Goal: Task Accomplishment & Management: Complete application form

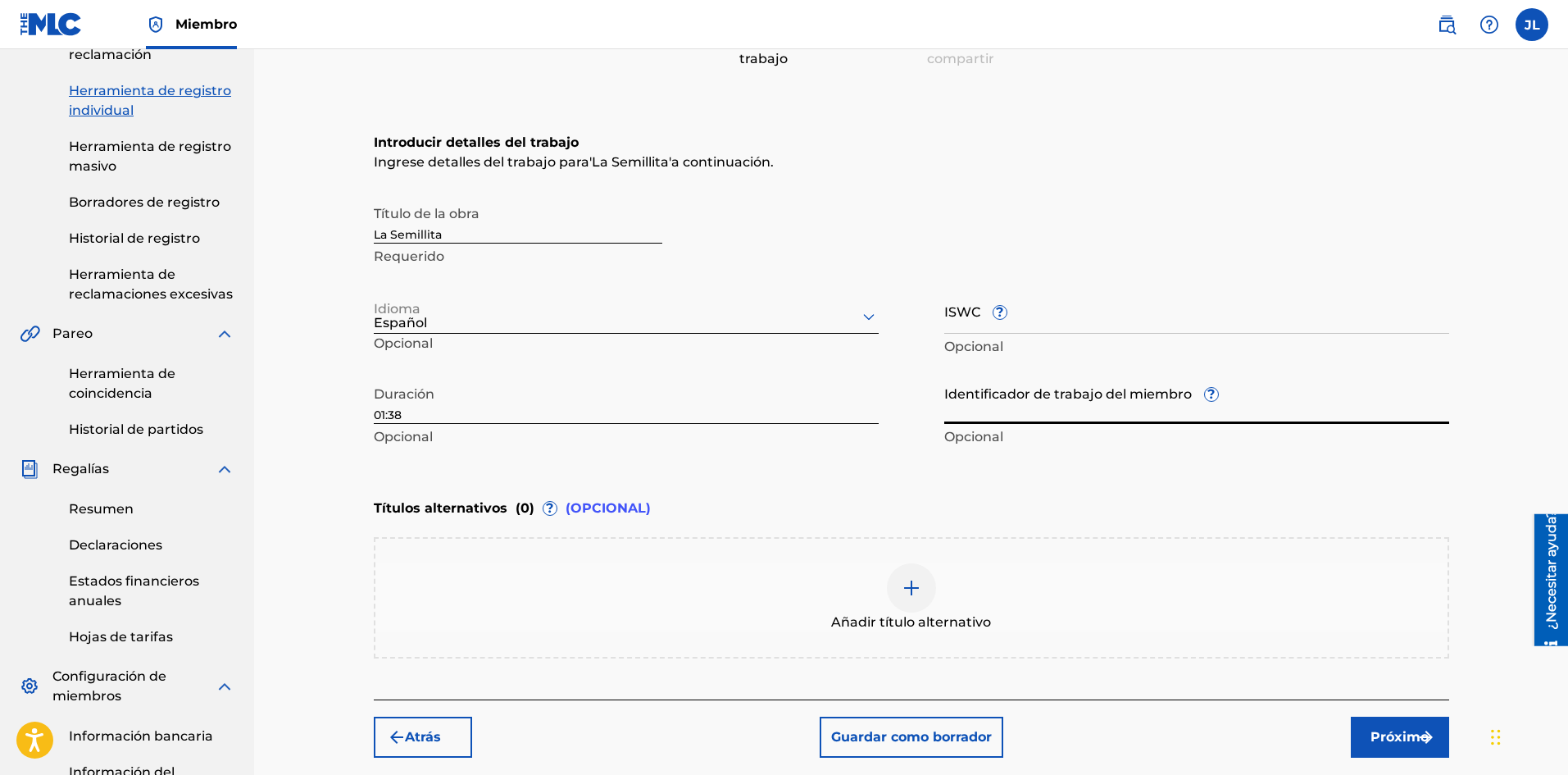
scroll to position [480, 0]
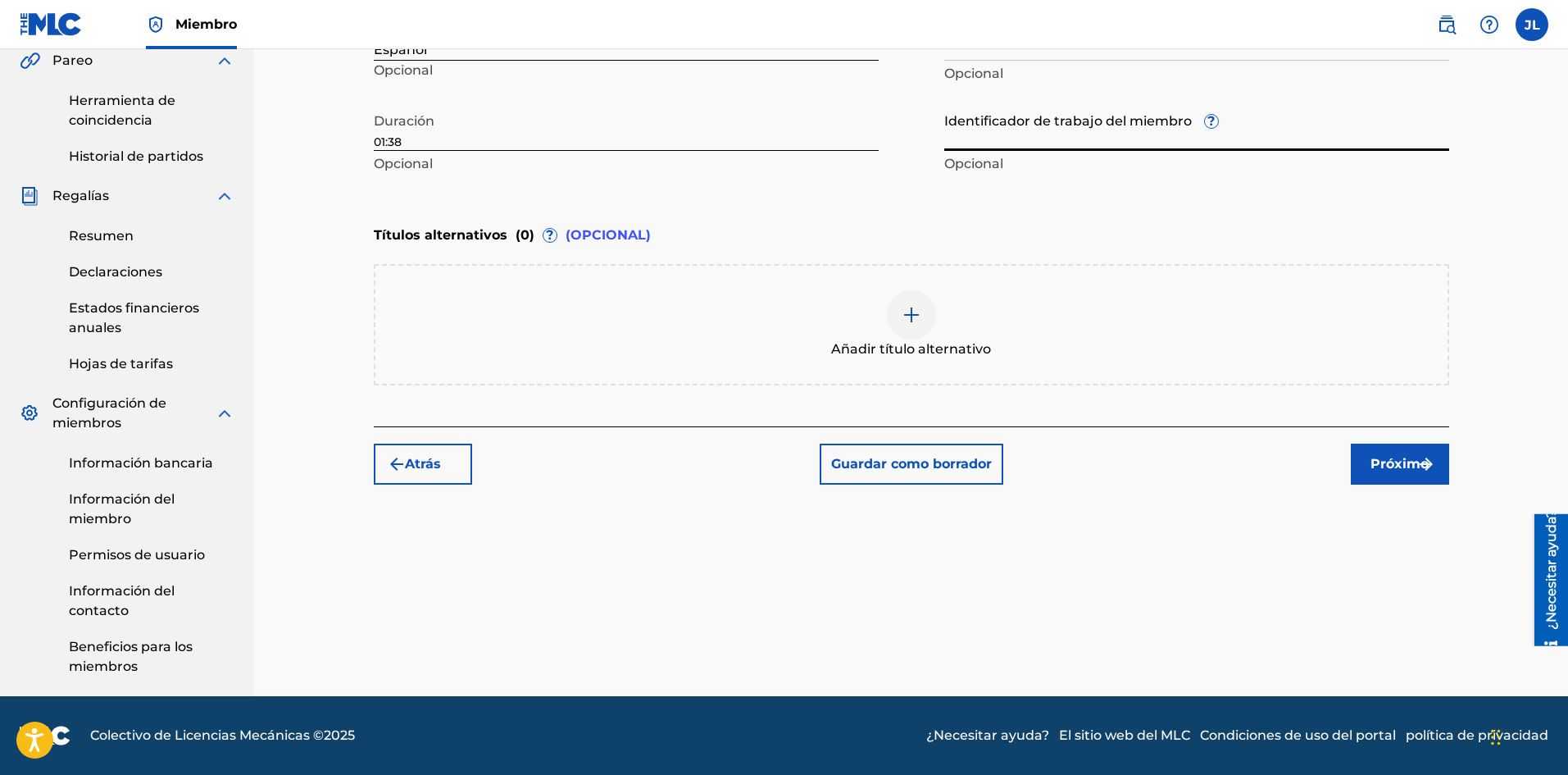
click at [1424, 467] on img "submit" at bounding box center [1426, 463] width 19 height 19
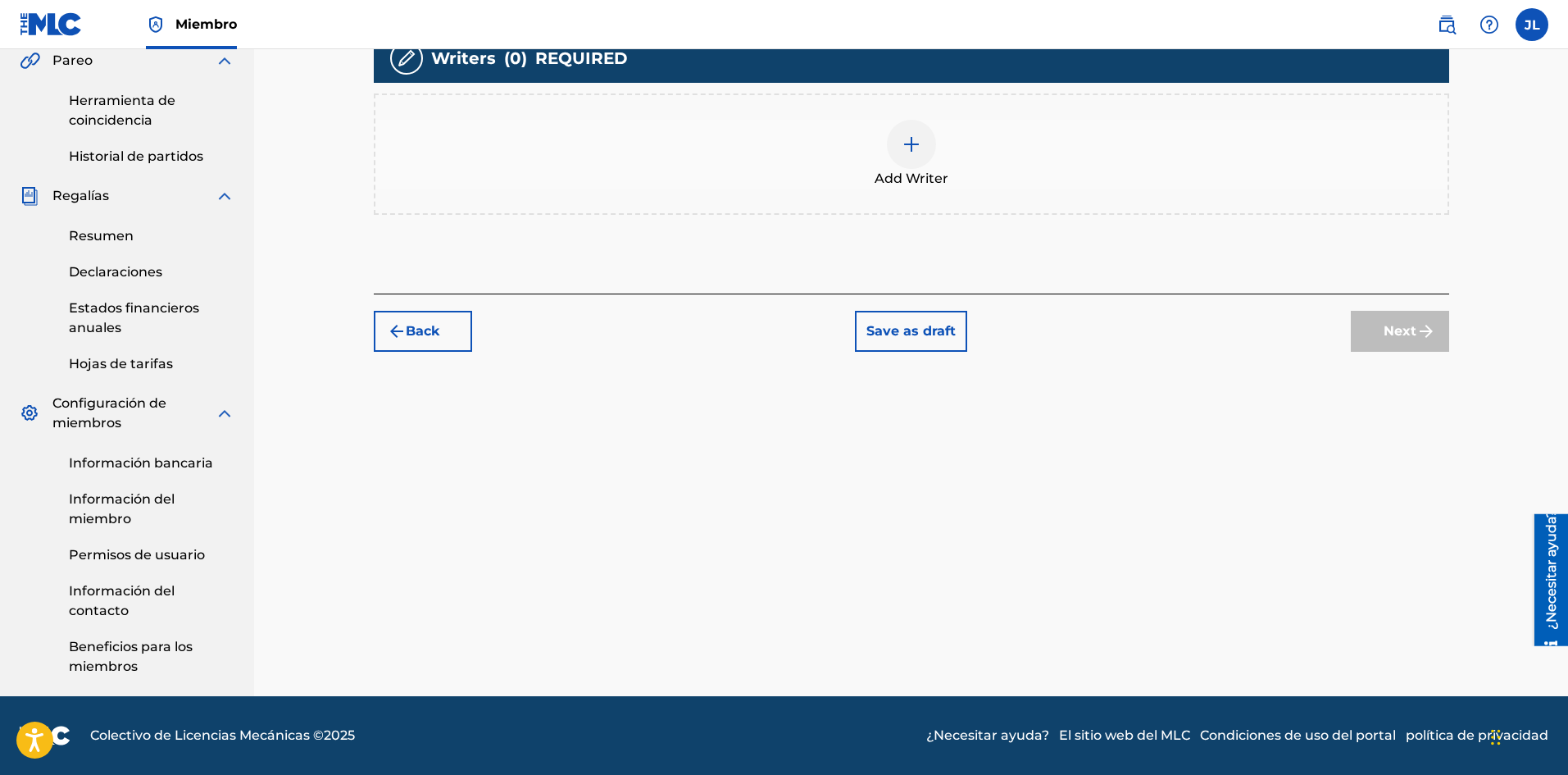
scroll to position [74, 0]
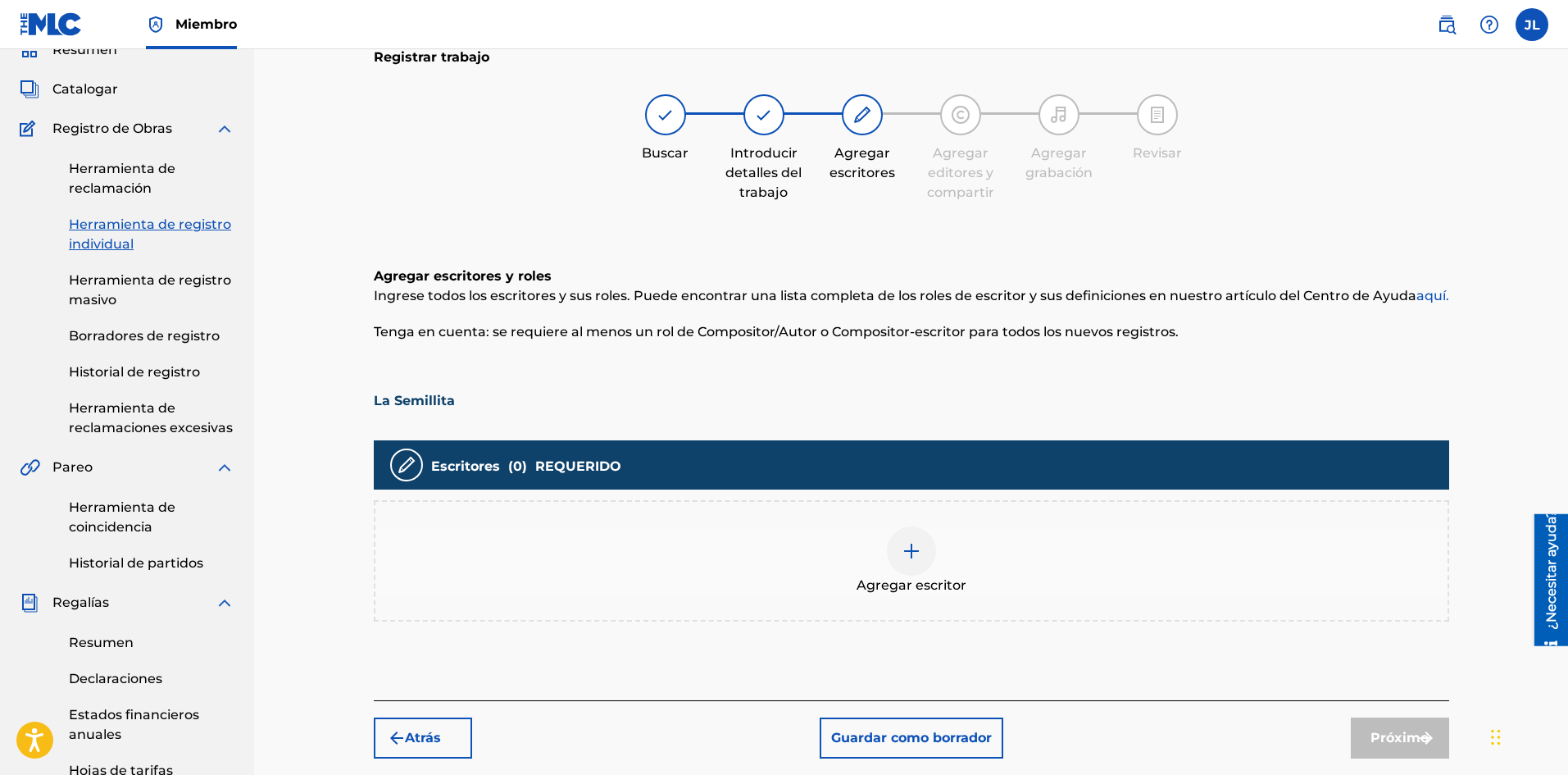
click at [404, 468] on img at bounding box center [406, 464] width 19 height 19
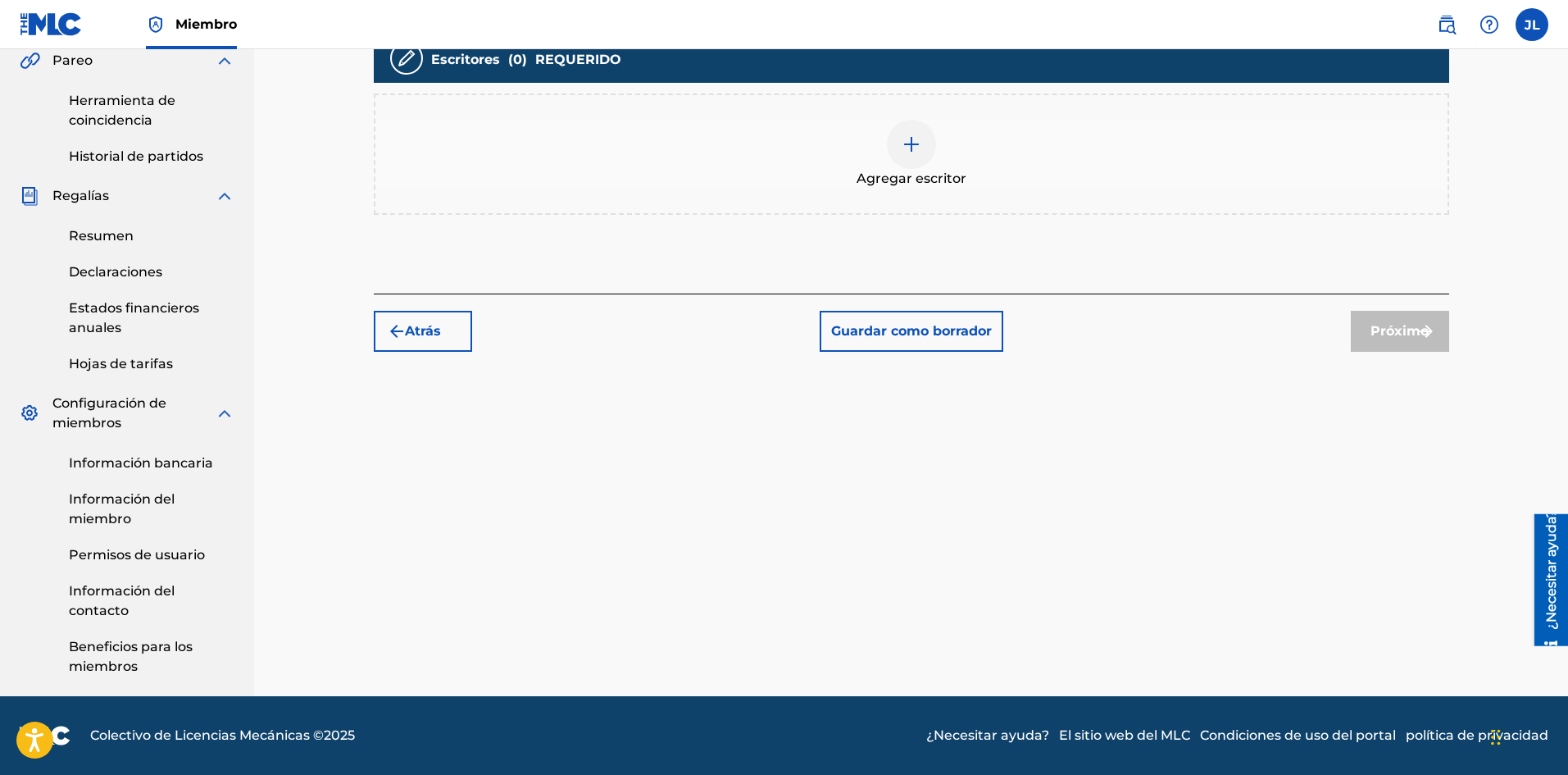
scroll to position [0, 0]
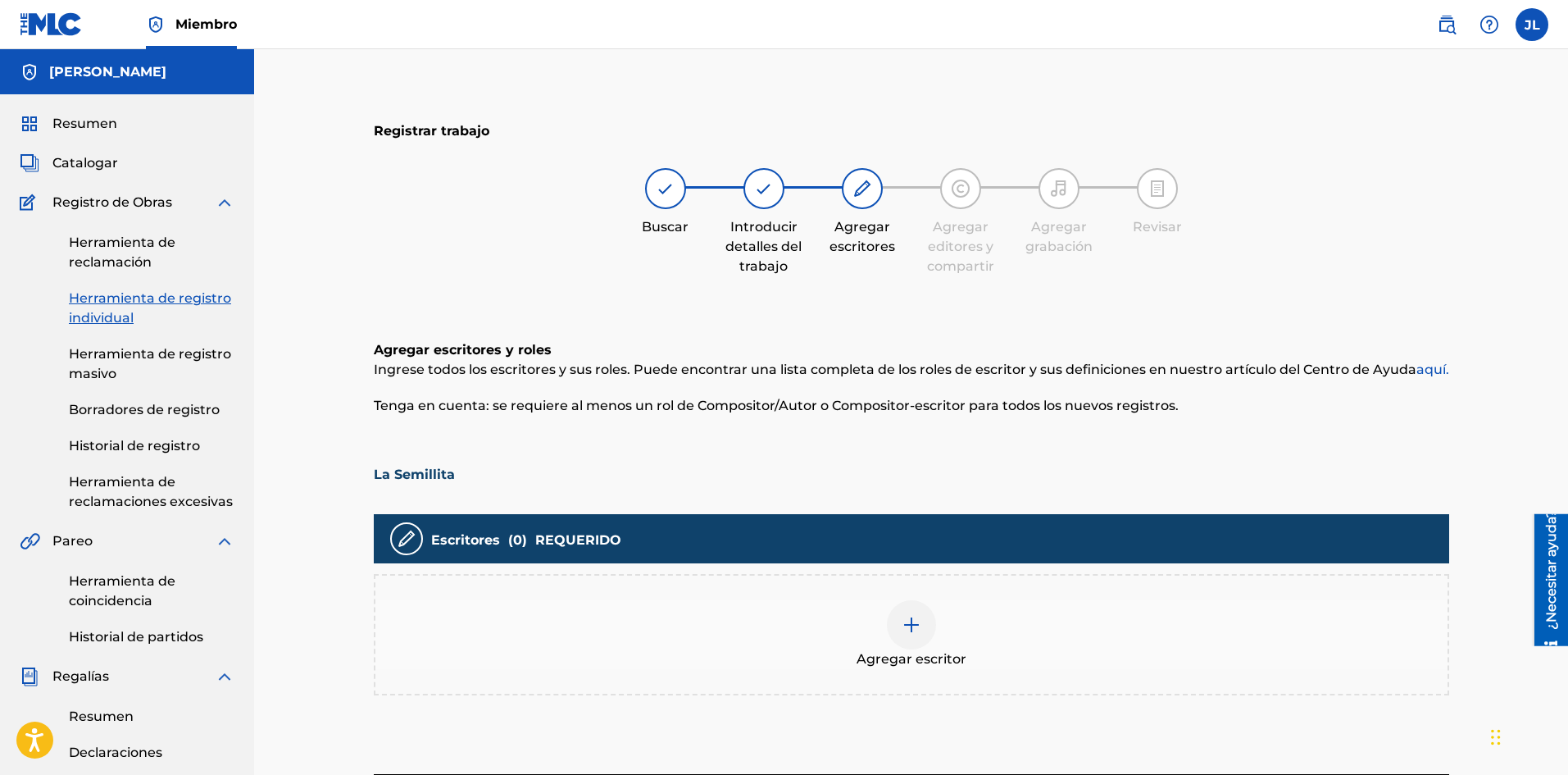
click at [897, 628] on div at bounding box center [911, 625] width 49 height 49
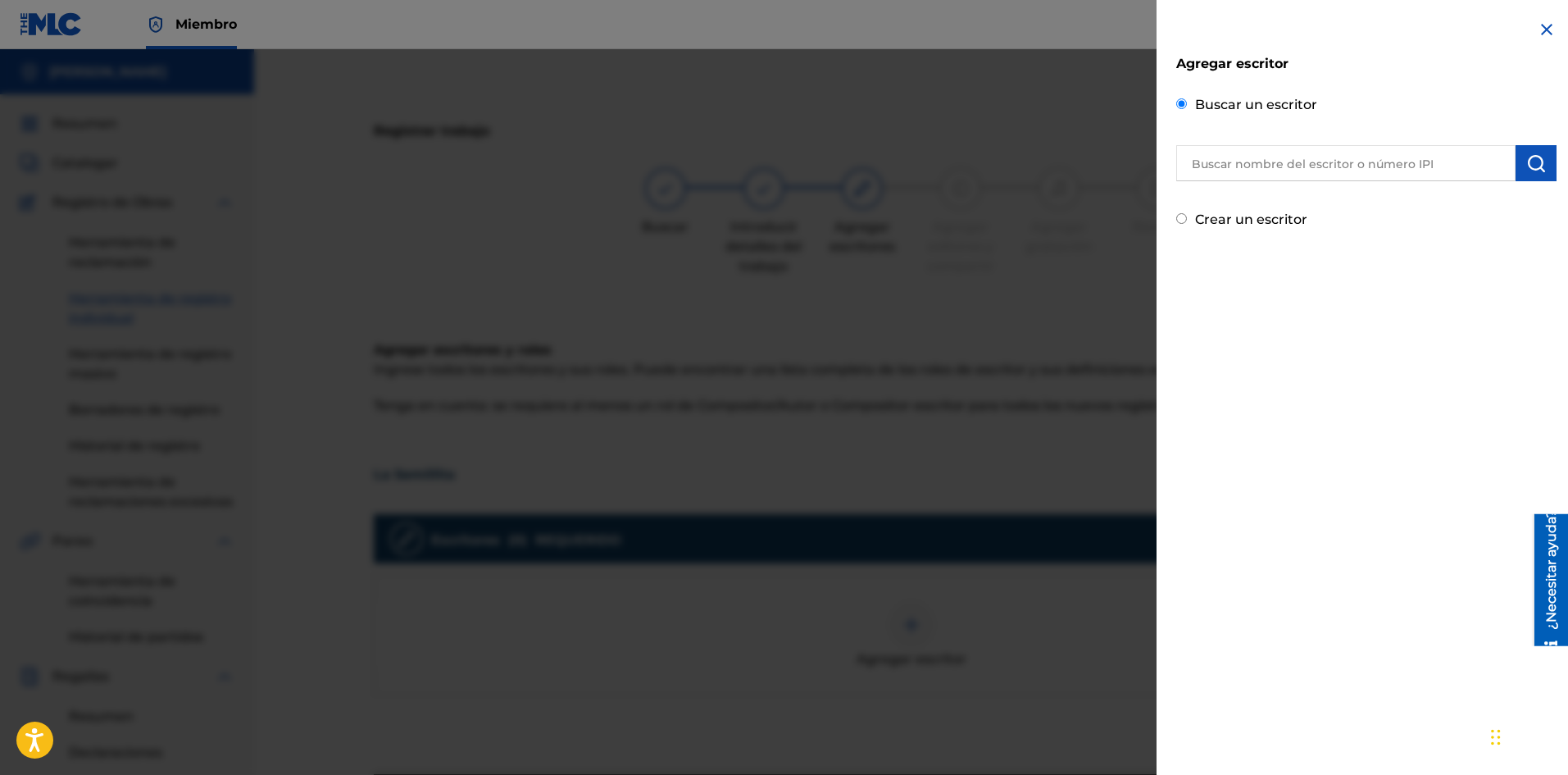
click at [1288, 169] on input "text" at bounding box center [1345, 163] width 340 height 36
click at [1254, 426] on div "Agregar escritor Buscar un escritor Crear un escritor" at bounding box center [1366, 387] width 420 height 775
click at [1251, 169] on input "text" at bounding box center [1345, 163] width 340 height 36
click at [1303, 378] on div "Agregar escritor Buscar un escritor Crear un escritor" at bounding box center [1366, 387] width 420 height 775
click at [1270, 152] on input "text" at bounding box center [1345, 163] width 340 height 36
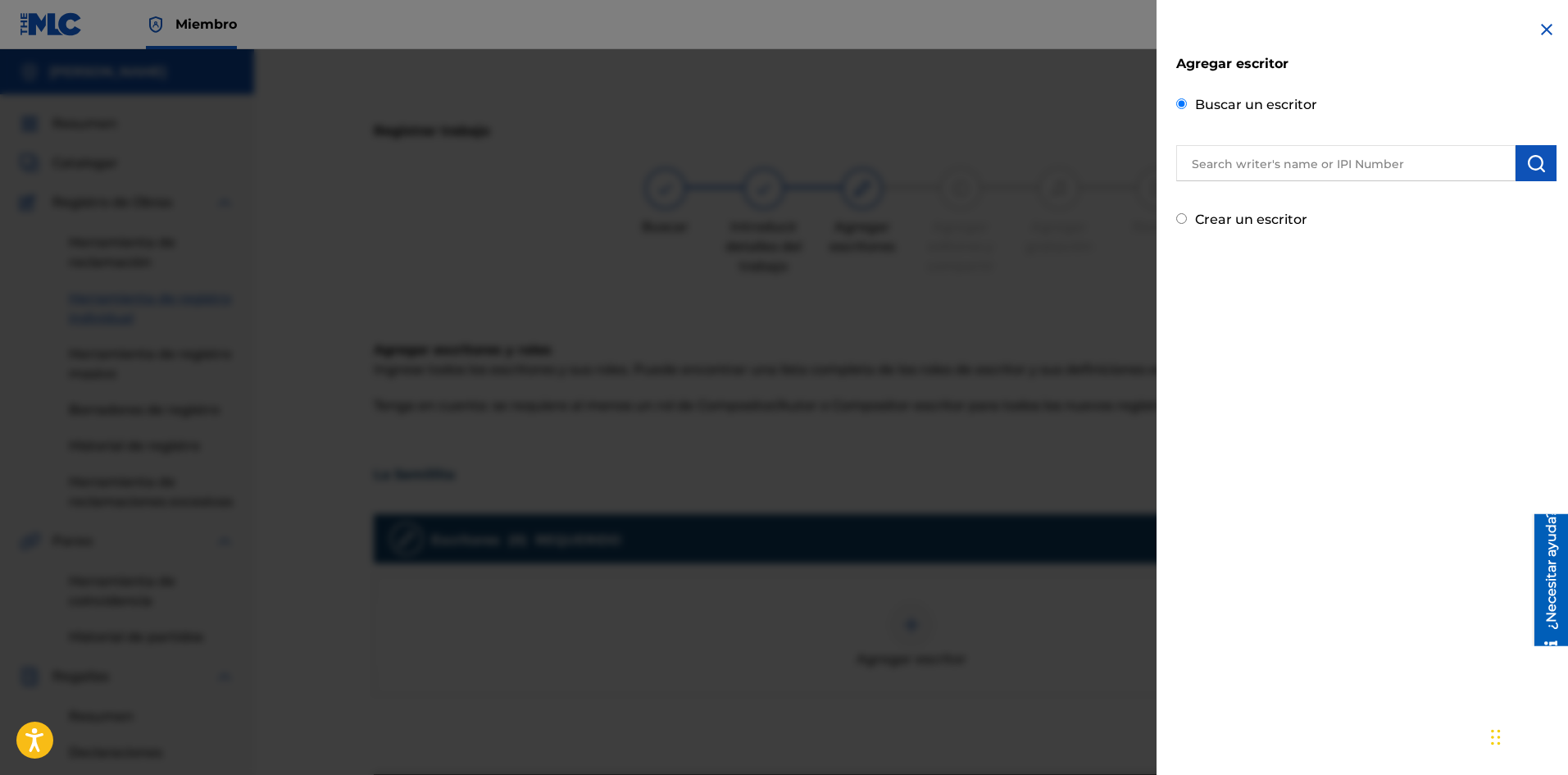
click at [1284, 173] on input "text" at bounding box center [1345, 163] width 340 height 36
click at [1194, 163] on input "text" at bounding box center [1345, 163] width 340 height 36
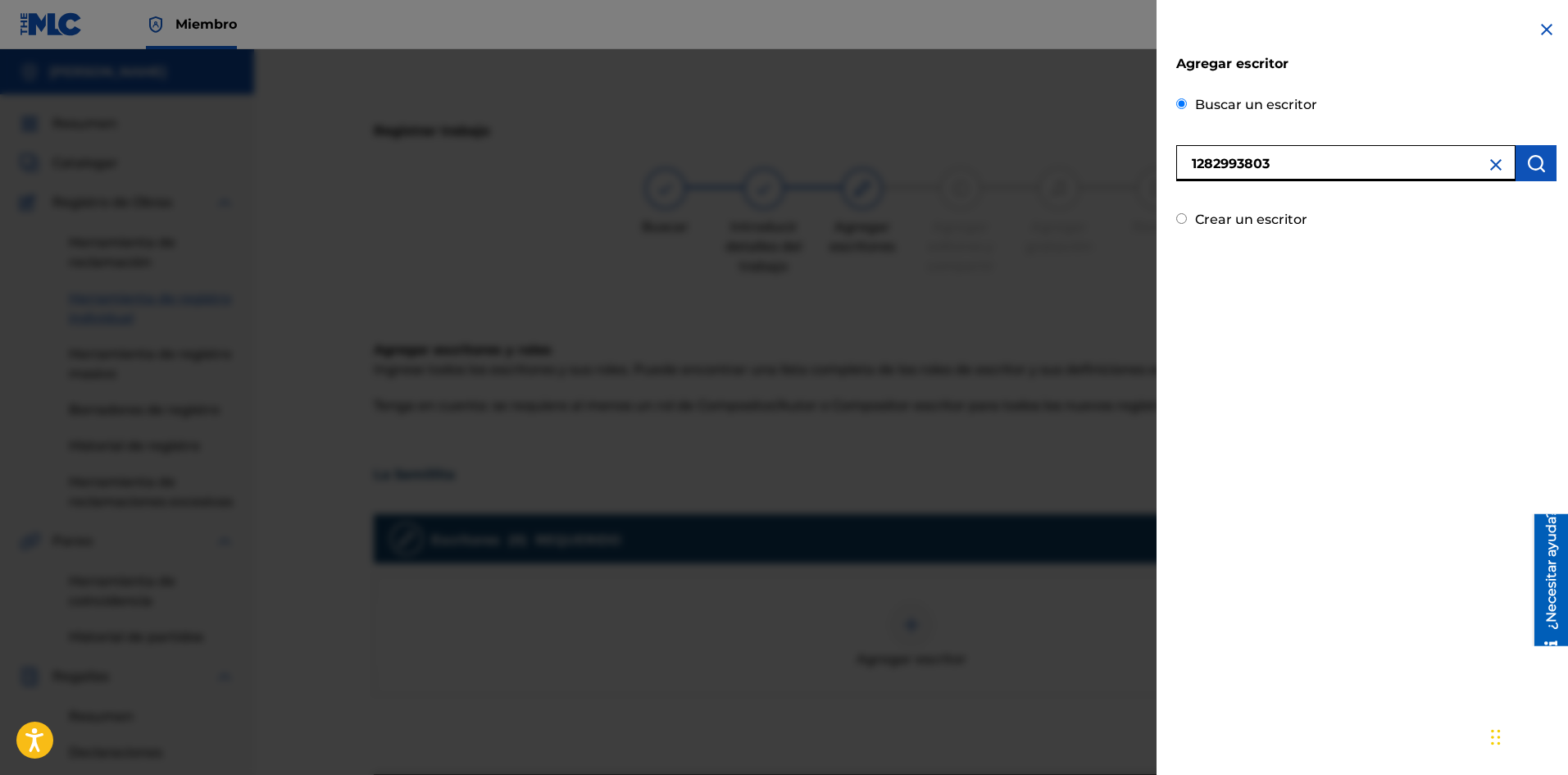
type input "1282993803"
click at [1543, 169] on button "submit" at bounding box center [1536, 163] width 41 height 36
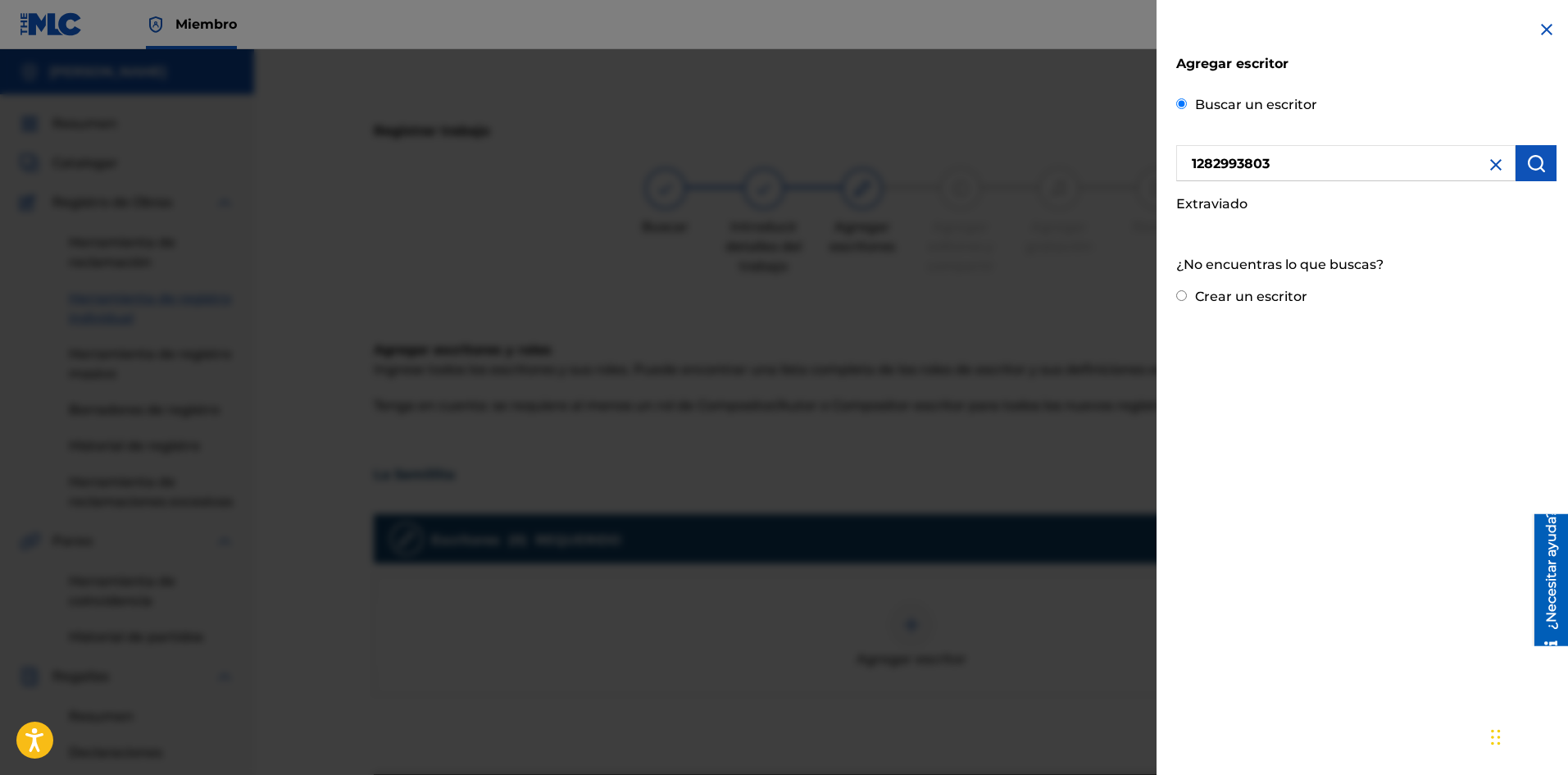
click at [1495, 168] on img at bounding box center [1495, 164] width 19 height 19
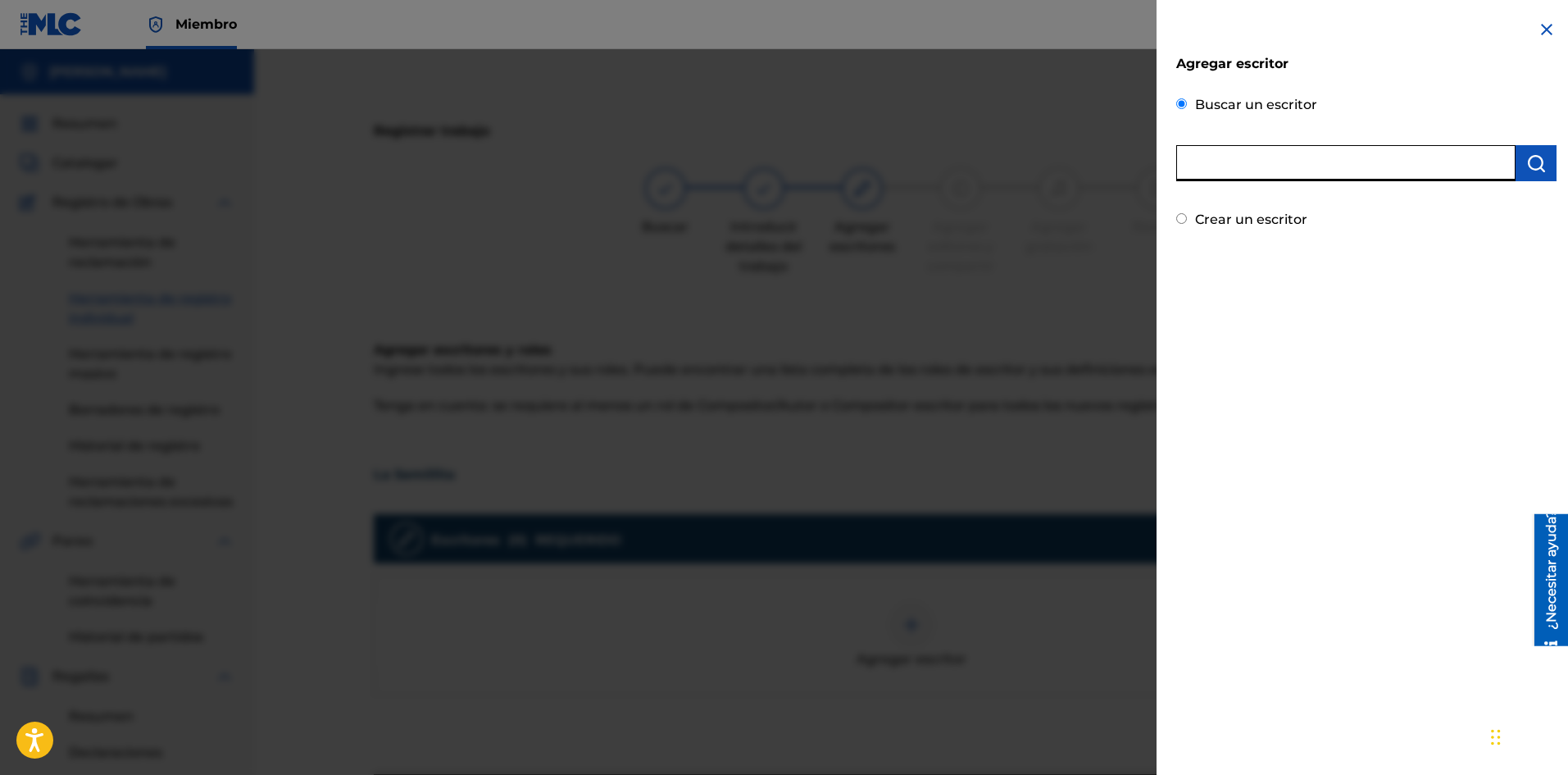
click at [1350, 164] on input "text" at bounding box center [1345, 163] width 340 height 36
click at [1331, 316] on div "Agregar escritor Buscar un escritor Crear un escritor" at bounding box center [1366, 387] width 420 height 775
click at [1241, 158] on input "text" at bounding box center [1345, 163] width 340 height 36
type input "[PERSON_NAME]"
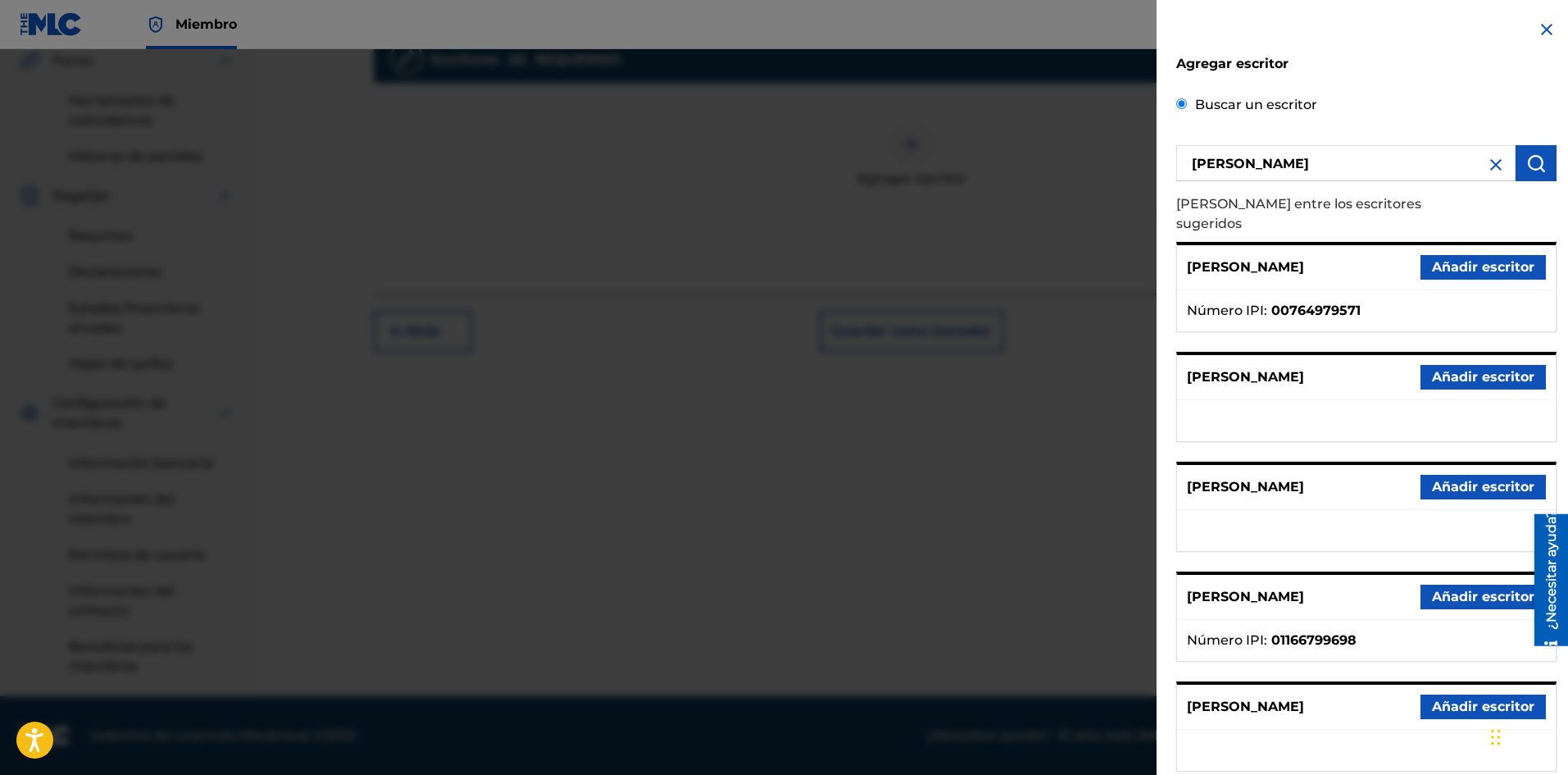
click at [1275, 479] on font "[PERSON_NAME]" at bounding box center [1245, 486] width 117 height 15
click at [1451, 479] on font "Añadir escritor" at bounding box center [1482, 486] width 102 height 15
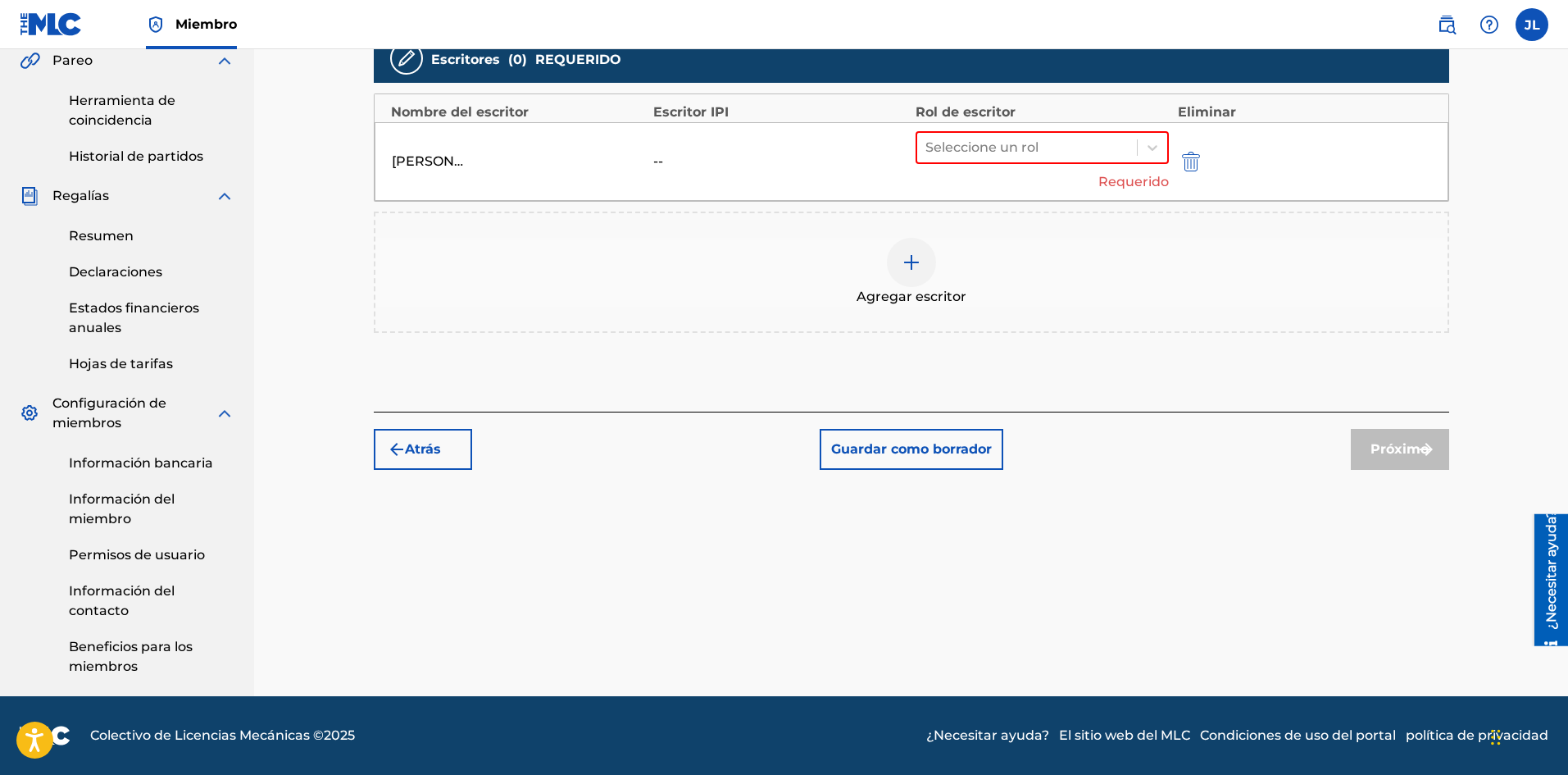
click at [449, 161] on div "[PERSON_NAME]" at bounding box center [428, 161] width 74 height 19
click at [1190, 163] on img "submit" at bounding box center [1190, 161] width 18 height 19
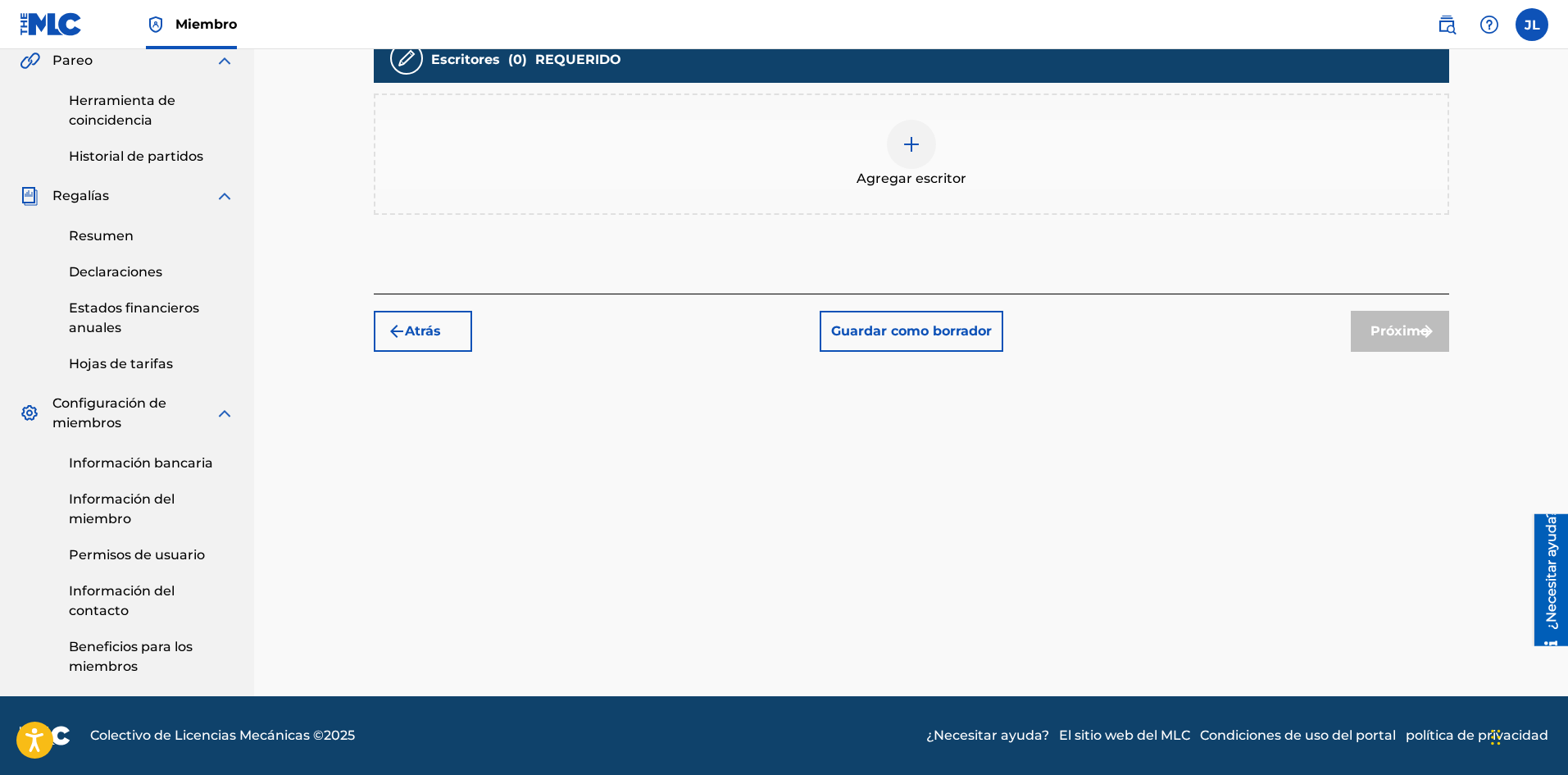
scroll to position [208, 0]
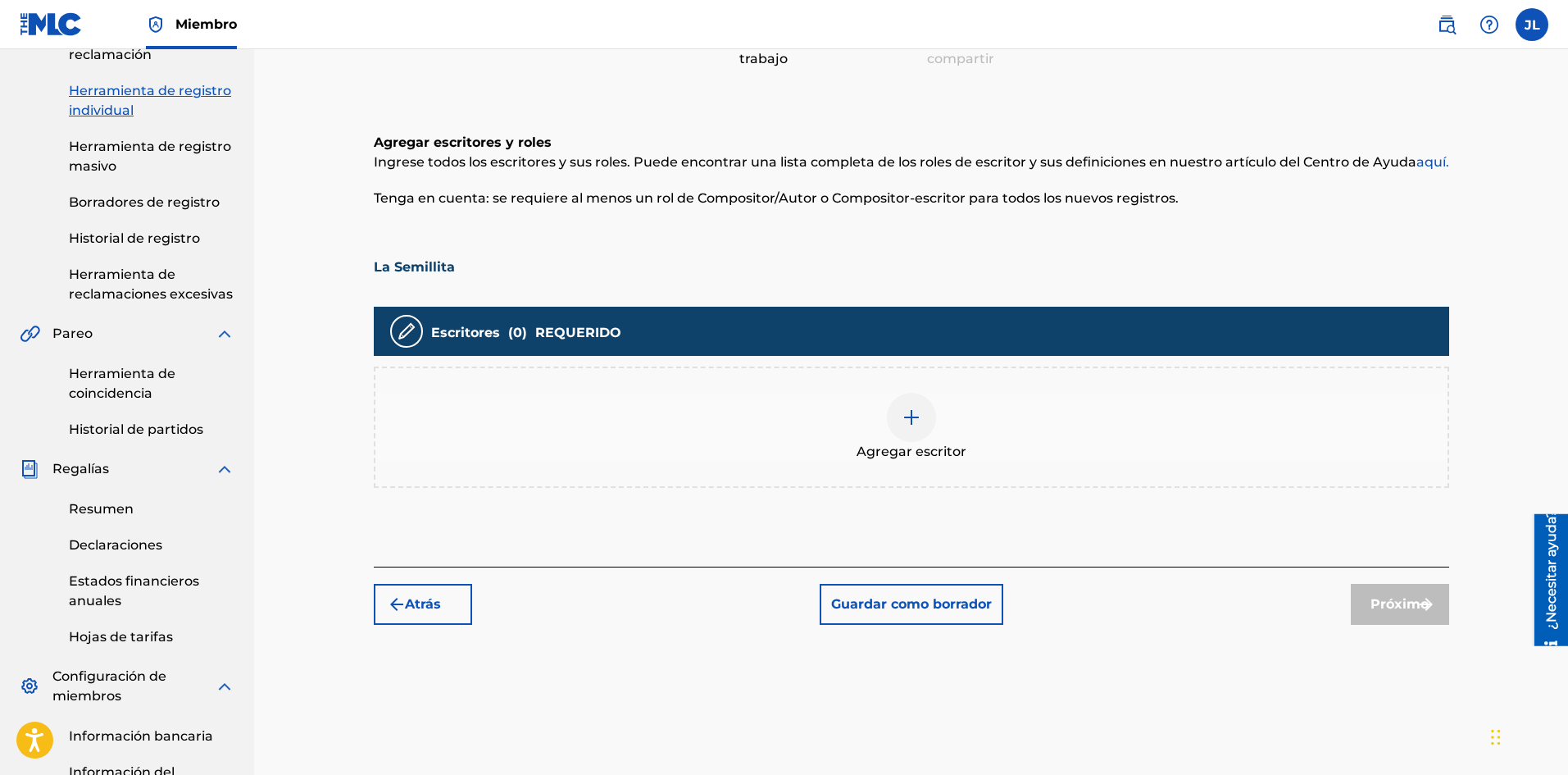
click at [910, 427] on div at bounding box center [911, 418] width 49 height 49
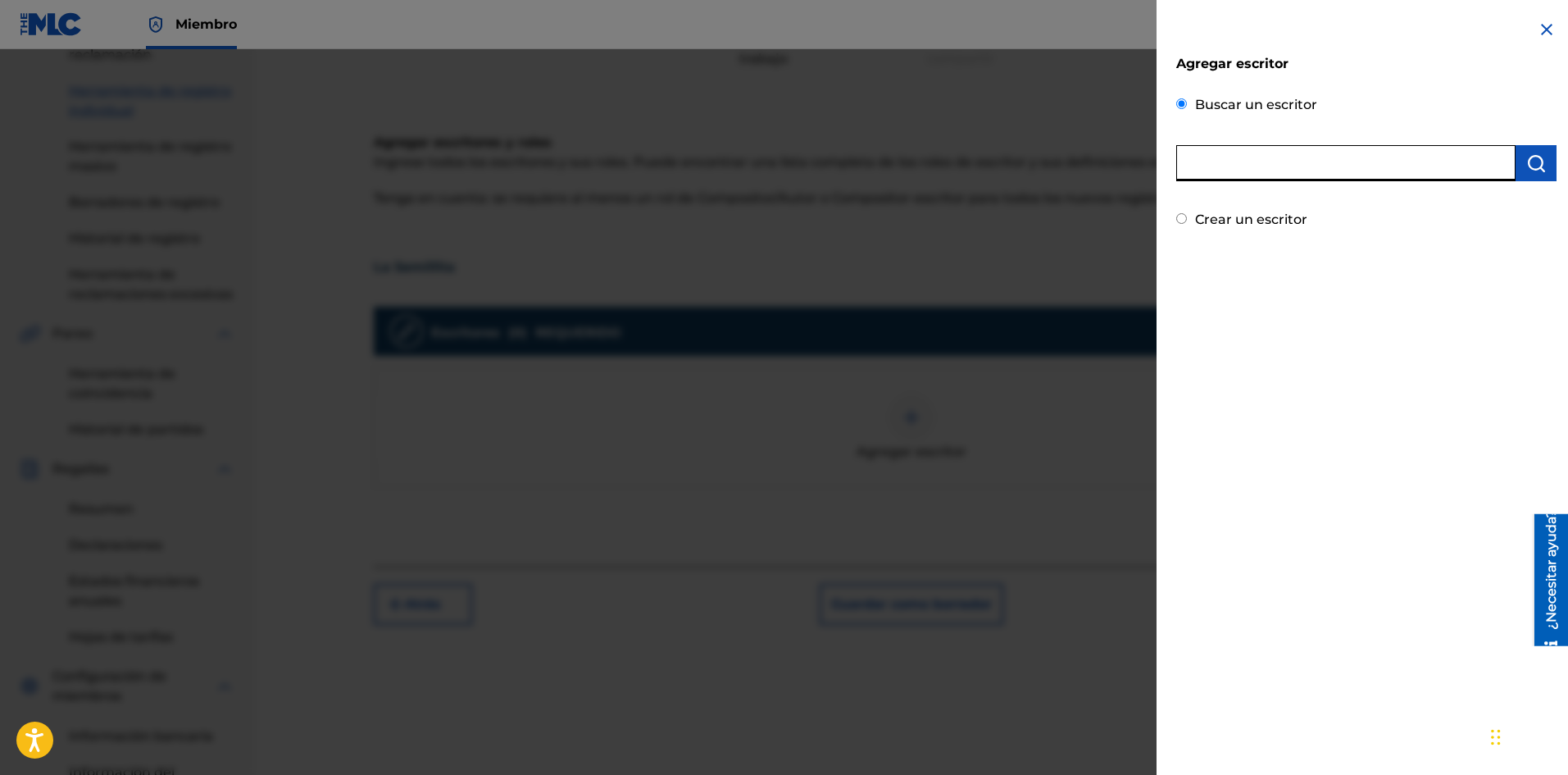
click at [1310, 174] on input "text" at bounding box center [1345, 163] width 340 height 36
click at [1411, 165] on input "text" at bounding box center [1345, 163] width 340 height 36
type input "1282993803"
click at [1520, 162] on button "submit" at bounding box center [1536, 163] width 41 height 36
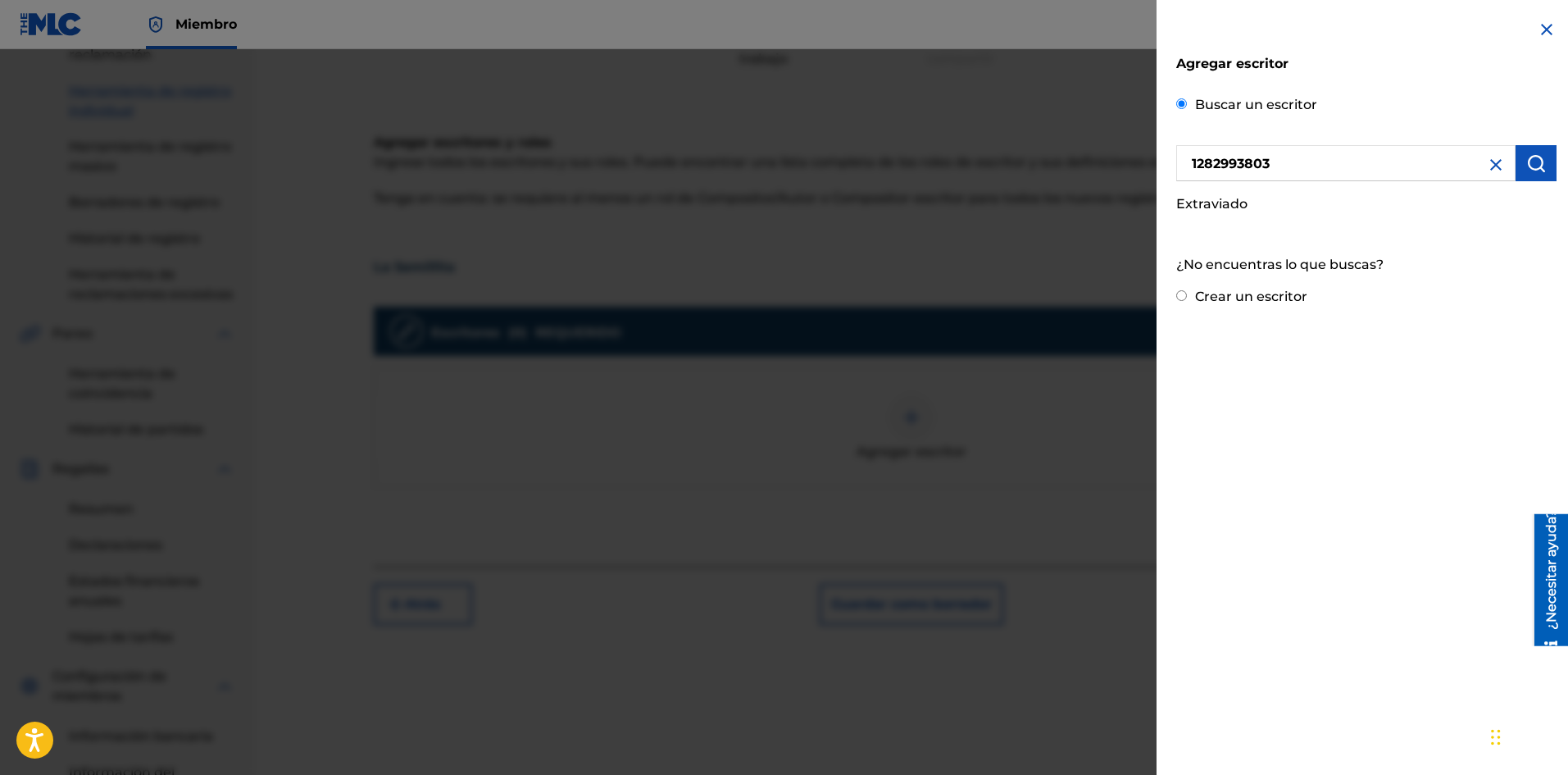
click at [1184, 296] on input "Crear un escritor" at bounding box center [1181, 296] width 11 height 11
radio input "false"
radio input "true"
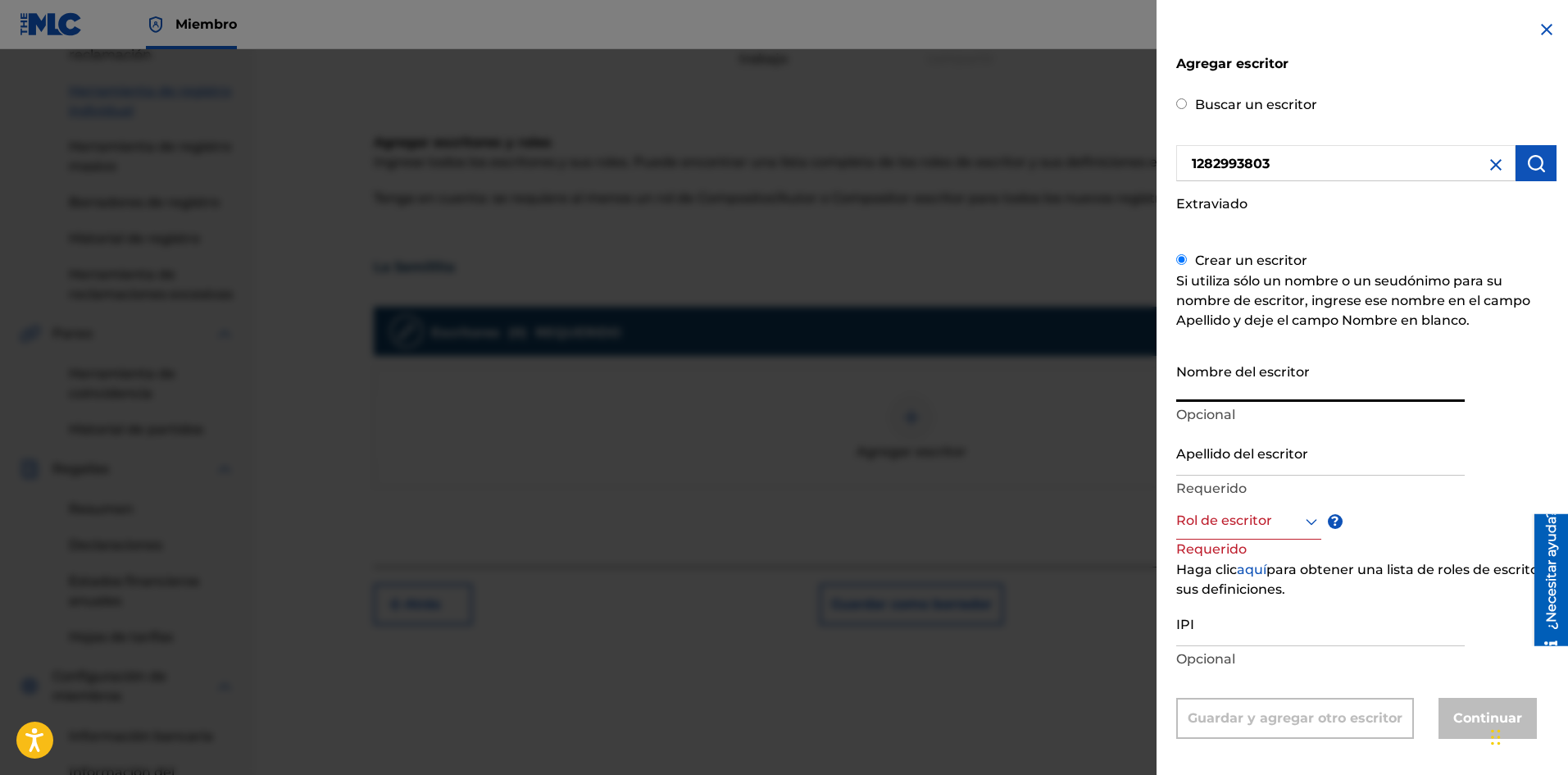
click at [1225, 379] on input "Nombre del escritor" at bounding box center [1320, 378] width 289 height 47
click at [1407, 363] on input "Nombre del escritor" at bounding box center [1320, 378] width 289 height 47
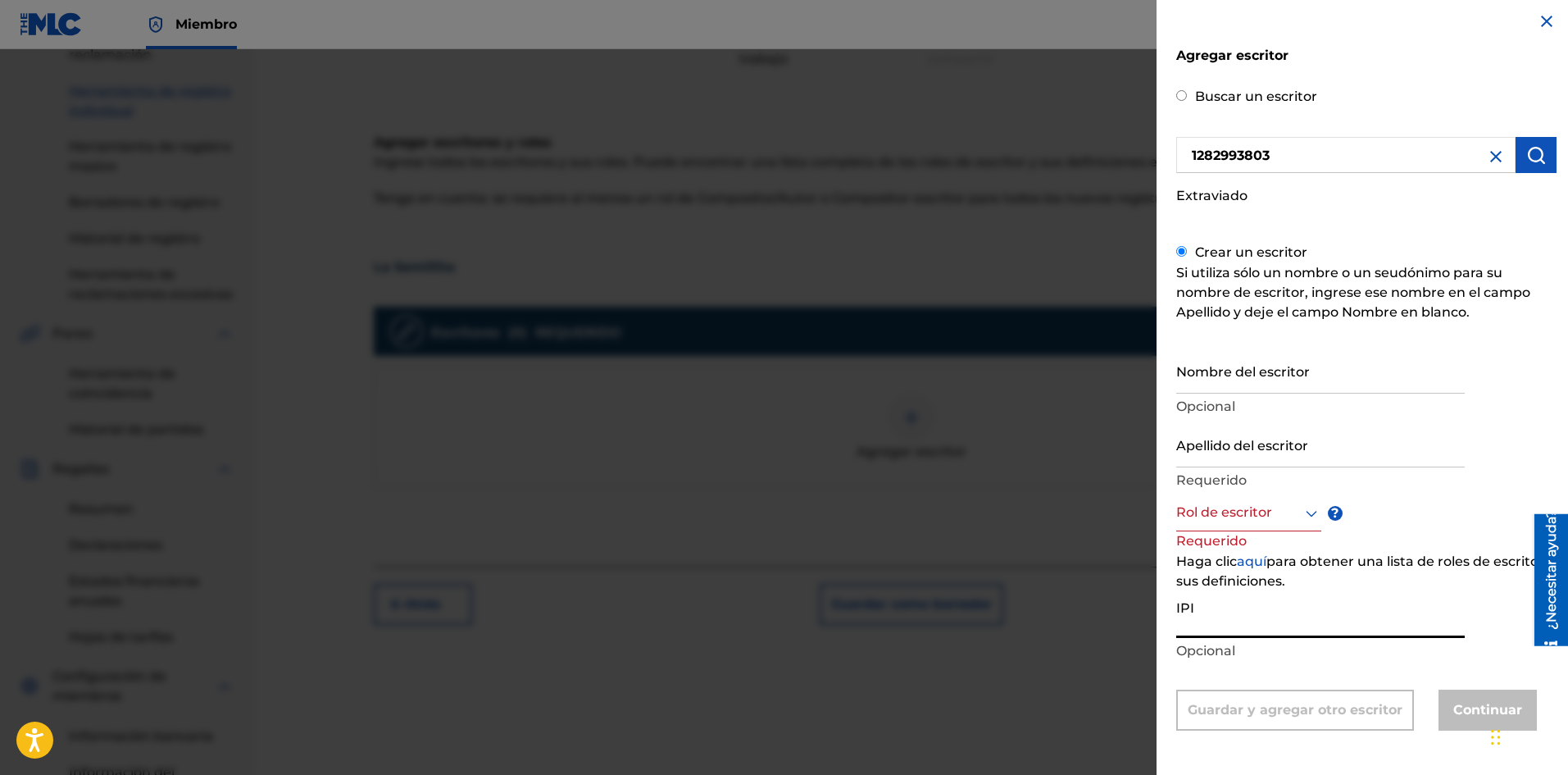
click at [1230, 629] on input "IPI" at bounding box center [1320, 614] width 289 height 47
click at [1227, 374] on input "Nombre del escritor" at bounding box center [1320, 369] width 289 height 47
click at [1268, 385] on input "[PERSON_NAME]" at bounding box center [1320, 369] width 289 height 47
drag, startPoint x: 1365, startPoint y: 379, endPoint x: 1269, endPoint y: 387, distance: 96.3
click at [1269, 387] on input "[PERSON_NAME]" at bounding box center [1320, 369] width 289 height 47
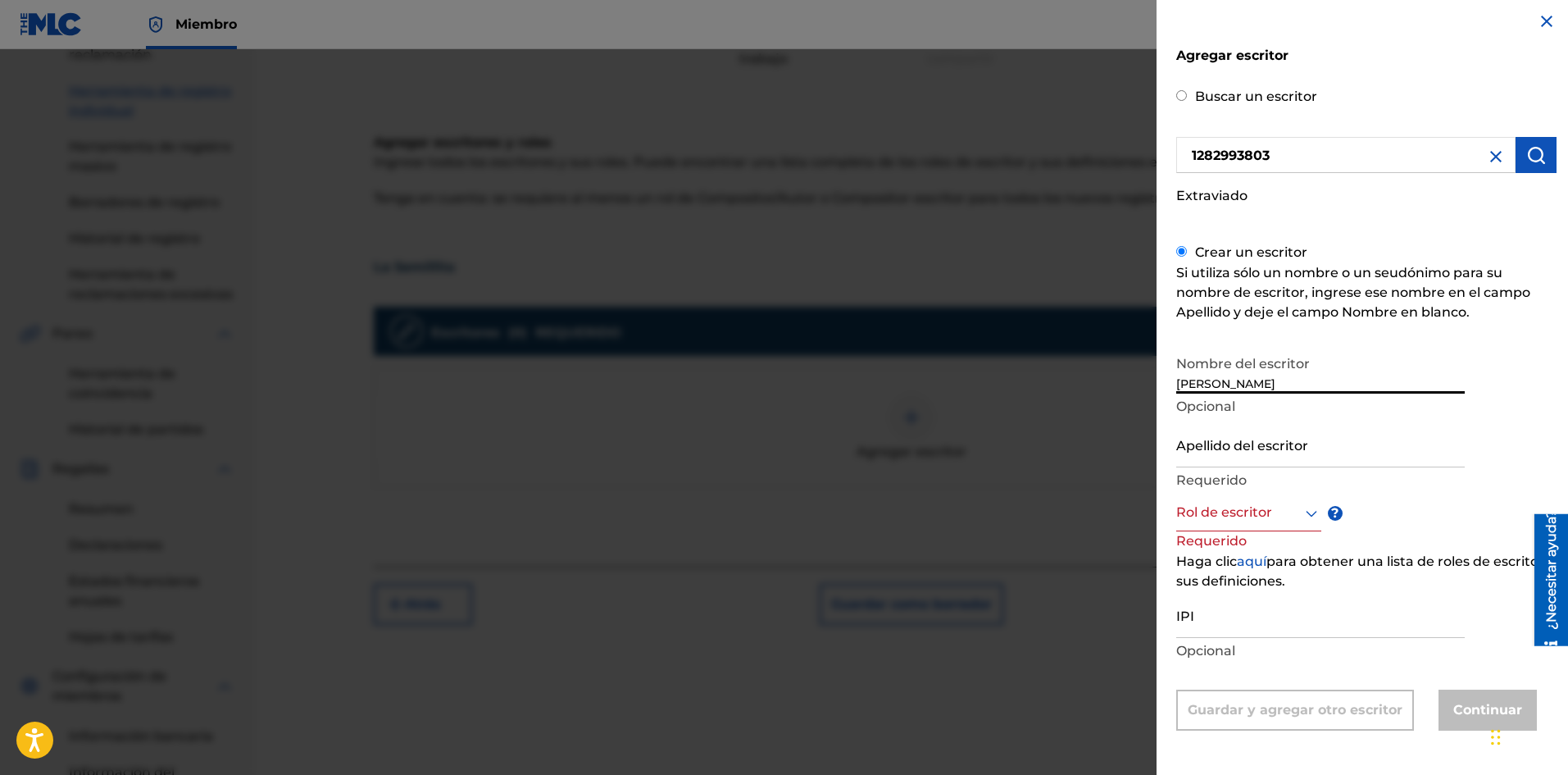
type input "[PERSON_NAME]"
click at [1210, 457] on input "Apellido del escritor" at bounding box center [1320, 444] width 289 height 47
type input "[PERSON_NAME]"
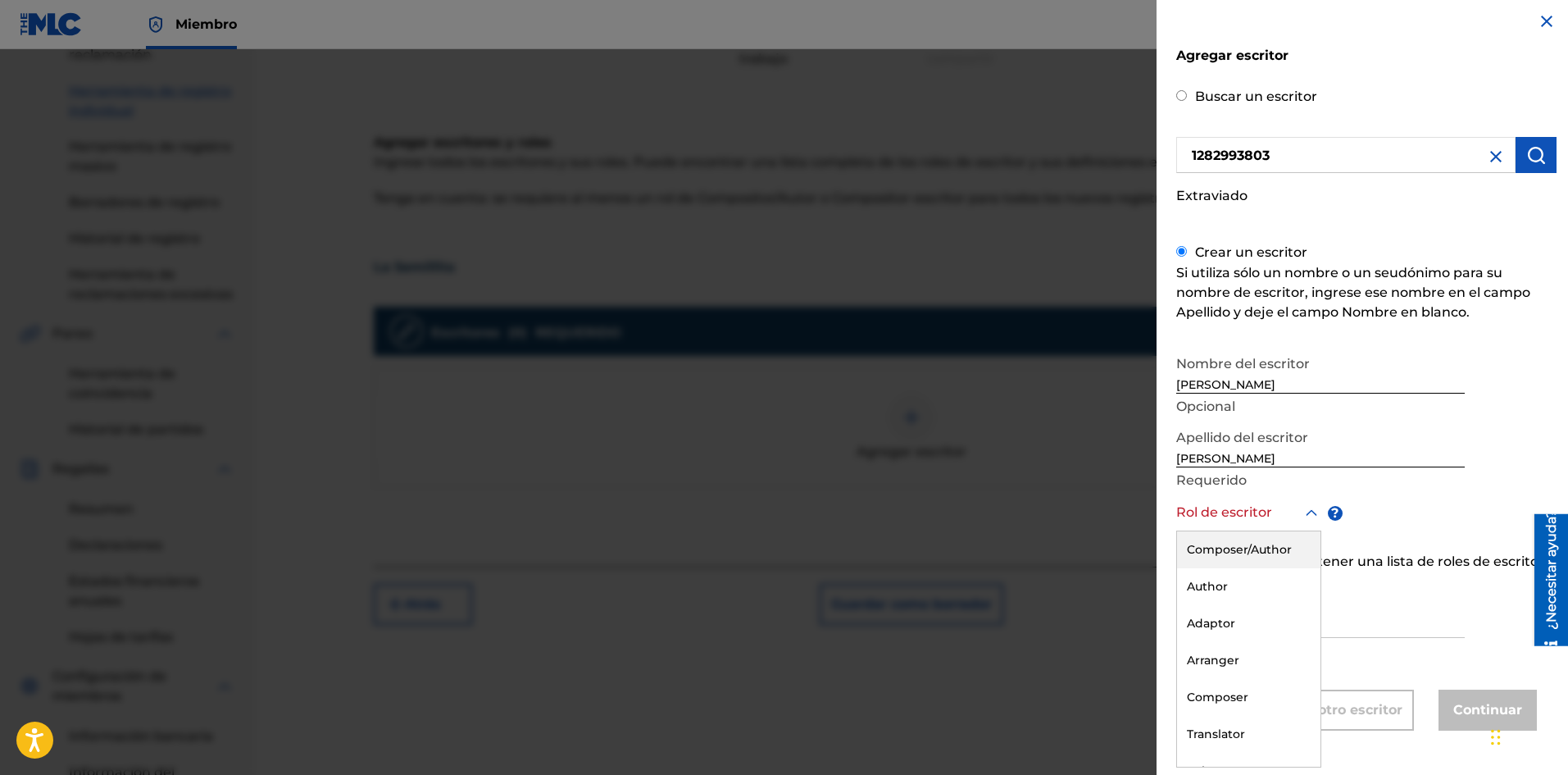
click at [1201, 521] on div at bounding box center [1248, 512] width 145 height 20
click at [1208, 552] on font "Compositor/Autor" at bounding box center [1246, 551] width 119 height 15
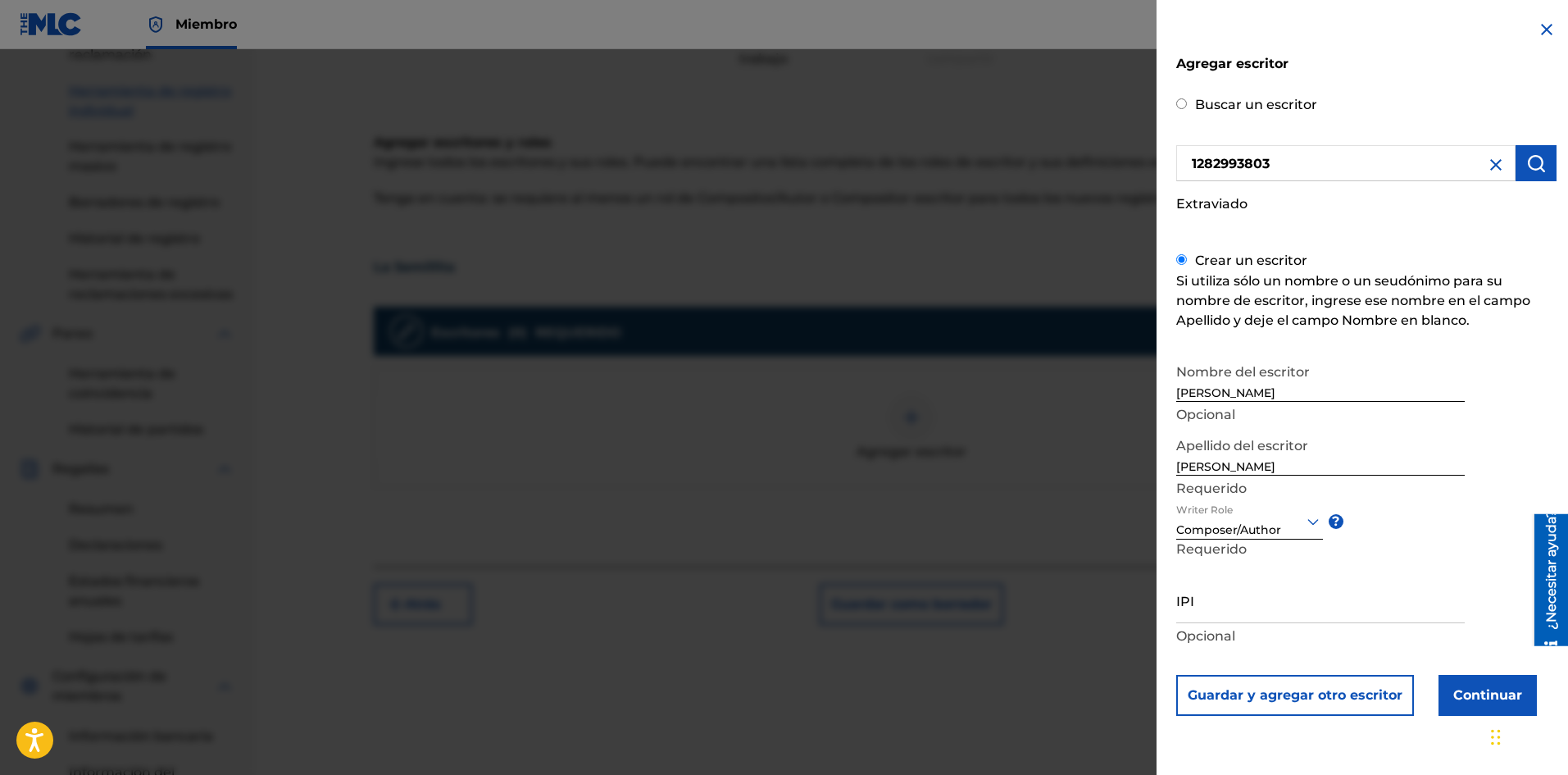
scroll to position [0, 0]
click at [1195, 617] on input "IPI" at bounding box center [1320, 600] width 289 height 47
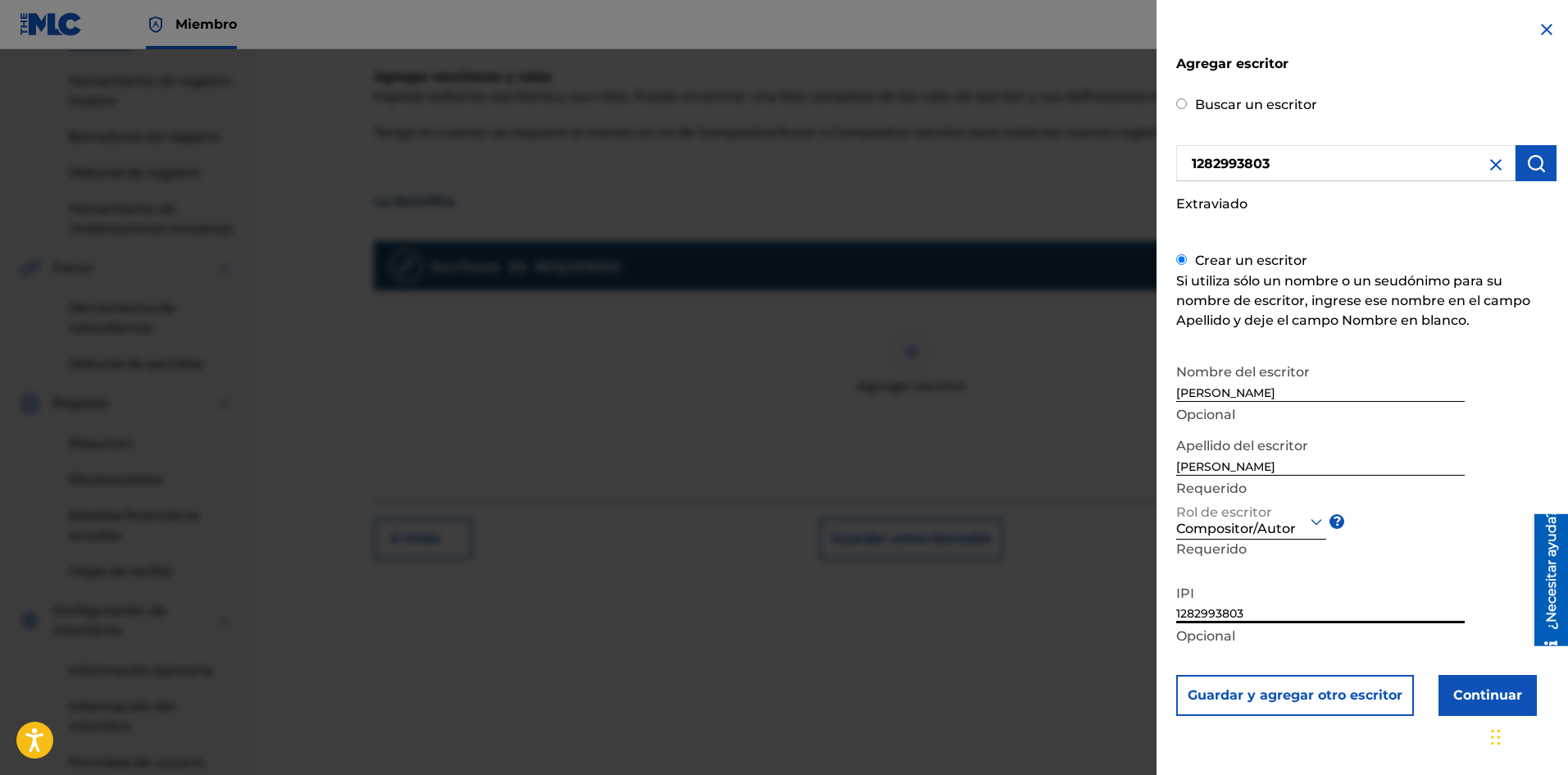
scroll to position [480, 0]
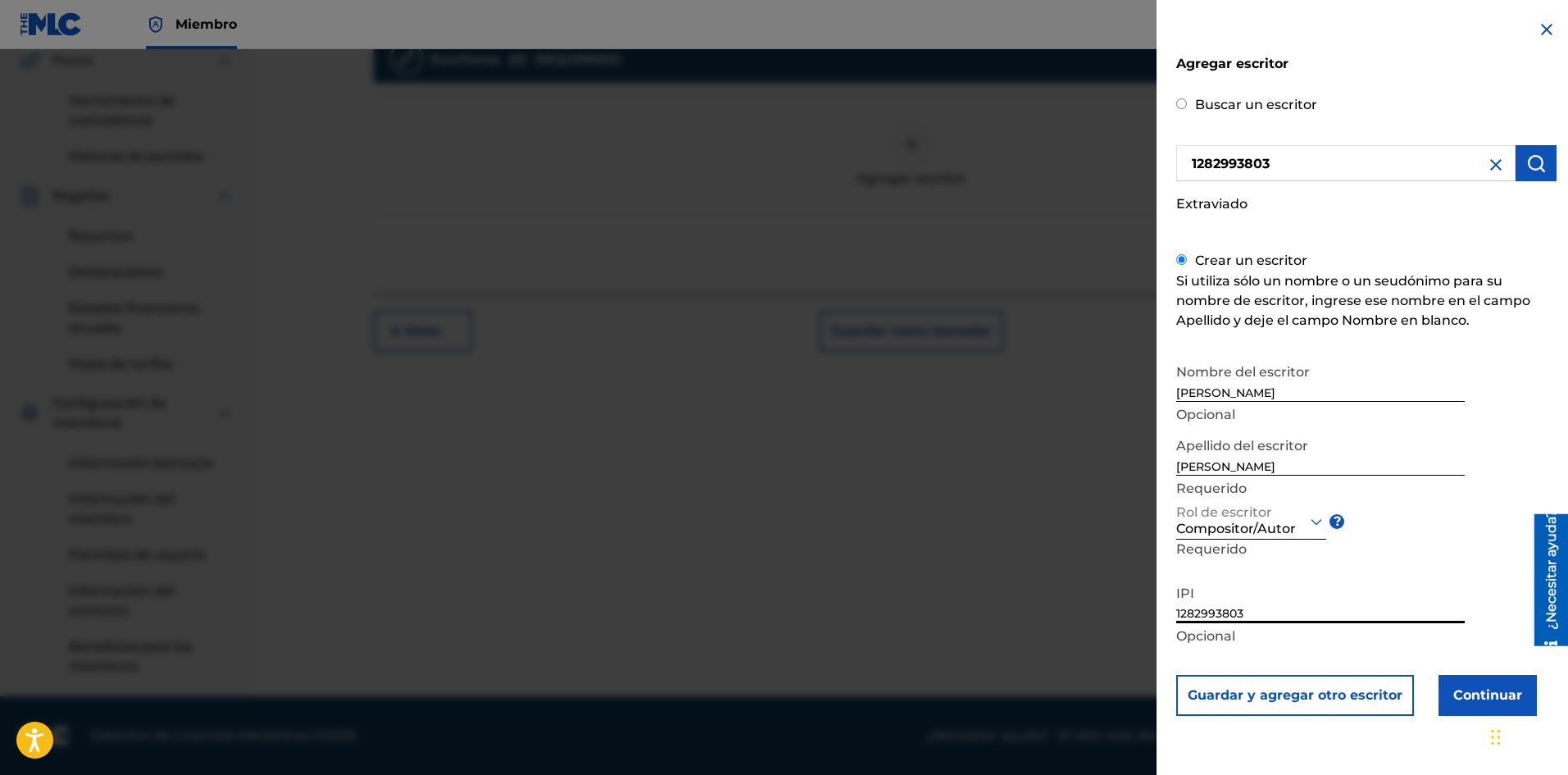
type input "1282993803"
click at [1317, 697] on font "Guardar y agregar otro escritor" at bounding box center [1295, 695] width 215 height 15
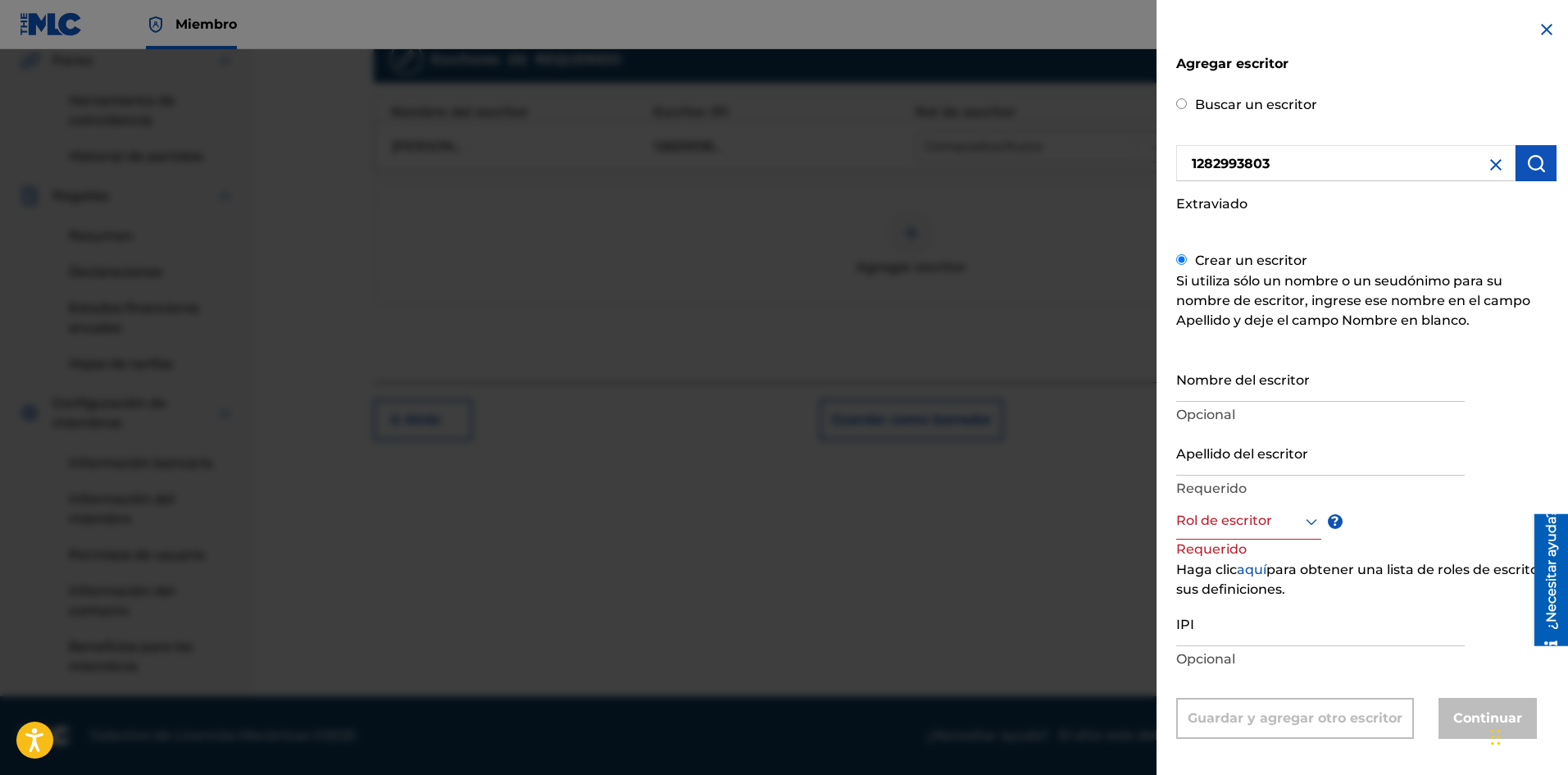
click at [1490, 168] on img at bounding box center [1495, 164] width 19 height 19
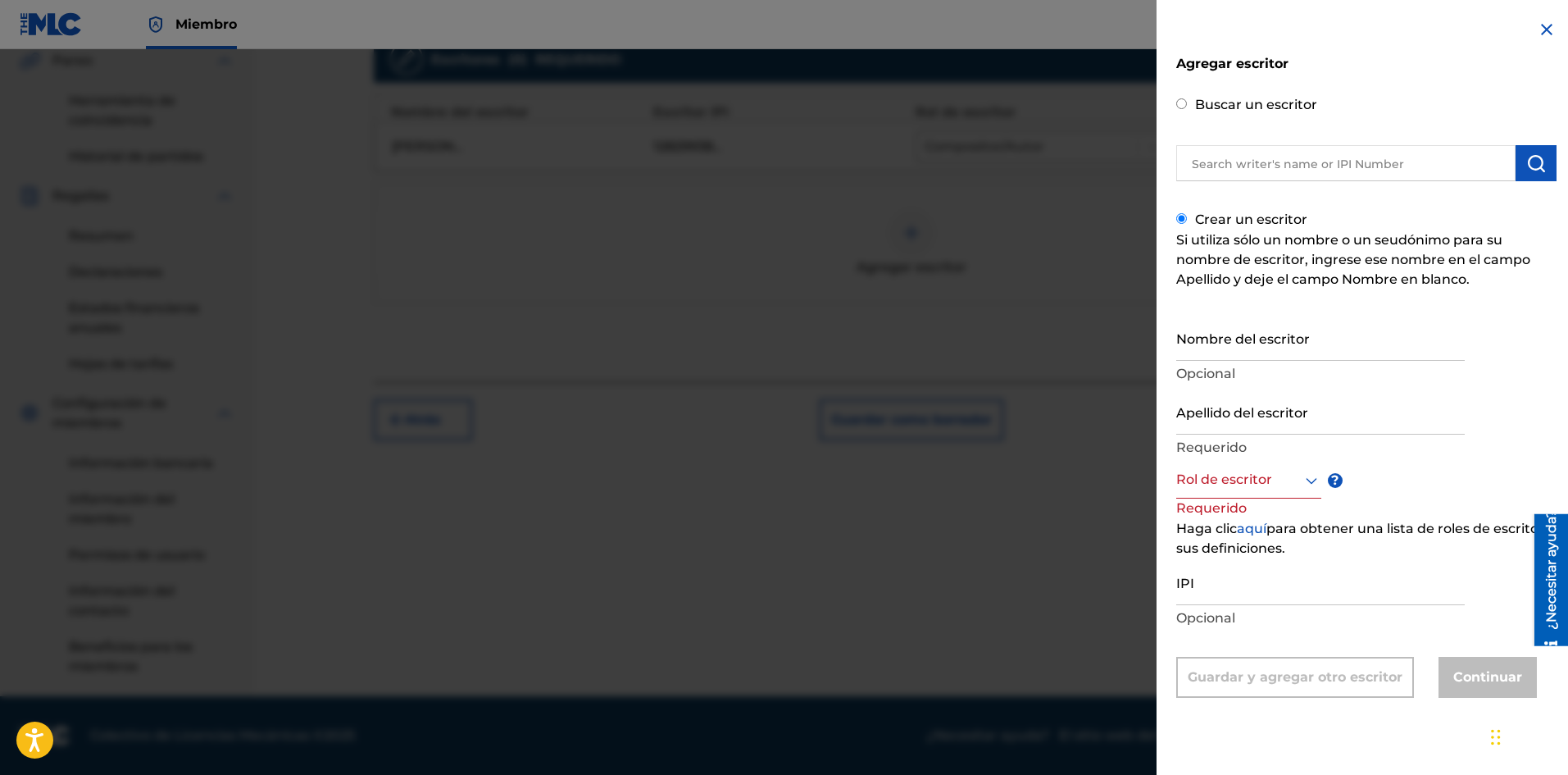
click at [1179, 104] on input "Buscar un escritor" at bounding box center [1181, 103] width 11 height 11
radio input "true"
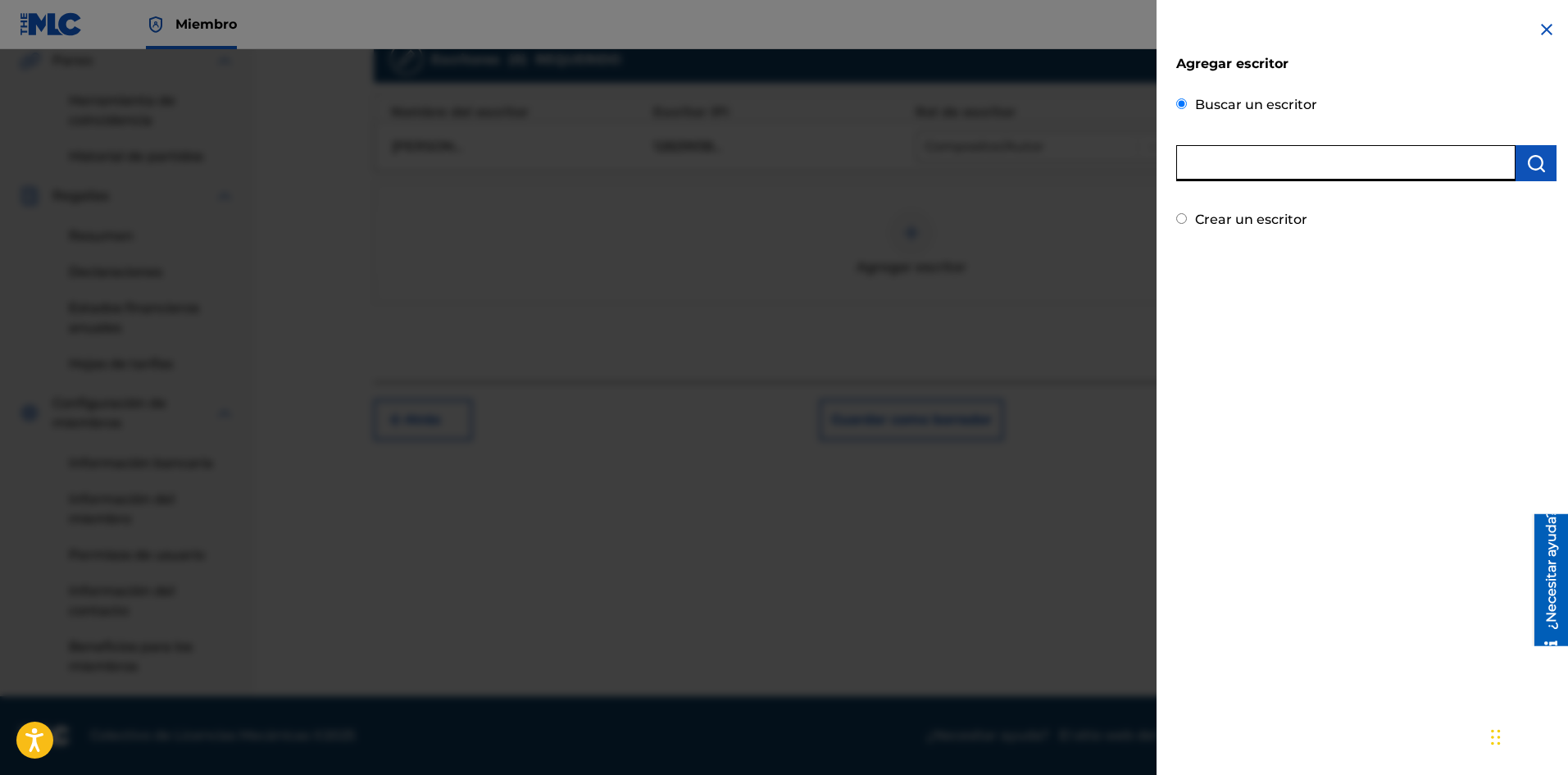
click at [1214, 167] on input "text" at bounding box center [1345, 163] width 340 height 36
click at [1202, 168] on input "text" at bounding box center [1345, 163] width 340 height 36
type input "1283888794"
click at [1527, 162] on img "submit" at bounding box center [1536, 163] width 19 height 19
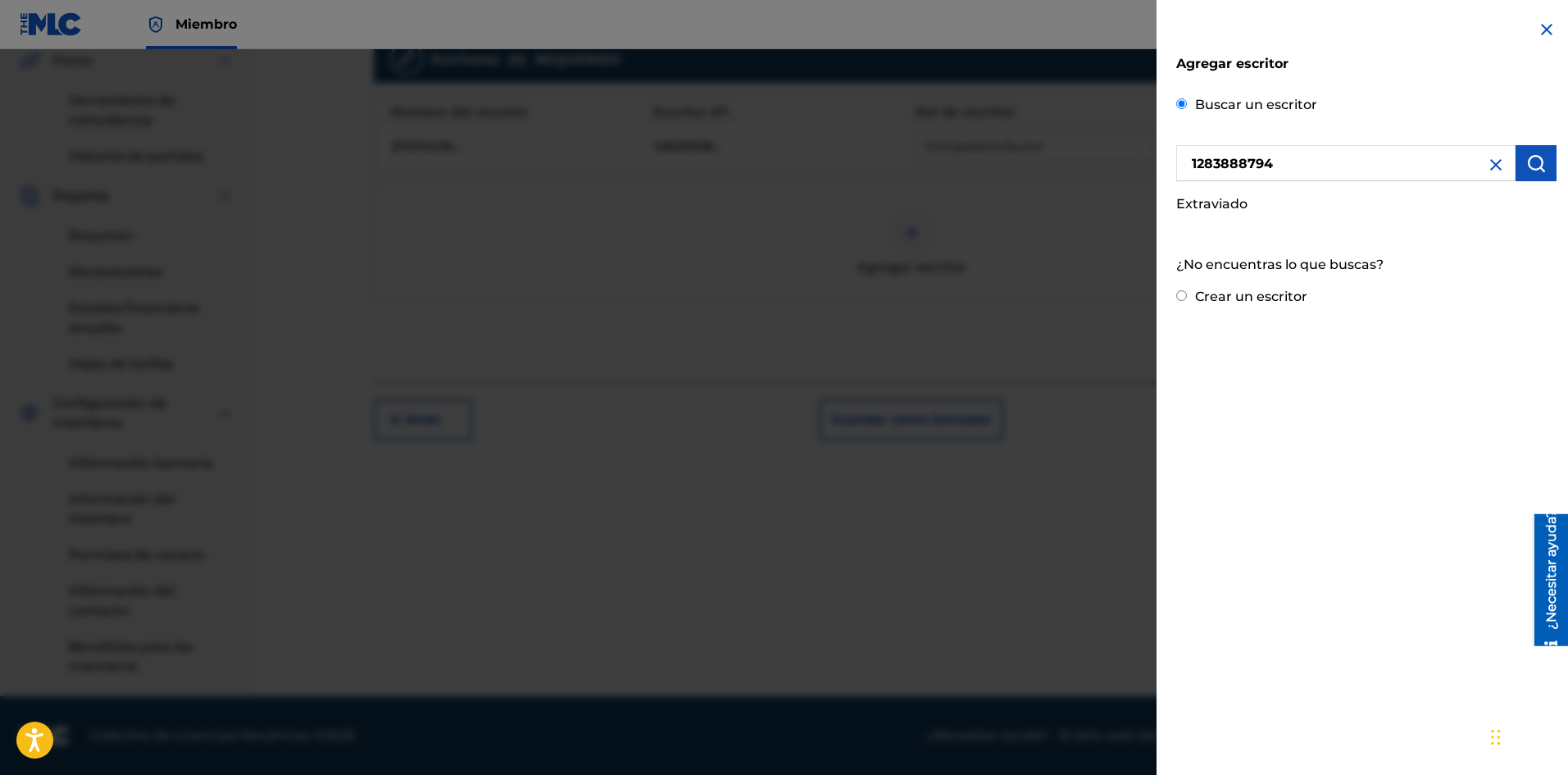
click at [1489, 163] on img at bounding box center [1495, 164] width 19 height 19
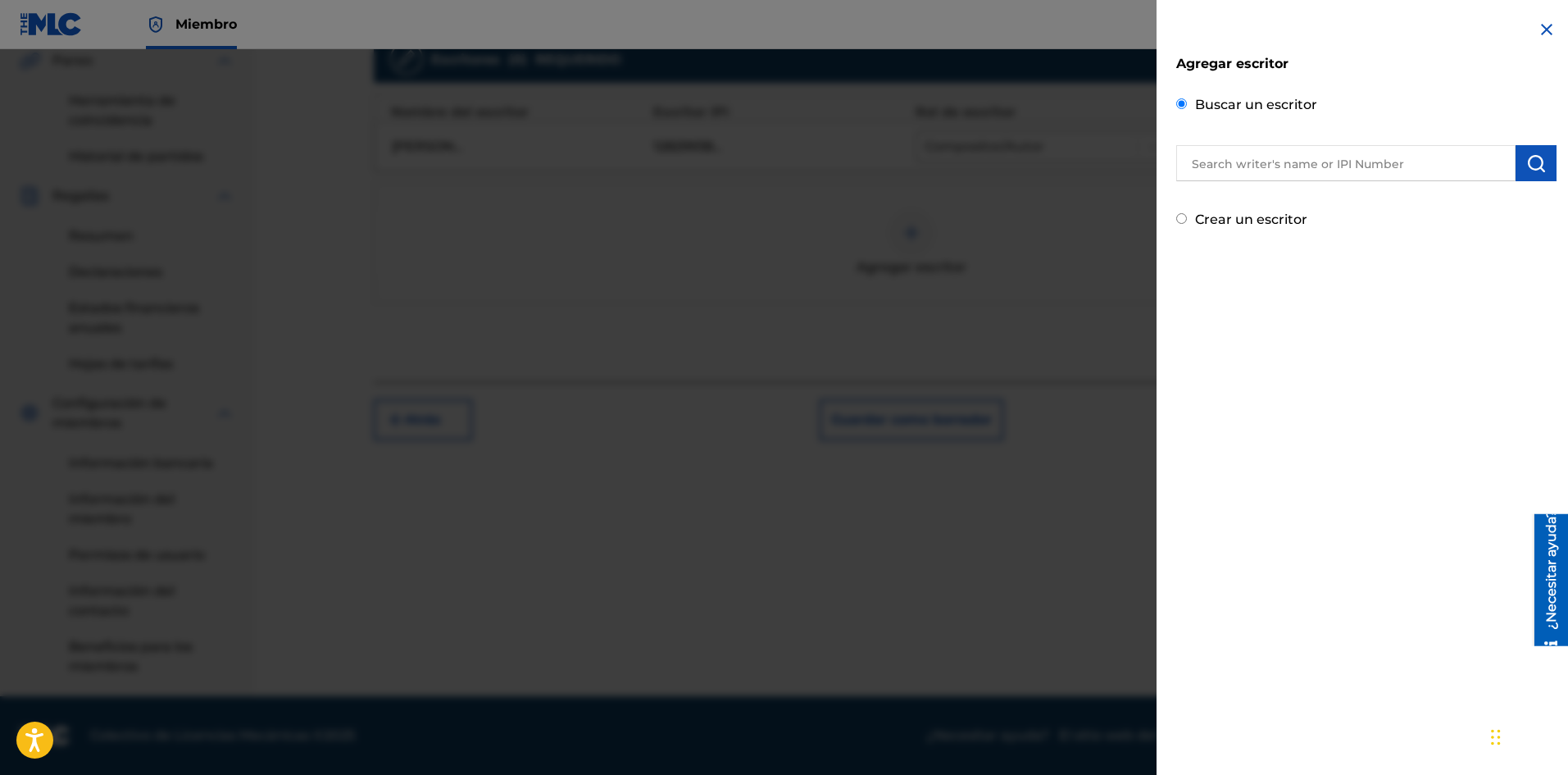
click at [1546, 35] on img at bounding box center [1546, 29] width 19 height 19
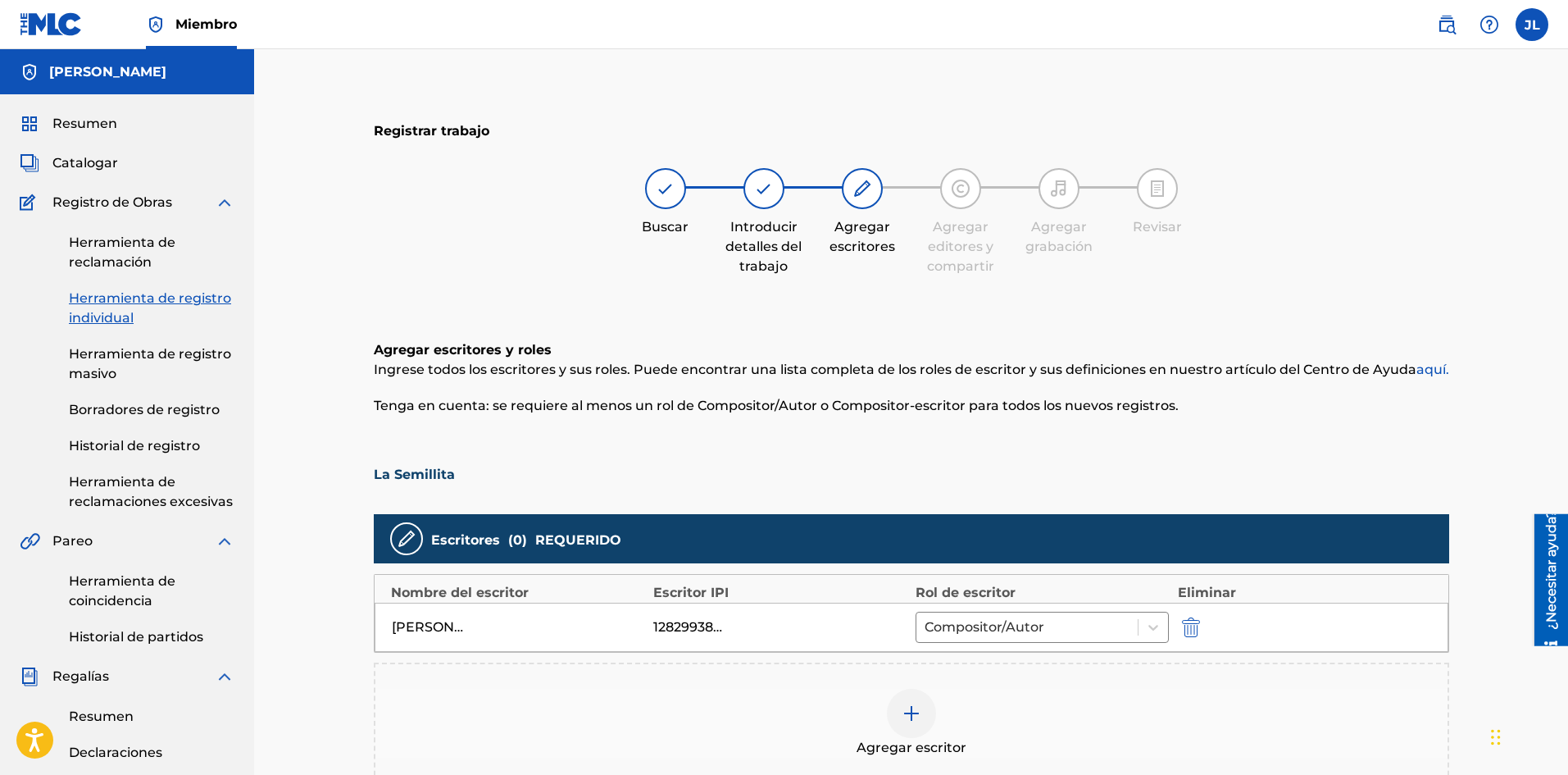
scroll to position [273, 0]
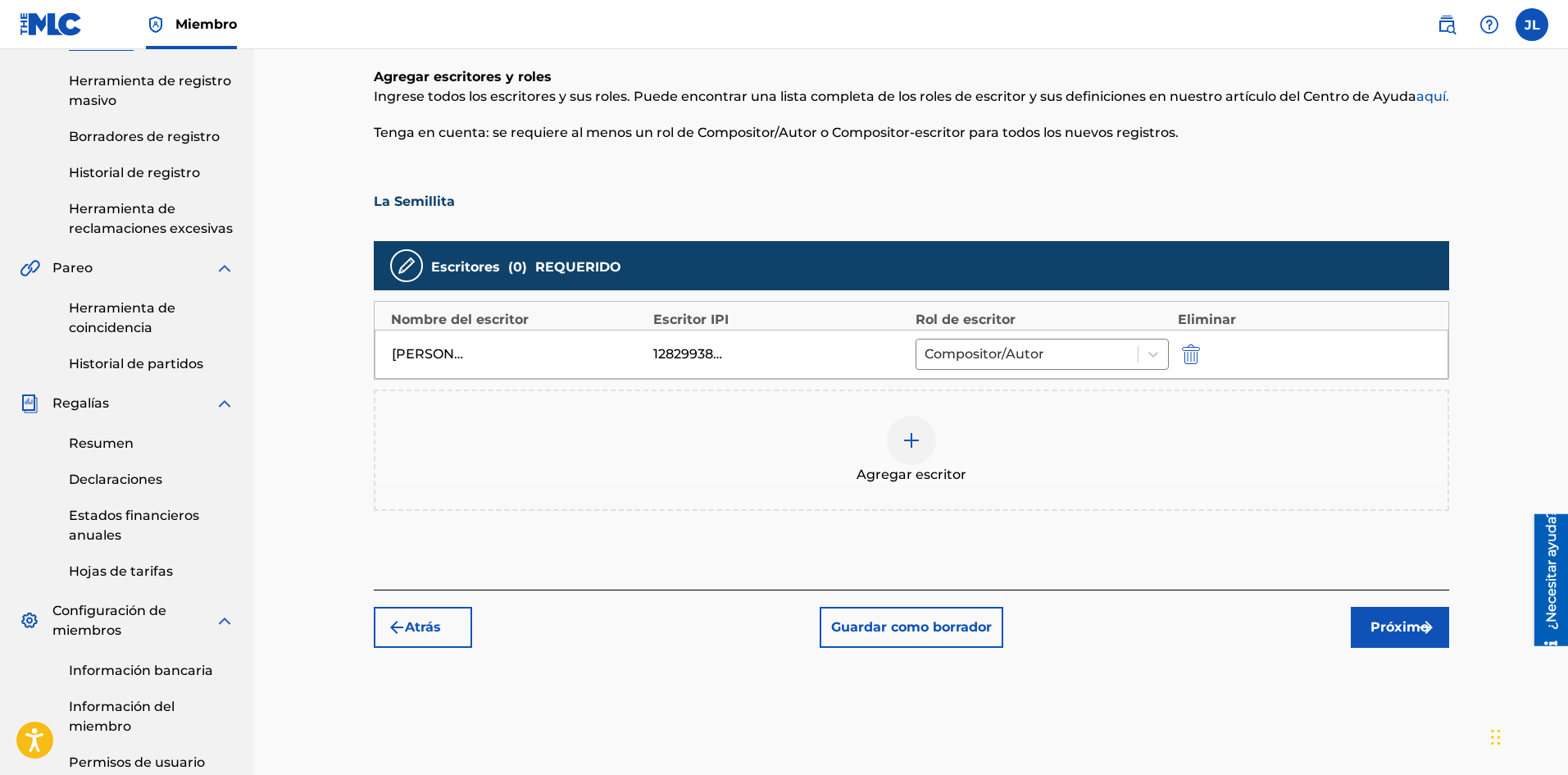
click at [908, 431] on img at bounding box center [911, 440] width 19 height 19
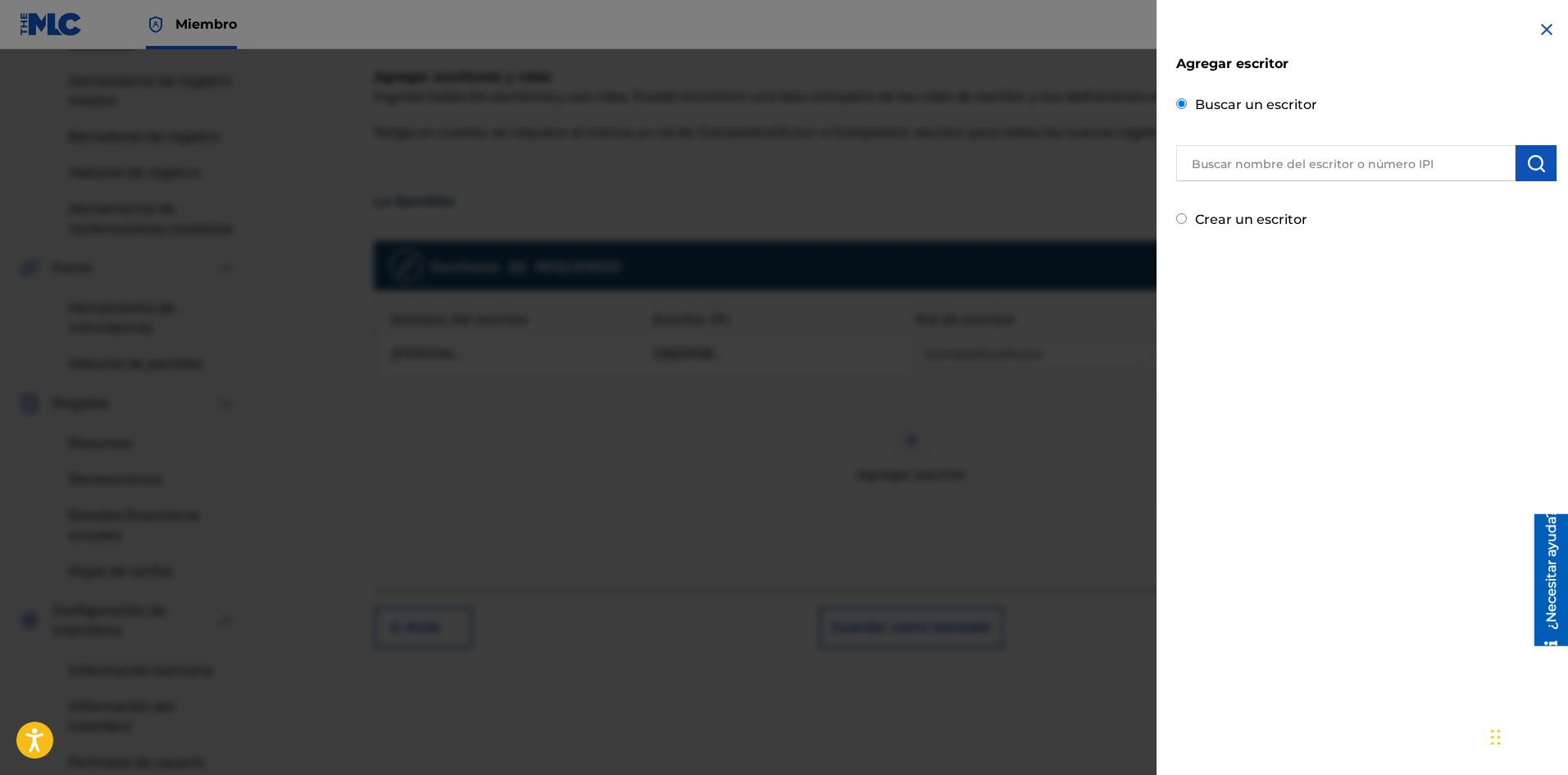
click at [1180, 219] on input "Crear un escritor" at bounding box center [1181, 219] width 11 height 11
radio input "false"
radio input "true"
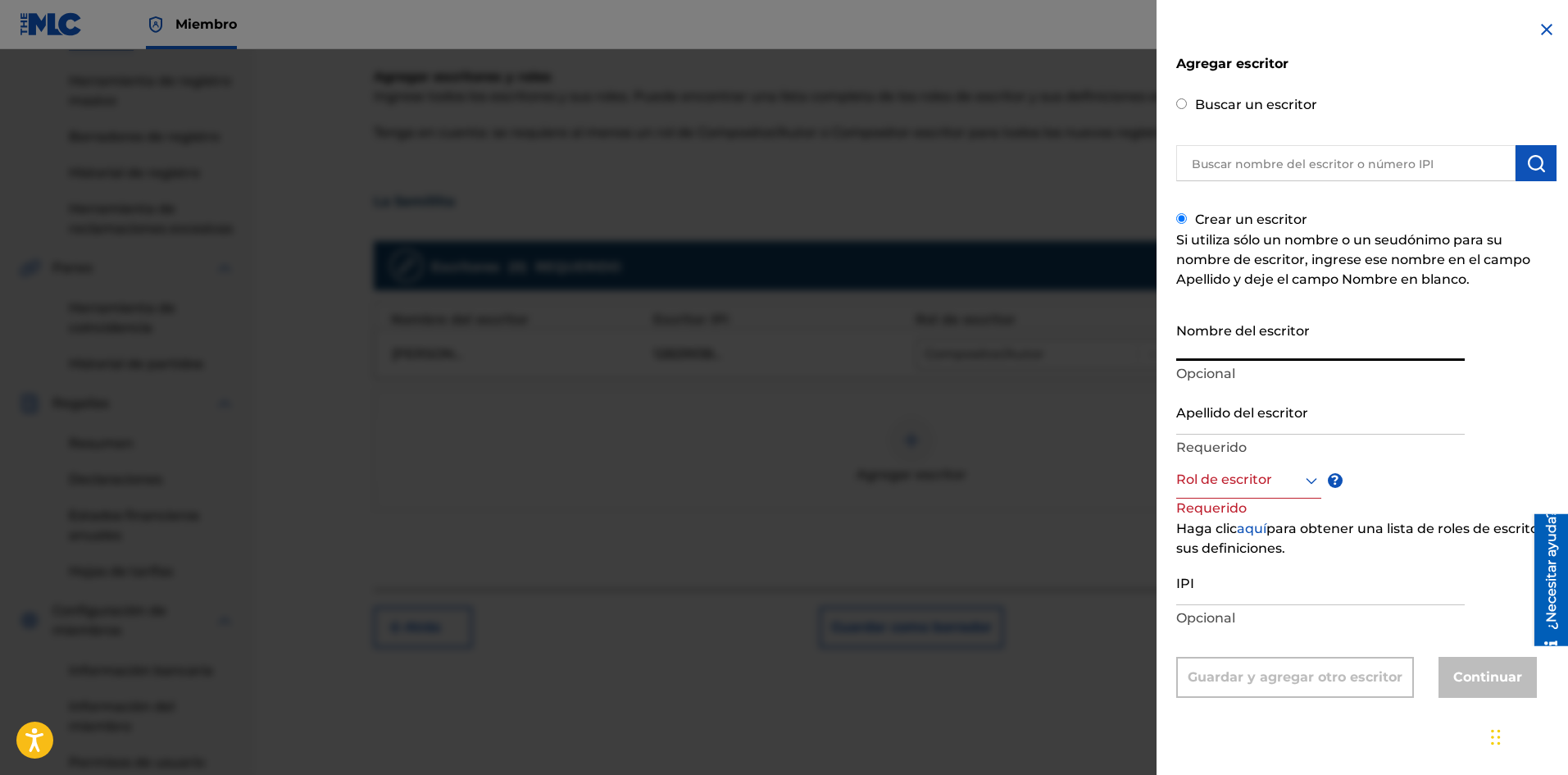
click at [1197, 346] on input "Nombre del escritor" at bounding box center [1320, 337] width 289 height 47
click at [1198, 346] on input "Nombre del escritor" at bounding box center [1320, 337] width 289 height 47
type input "[PERSON_NAME]"
click at [1240, 399] on input "Apellido del escritor" at bounding box center [1320, 411] width 289 height 47
type input "[PERSON_NAME]"
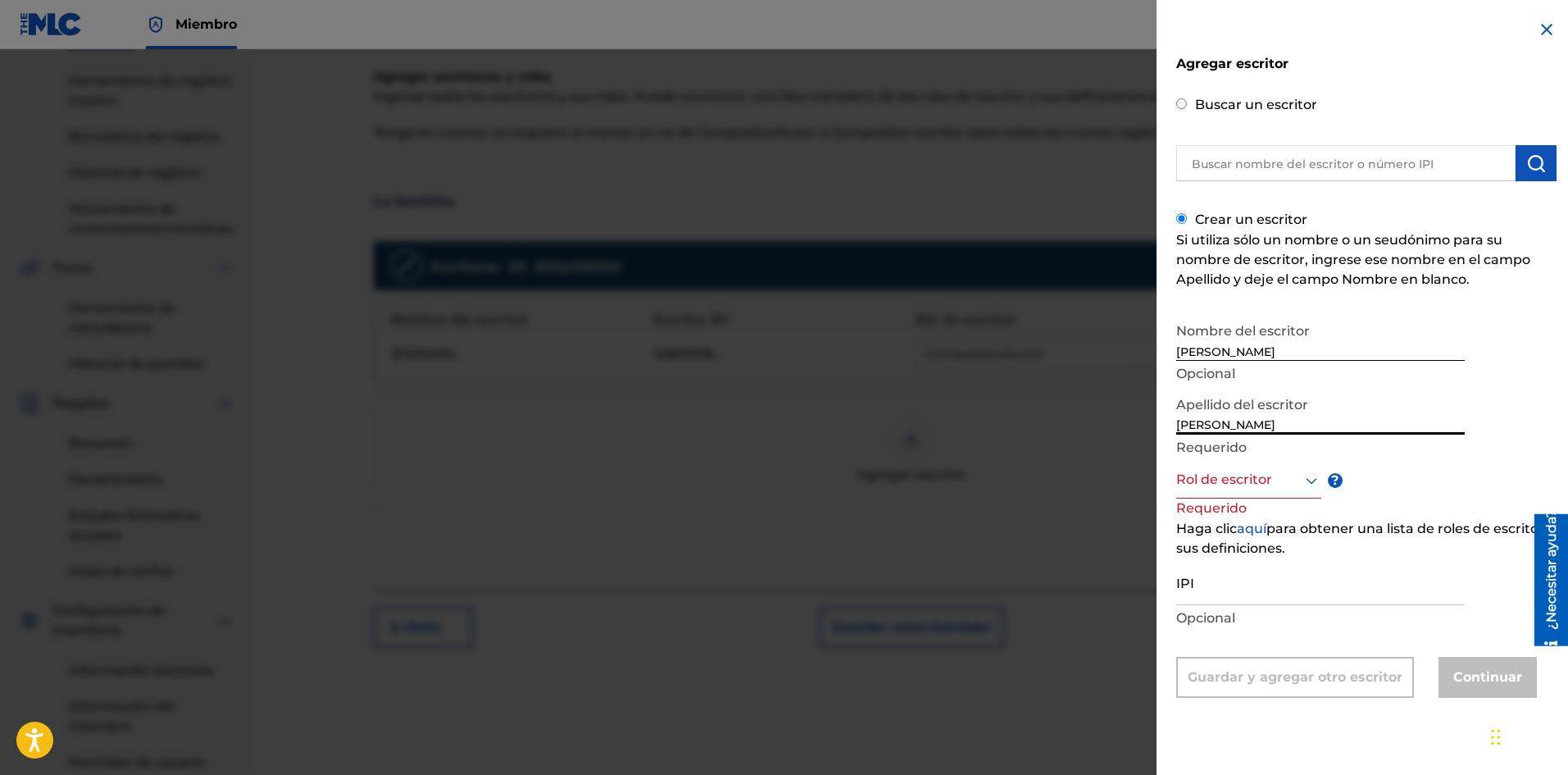
click at [1295, 480] on div at bounding box center [1248, 480] width 145 height 20
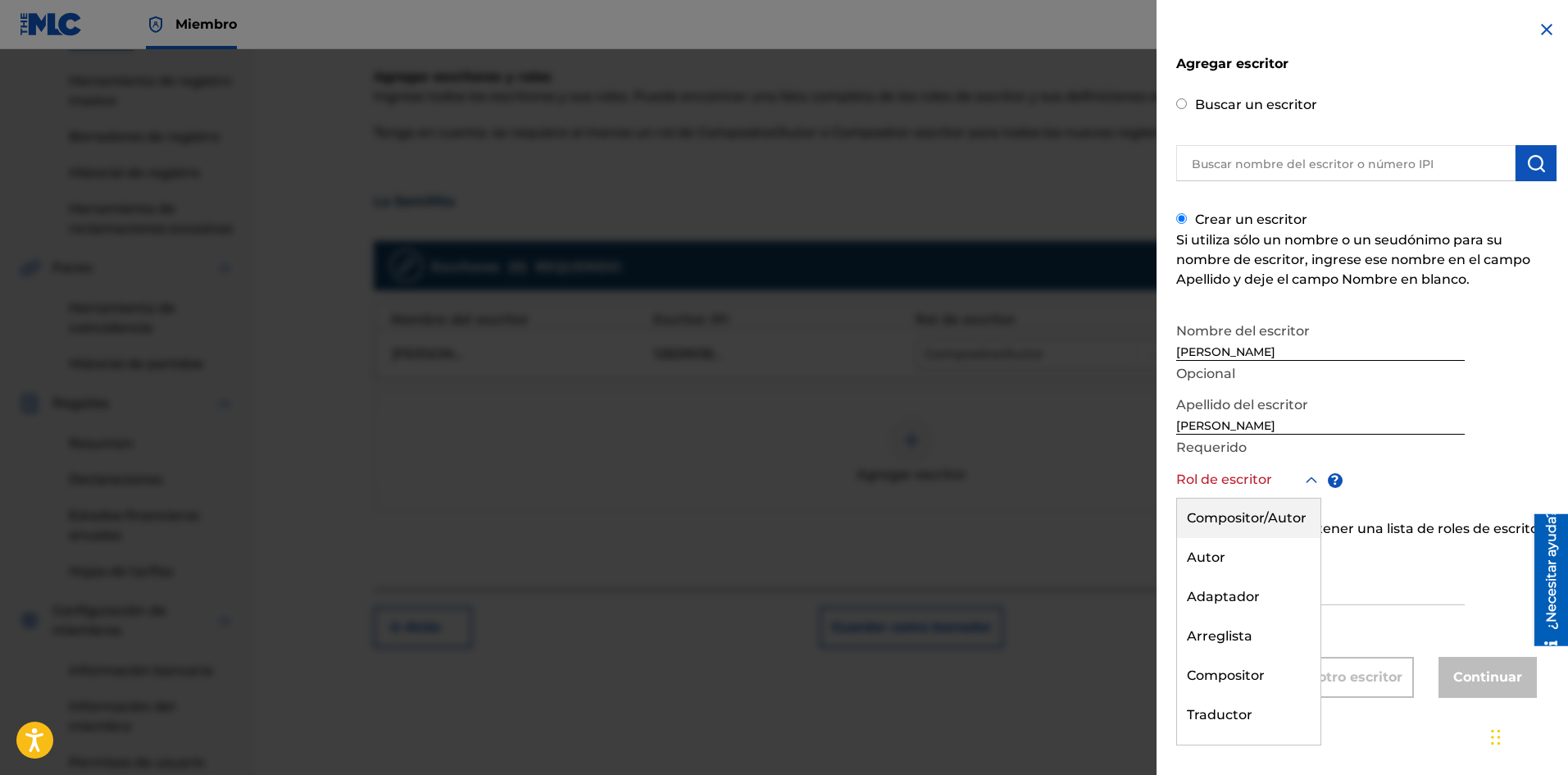
click at [1266, 520] on font "Compositor/Autor" at bounding box center [1246, 518] width 119 height 15
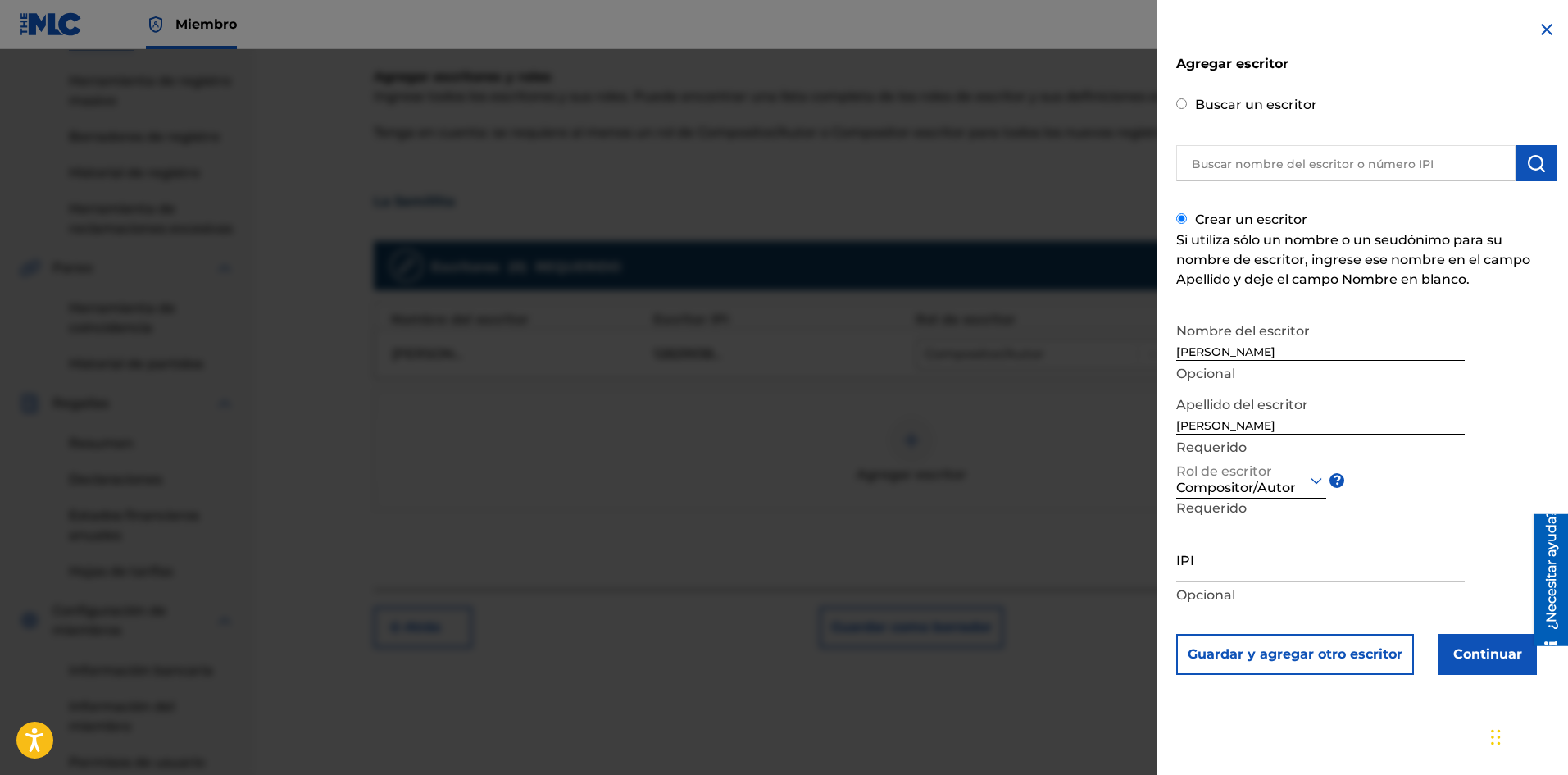
click at [1231, 564] on input "IPI" at bounding box center [1320, 558] width 289 height 47
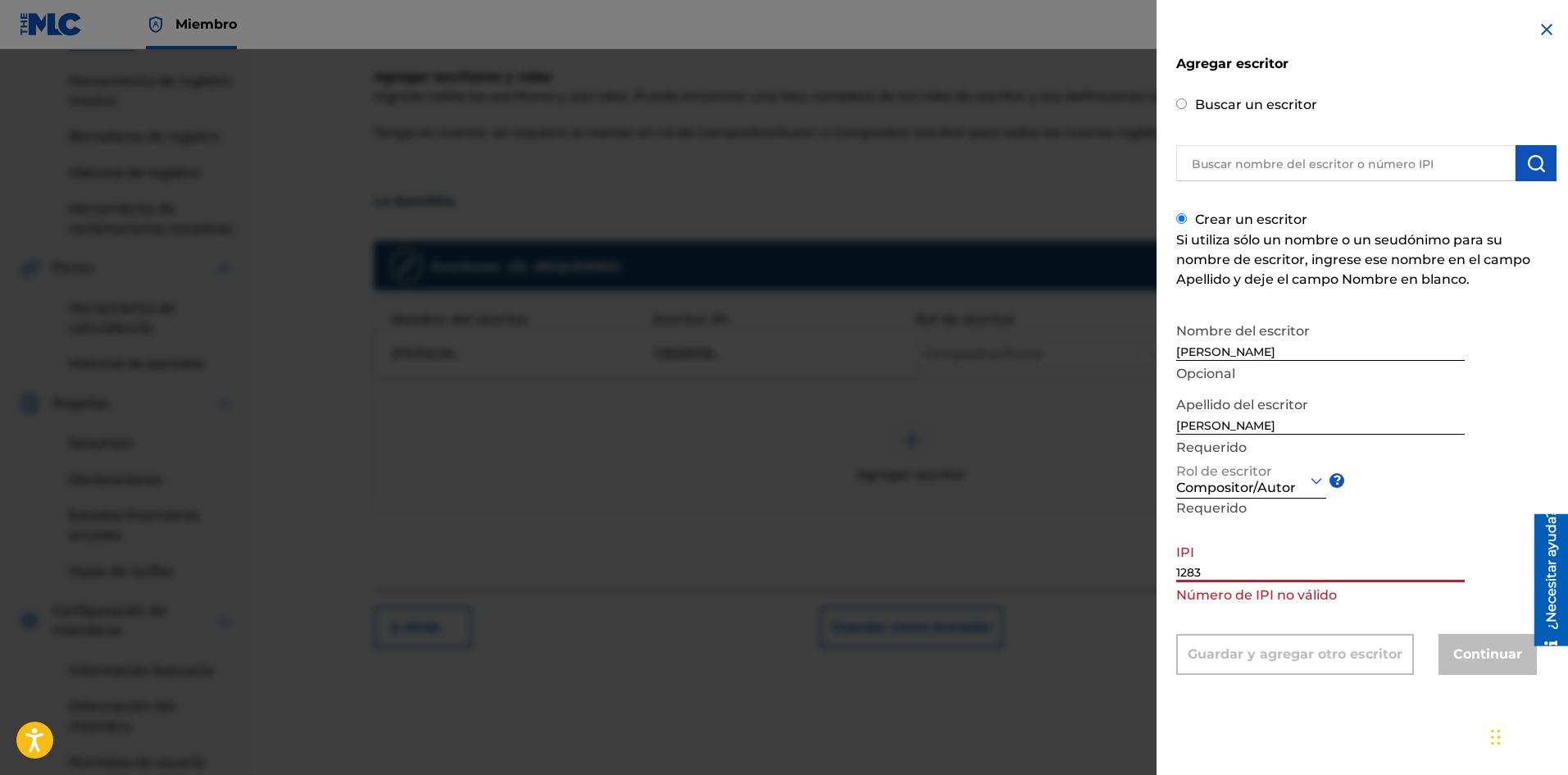
type input "1283"
click at [1538, 35] on img at bounding box center [1546, 29] width 19 height 19
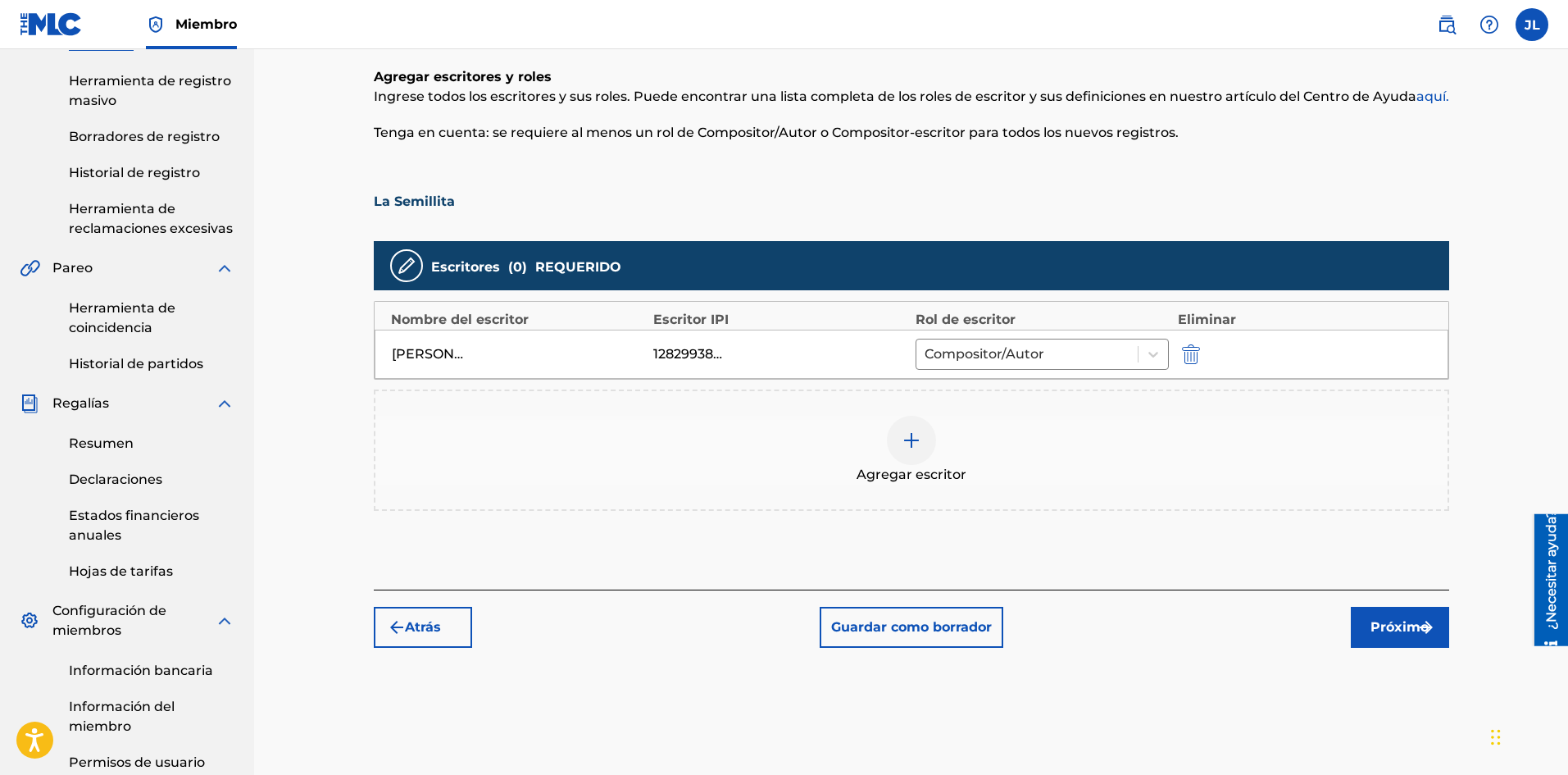
click at [686, 347] on div "1282993803" at bounding box center [690, 354] width 74 height 19
click at [712, 357] on div "1282993803" at bounding box center [690, 354] width 74 height 19
click at [706, 357] on div "1282993803" at bounding box center [690, 354] width 74 height 19
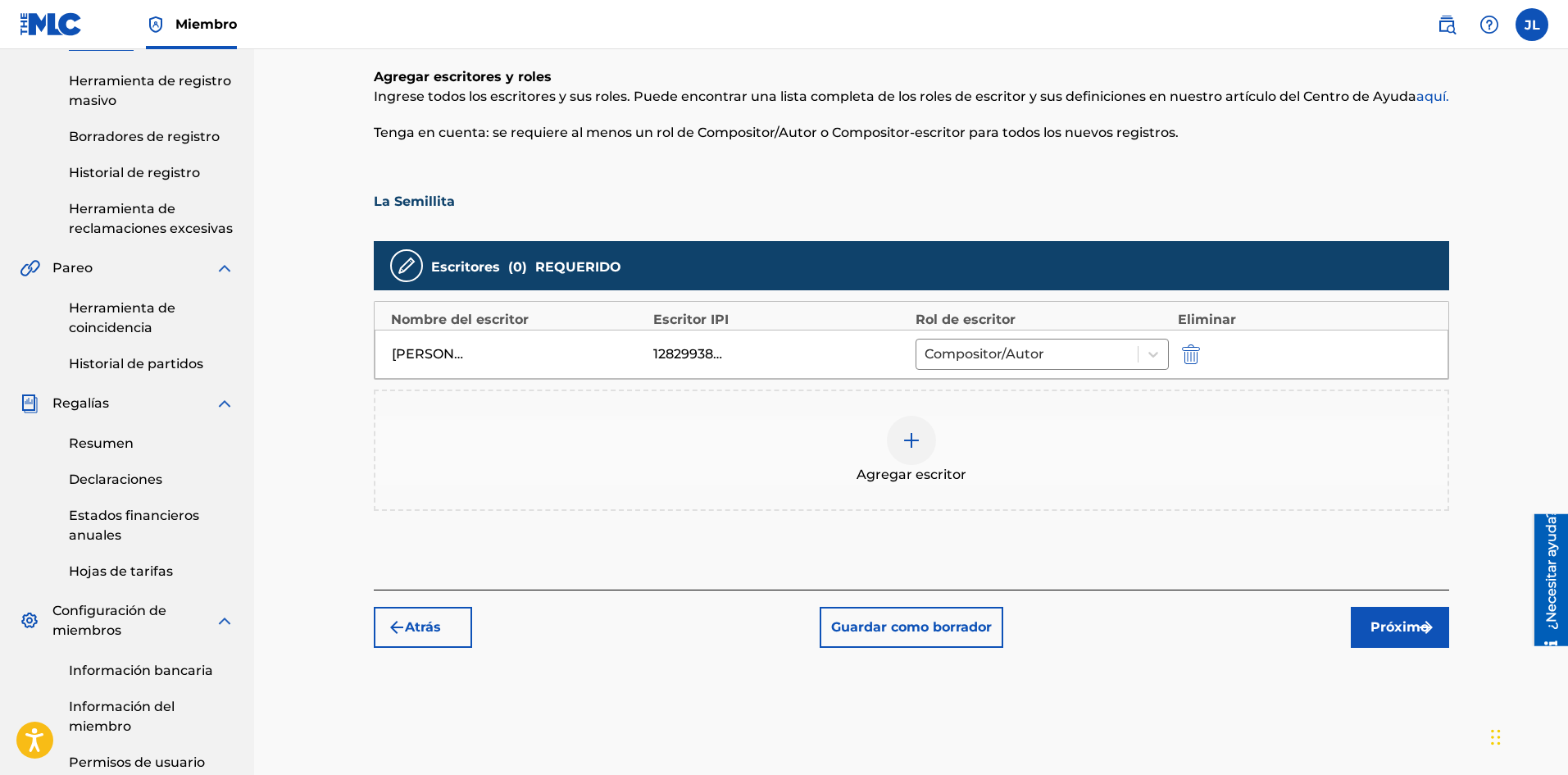
click at [914, 446] on img at bounding box center [911, 440] width 19 height 19
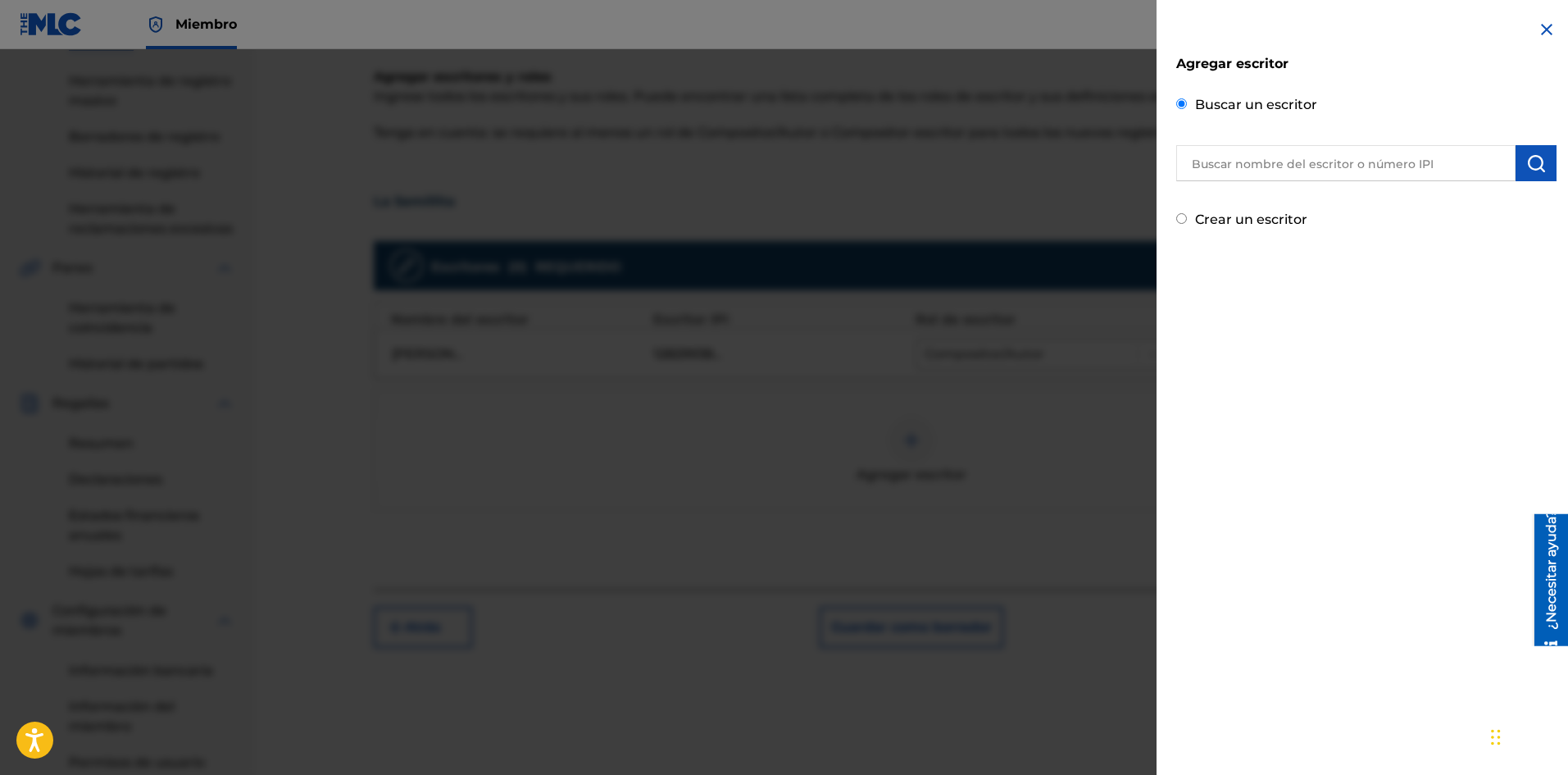
click at [1245, 223] on font "Crear un escritor" at bounding box center [1251, 219] width 113 height 15
radio input "true"
click at [1187, 223] on input "Crear un escritor" at bounding box center [1181, 219] width 11 height 11
radio input "false"
radio input "true"
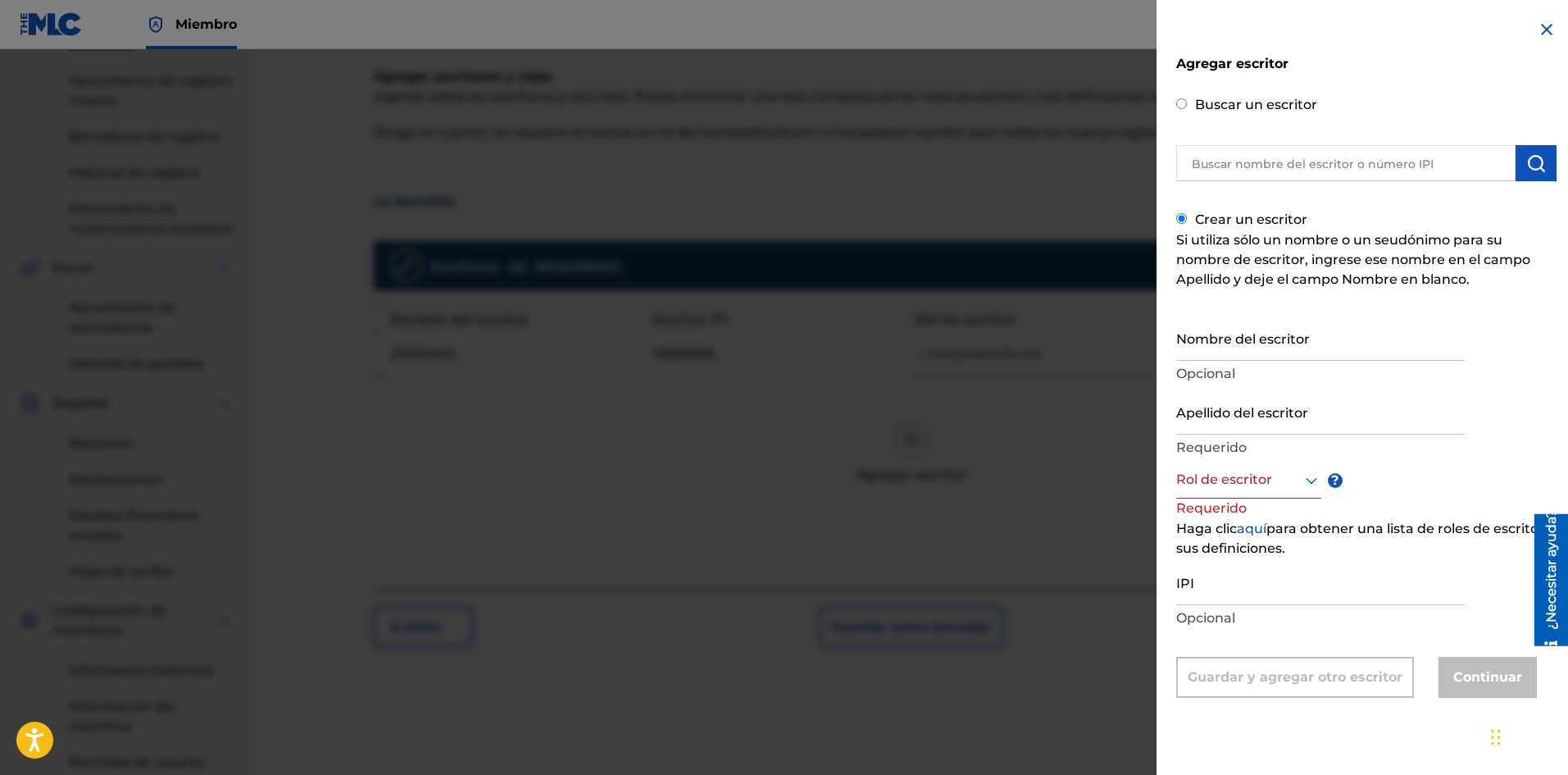
click at [1221, 342] on input "Nombre del escritor" at bounding box center [1320, 337] width 289 height 47
type input "[PERSON_NAME]"
click at [1267, 475] on div at bounding box center [1248, 480] width 145 height 20
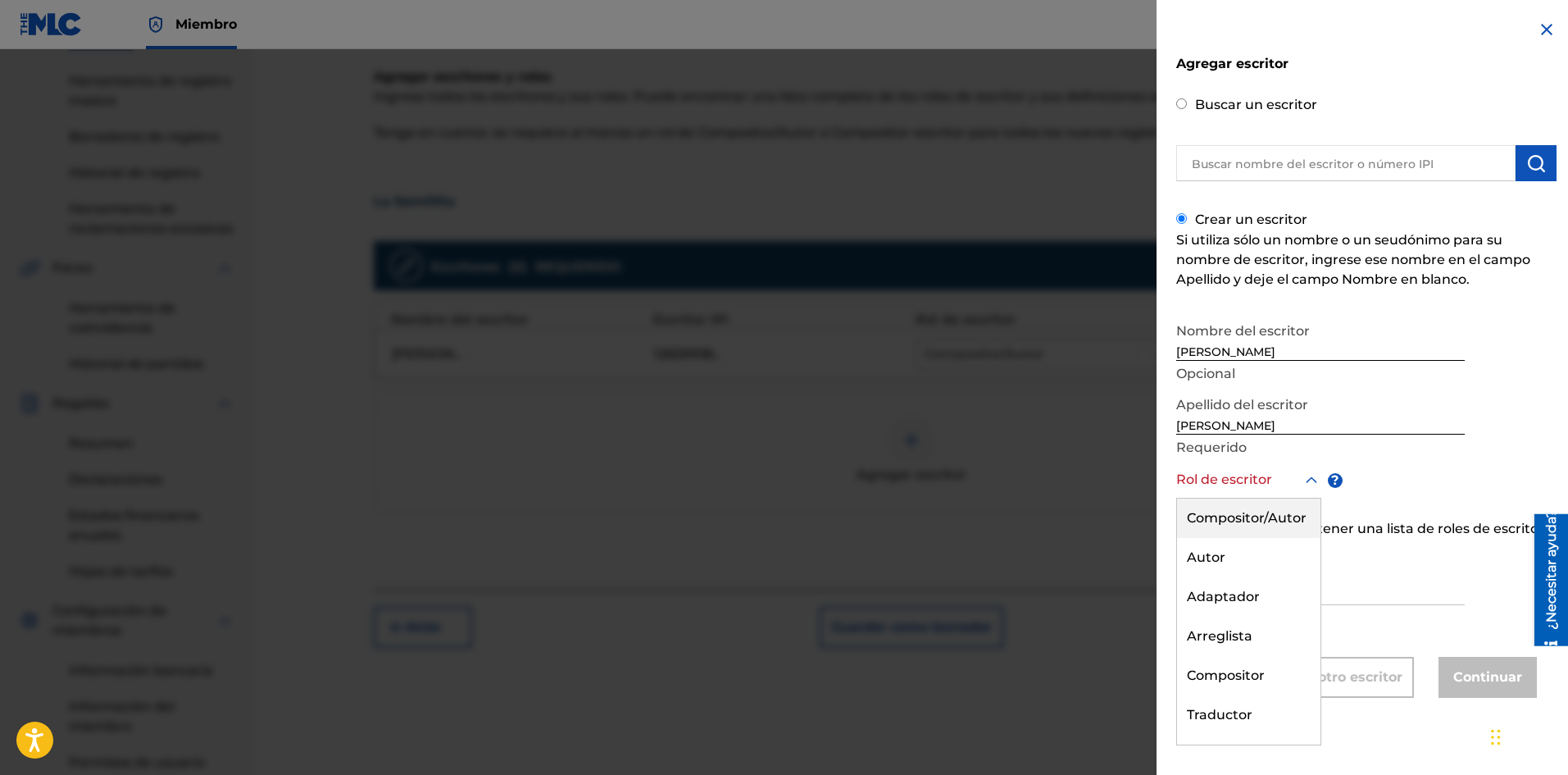
click at [1259, 513] on font "Compositor/Autor" at bounding box center [1246, 518] width 119 height 15
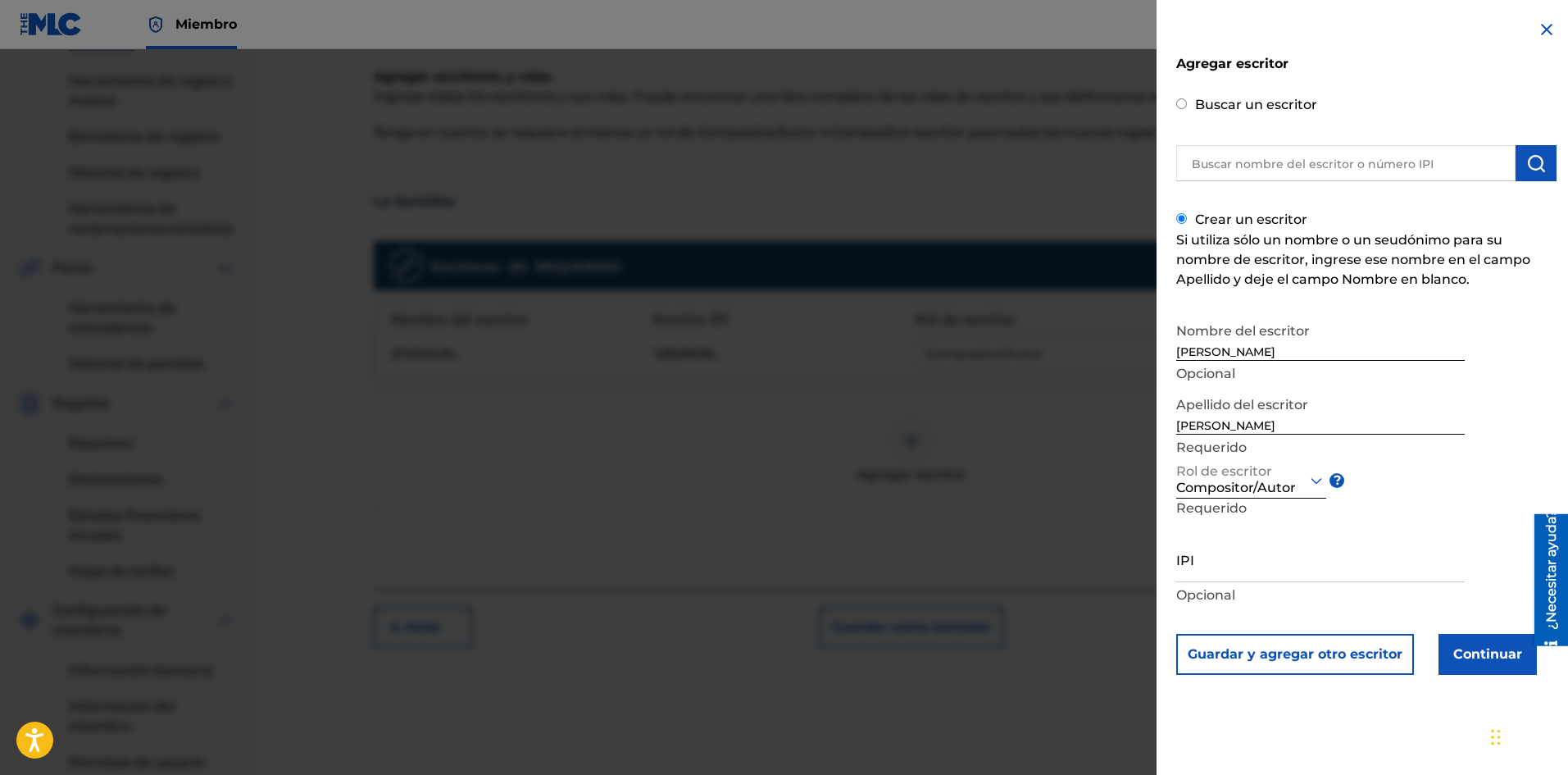
click at [1223, 575] on input "IPI" at bounding box center [1320, 558] width 289 height 47
click at [1256, 571] on input "1283888794" at bounding box center [1320, 558] width 289 height 47
type input "1283888794"
click at [1283, 653] on font "Guardar y agregar otro escritor" at bounding box center [1295, 654] width 215 height 15
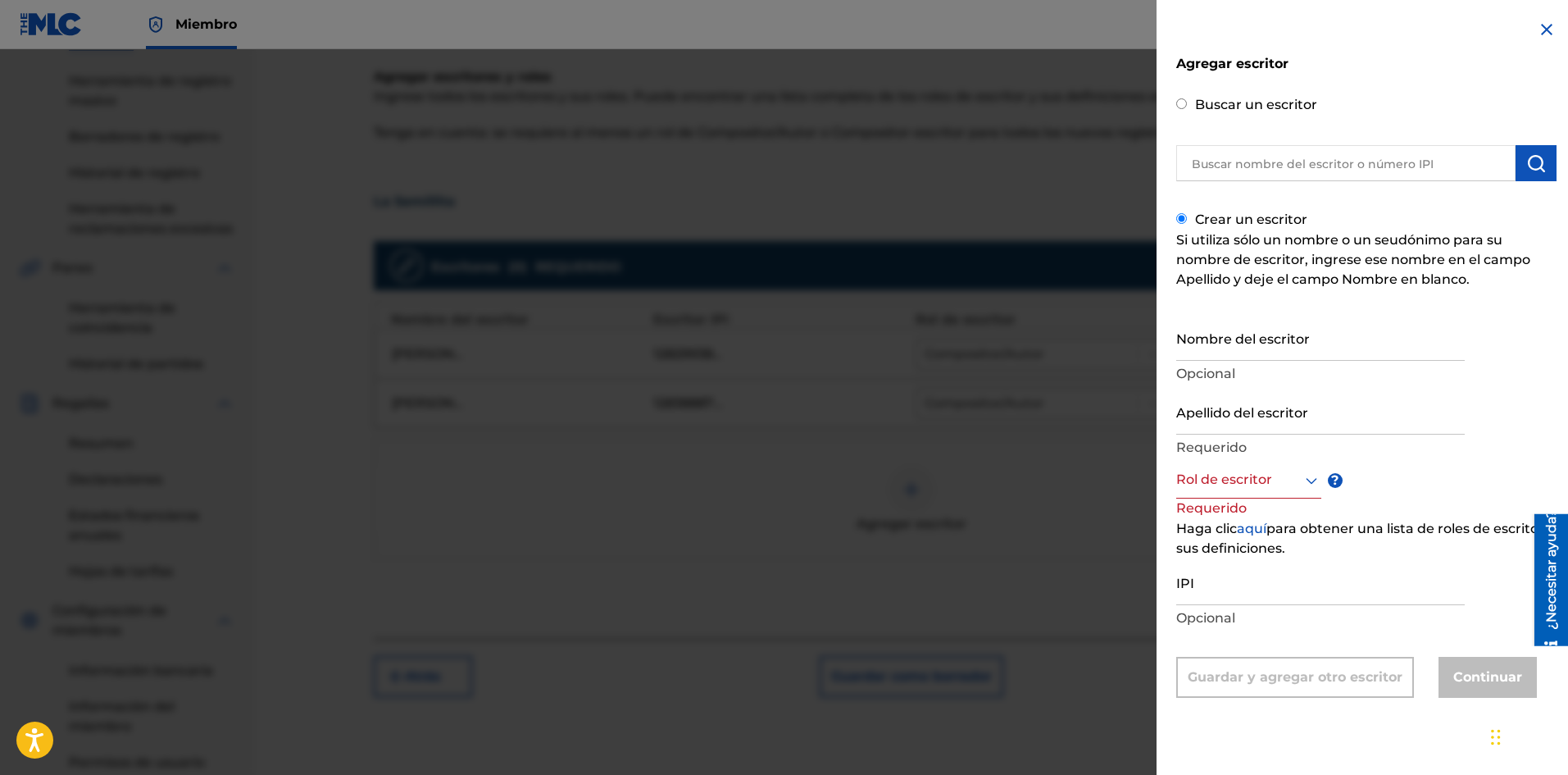
click at [1220, 346] on input "Nombre del escritor" at bounding box center [1320, 337] width 289 height 47
click at [1256, 350] on input "Nombre del escritor" at bounding box center [1320, 337] width 289 height 47
click at [1207, 354] on input "Nombre del escritor" at bounding box center [1320, 337] width 289 height 47
drag, startPoint x: 1323, startPoint y: 349, endPoint x: 1259, endPoint y: 360, distance: 64.9
click at [1259, 360] on input "[PERSON_NAME]" at bounding box center [1320, 337] width 289 height 47
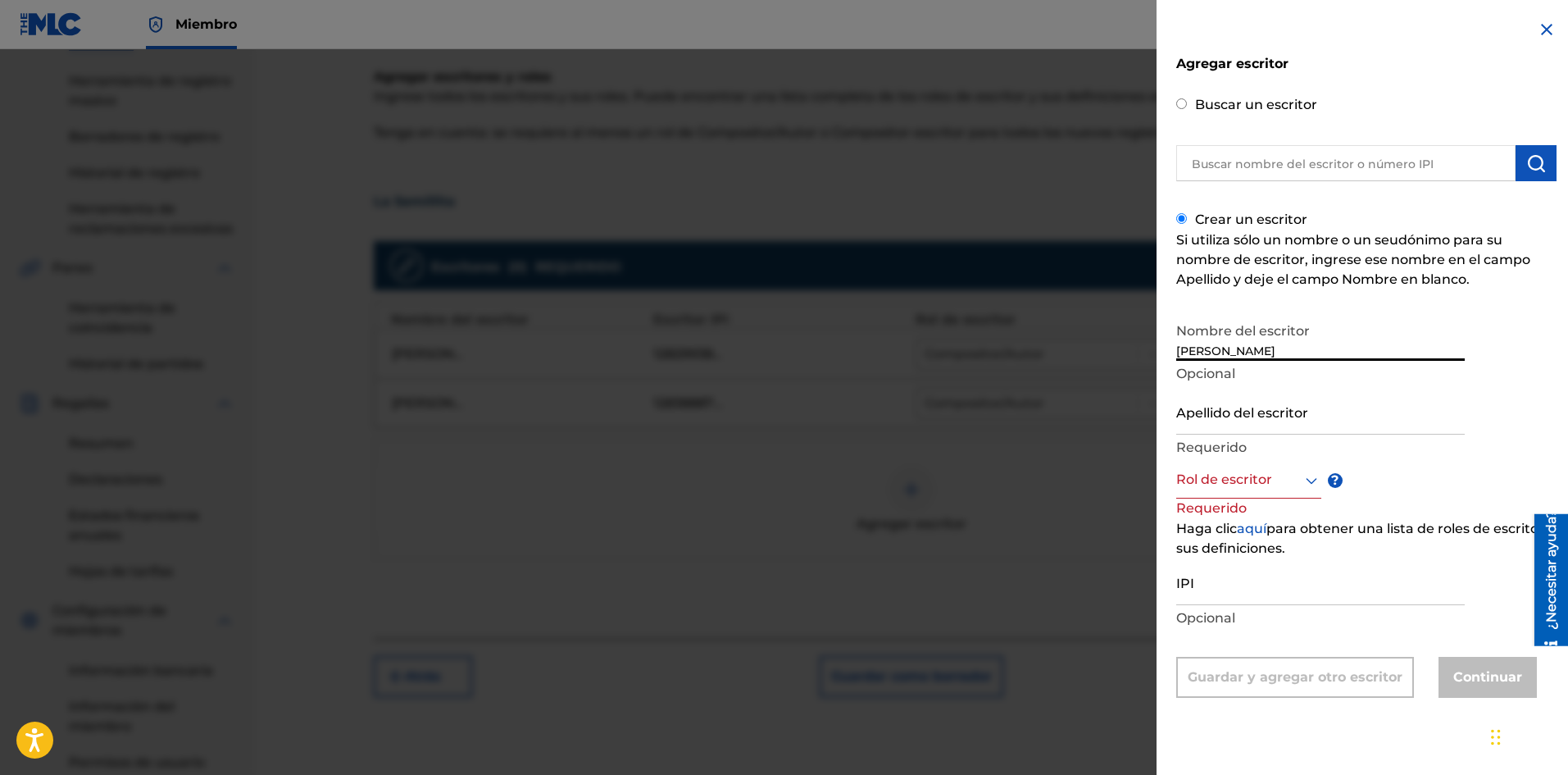
type input "[PERSON_NAME]"
click at [1236, 429] on input "Apellido del escritor" at bounding box center [1320, 411] width 289 height 47
type input "[PERSON_NAME]"
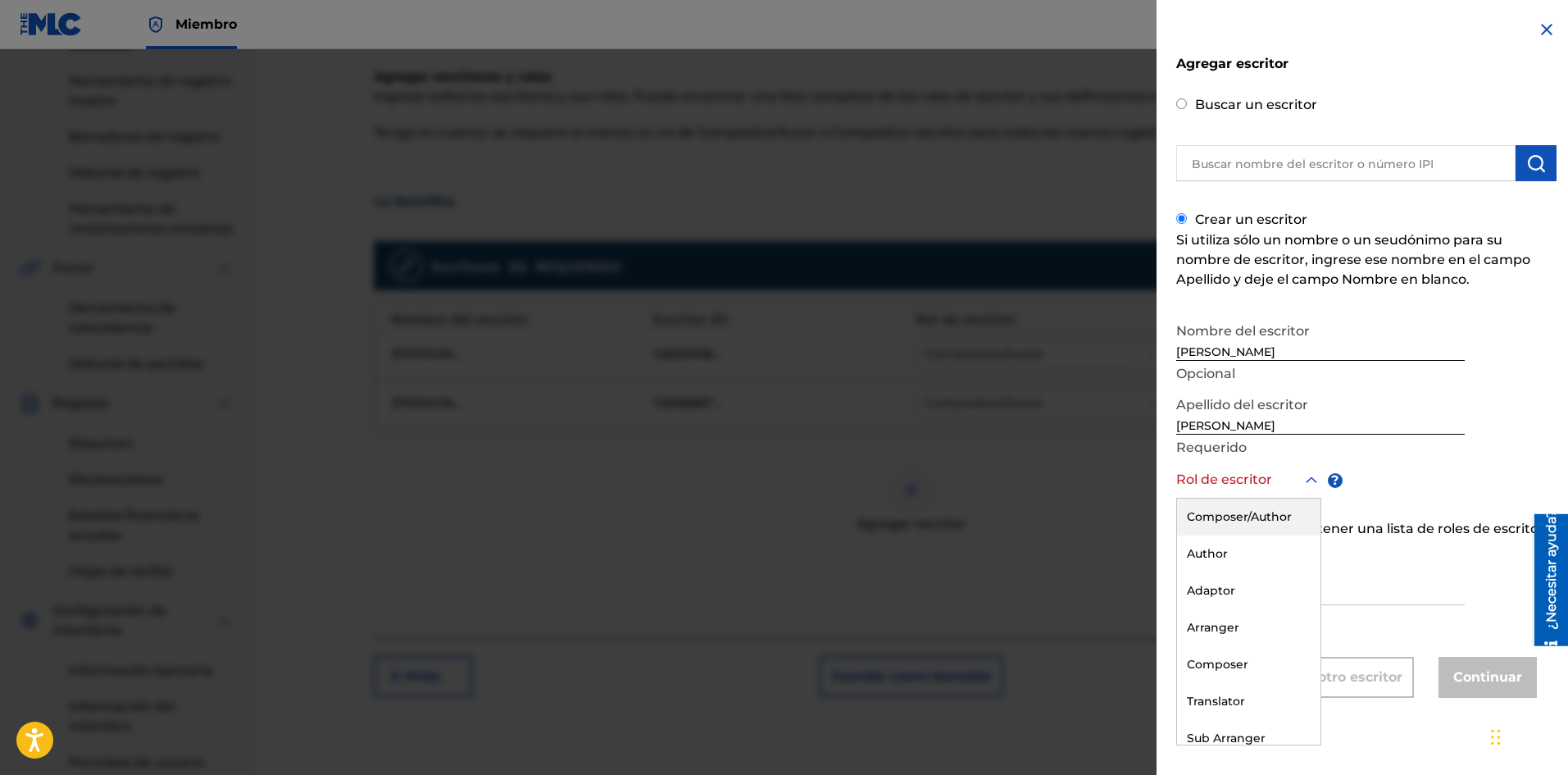
click at [1294, 484] on div at bounding box center [1248, 480] width 145 height 20
click at [1257, 517] on font "Compositor/Autor" at bounding box center [1246, 518] width 119 height 15
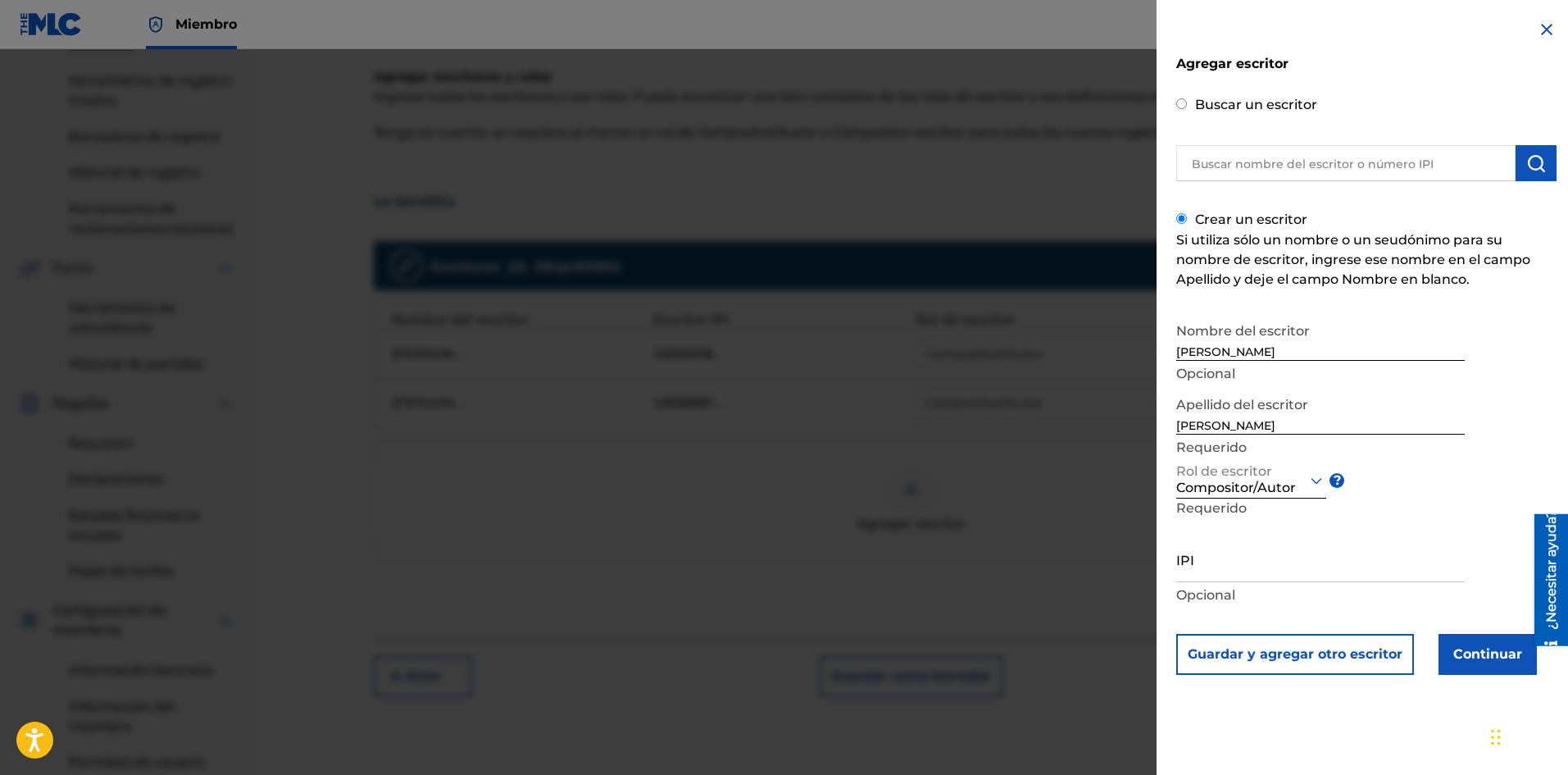
click at [1234, 574] on input "IPI" at bounding box center [1320, 558] width 289 height 47
click at [1198, 572] on input "1283515549" at bounding box center [1320, 558] width 289 height 47
click at [1210, 573] on input "1283515549" at bounding box center [1320, 558] width 289 height 47
click at [1226, 572] on input "1283515549" at bounding box center [1320, 558] width 289 height 47
type input "1283515549"
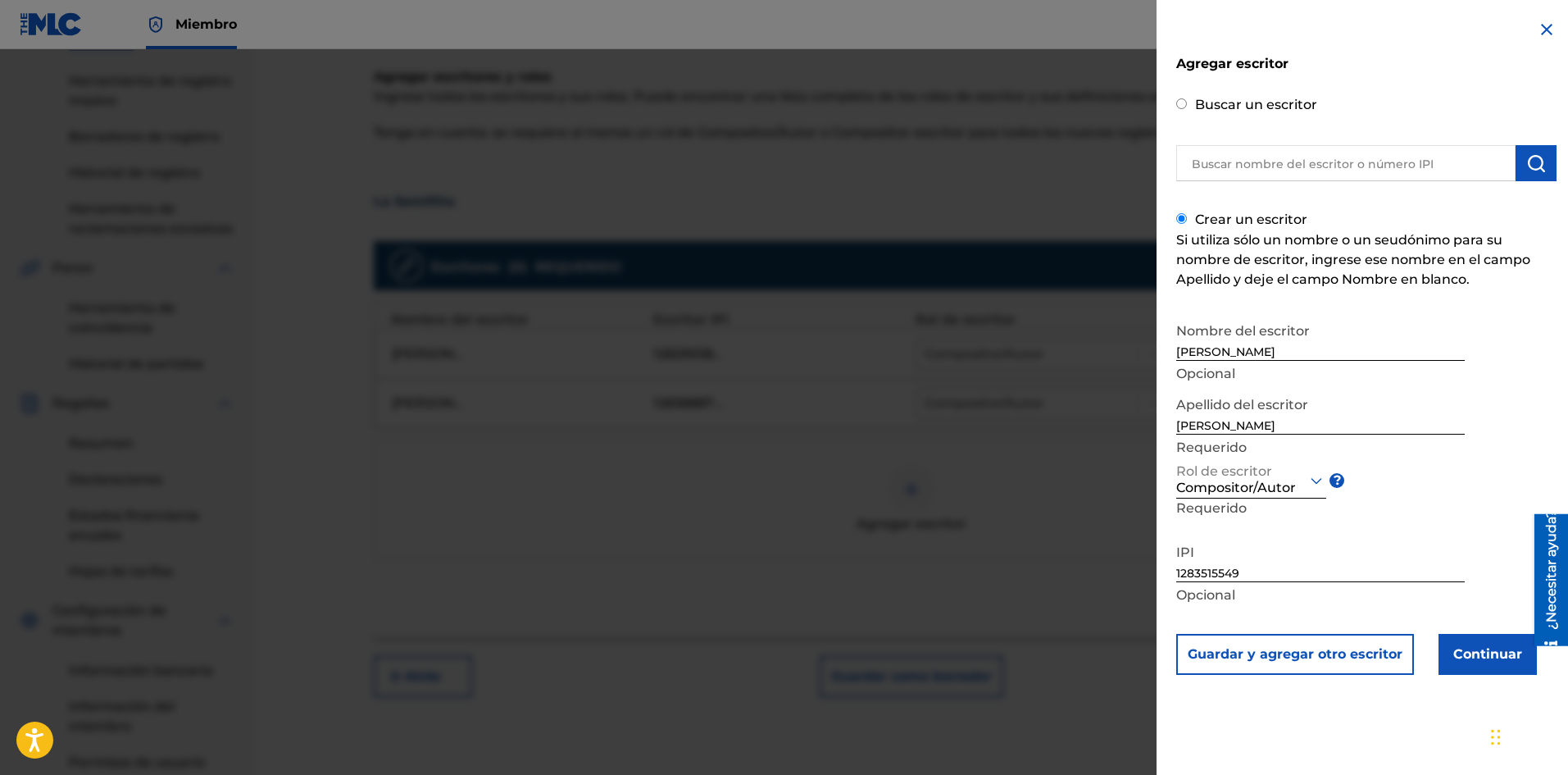
click at [1463, 662] on font "Continuar" at bounding box center [1487, 654] width 69 height 19
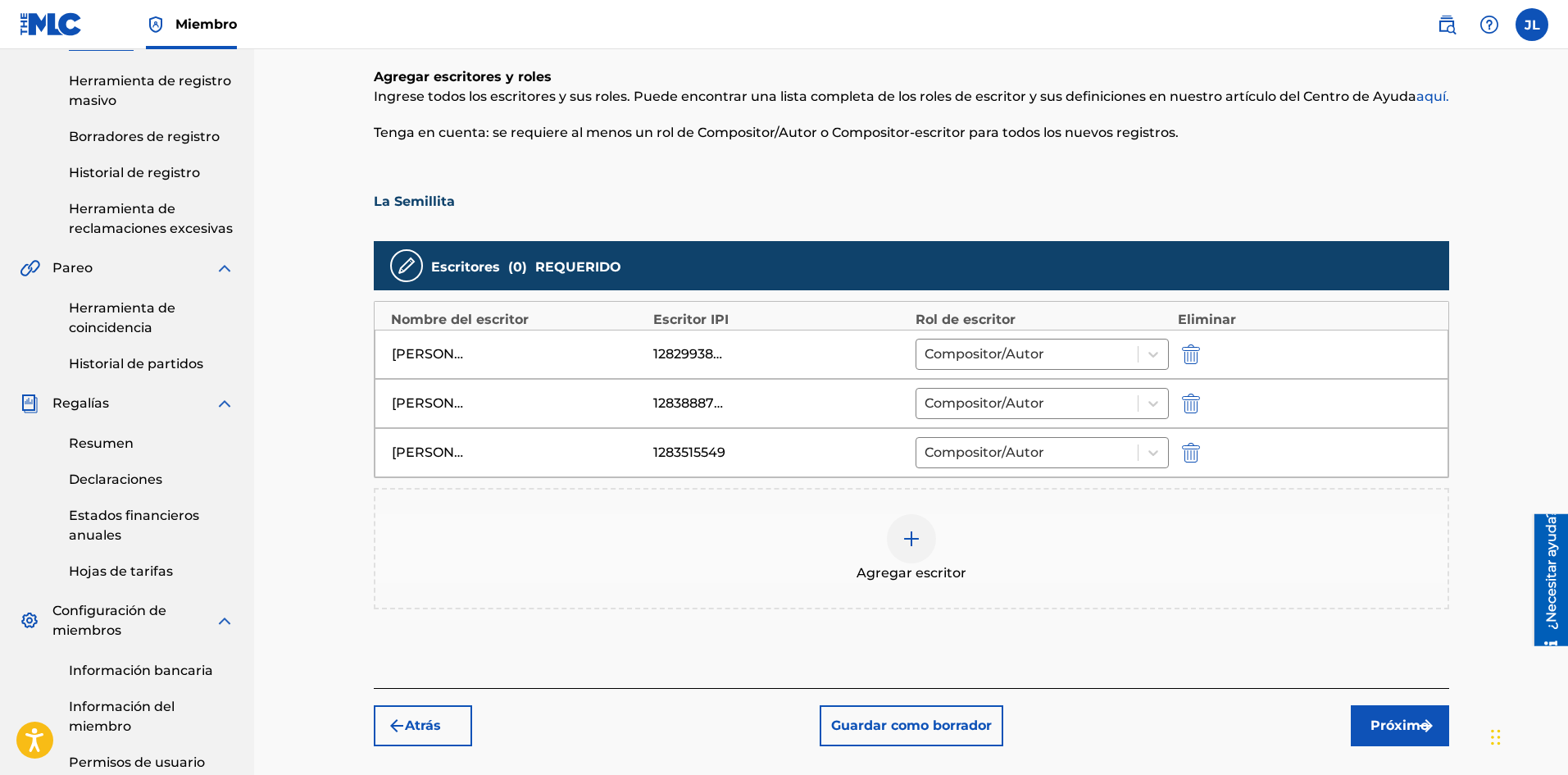
scroll to position [480, 0]
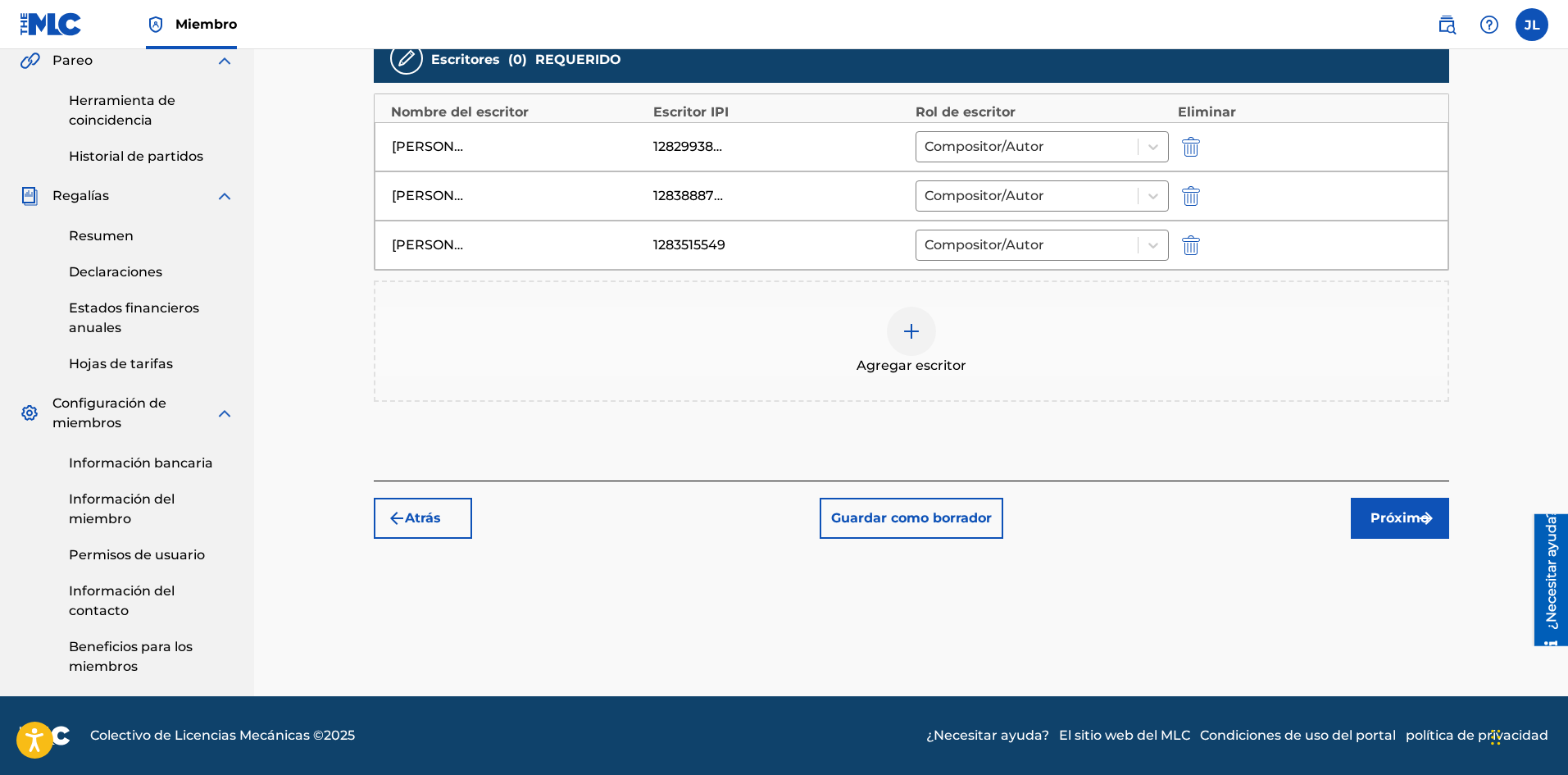
click at [356, 322] on div "Registrar trabajo Buscar Introducir detalles del trabajo Agregar escritores Agr…" at bounding box center [911, 152] width 1147 height 1087
click at [1406, 514] on font "Próximo" at bounding box center [1400, 518] width 58 height 15
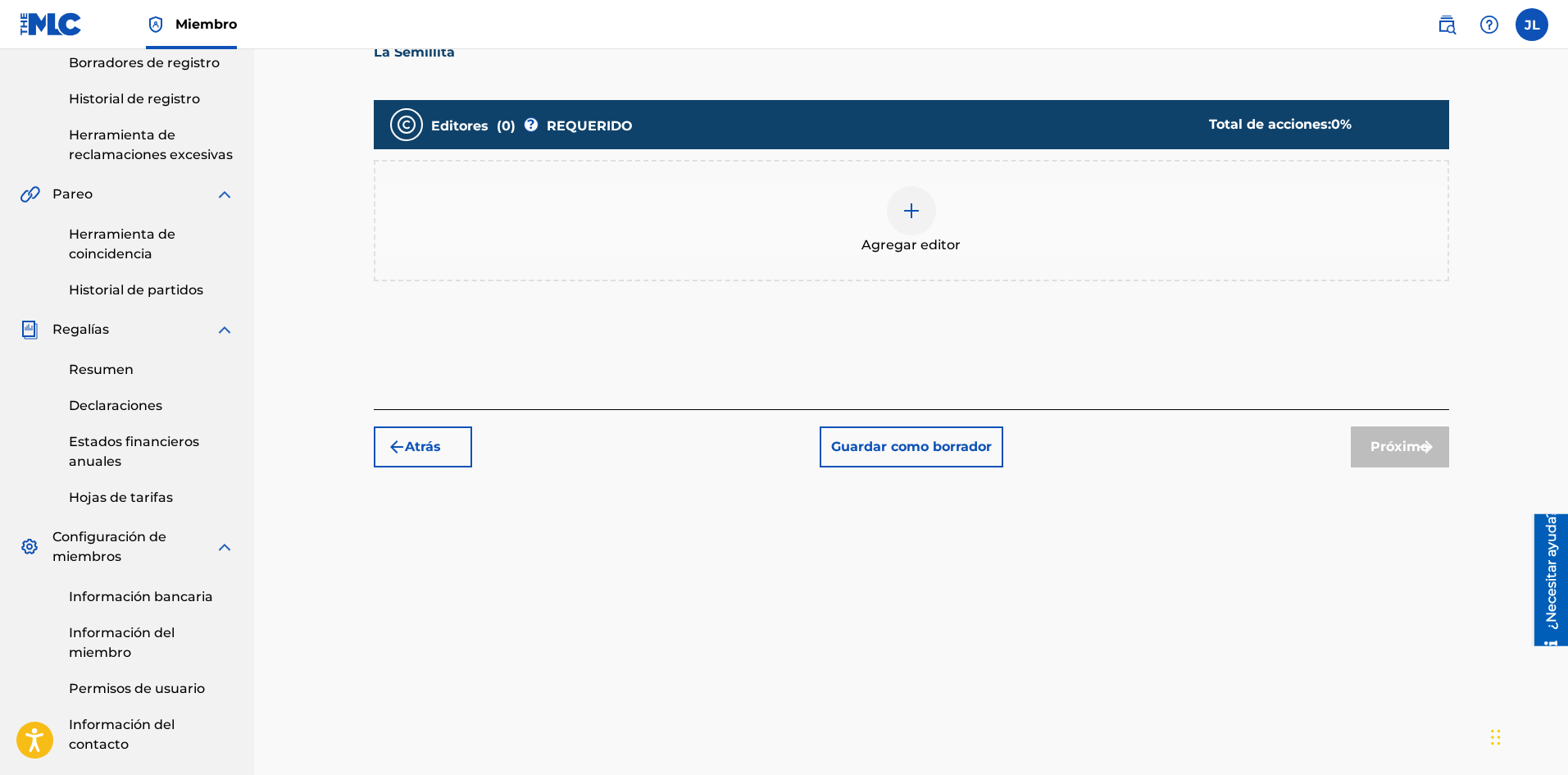
scroll to position [74, 0]
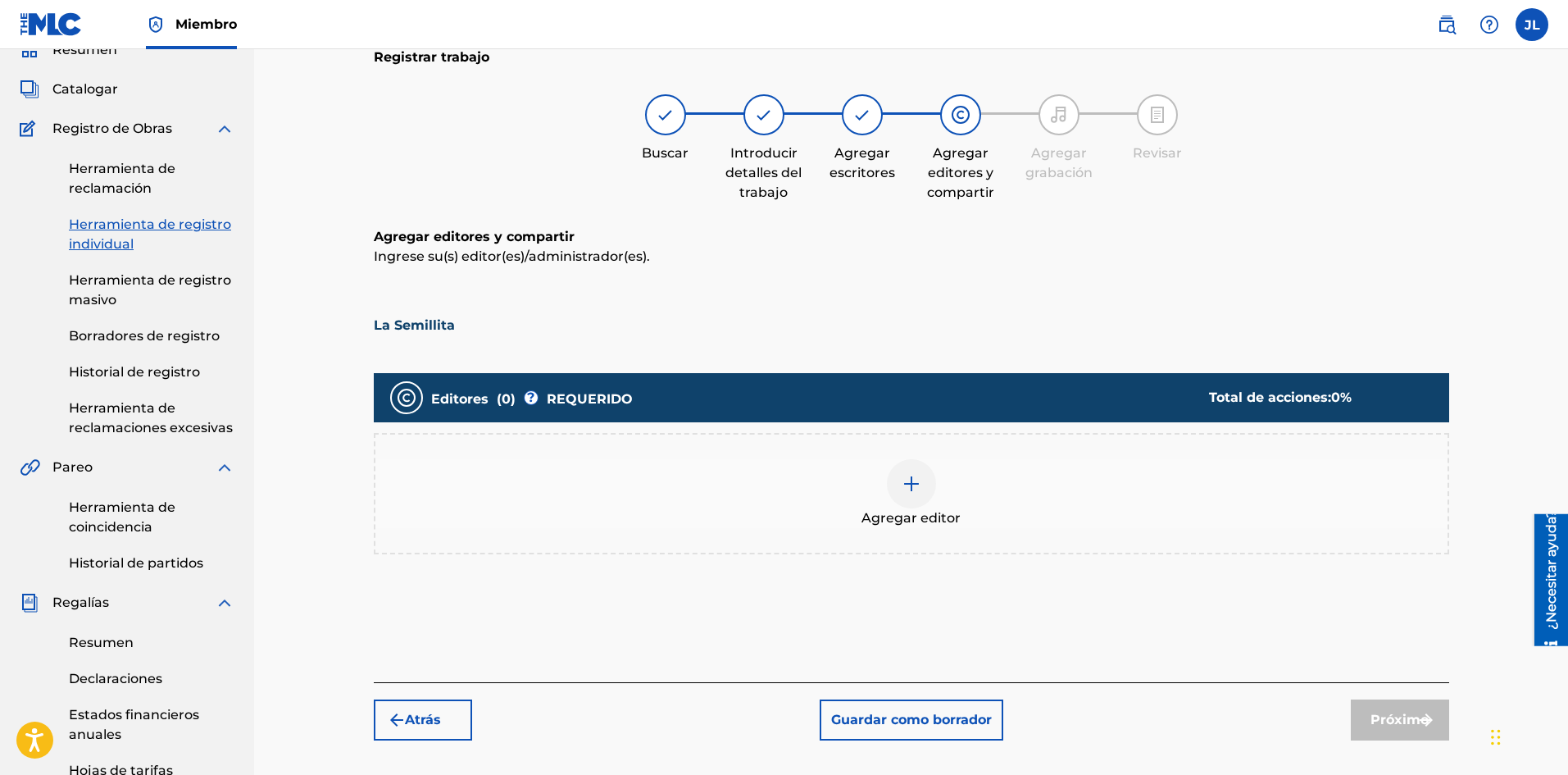
click at [955, 125] on div at bounding box center [960, 114] width 41 height 41
click at [908, 491] on img at bounding box center [911, 484] width 19 height 19
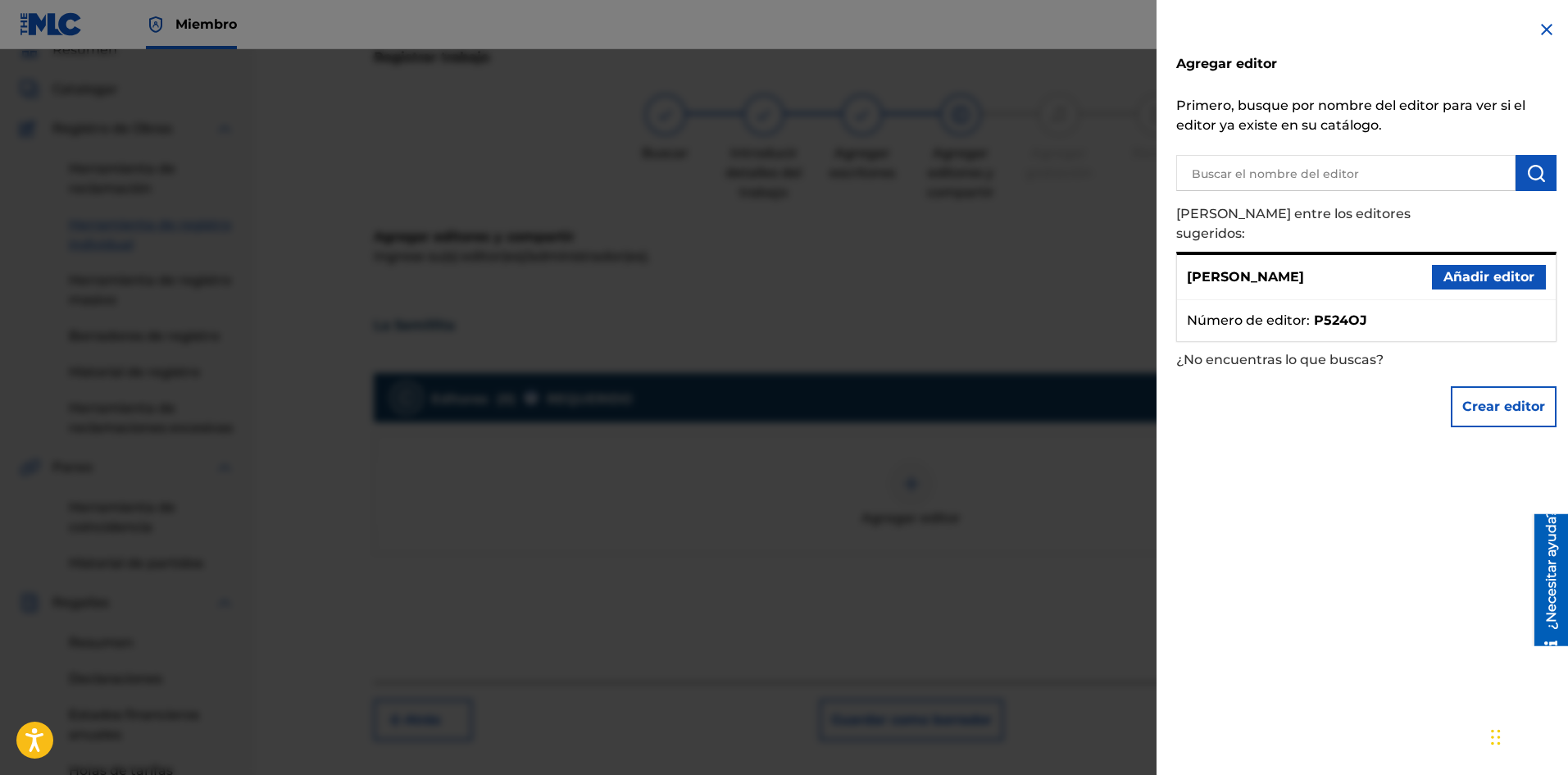
click at [1525, 269] on font "Añadir editor" at bounding box center [1488, 277] width 91 height 15
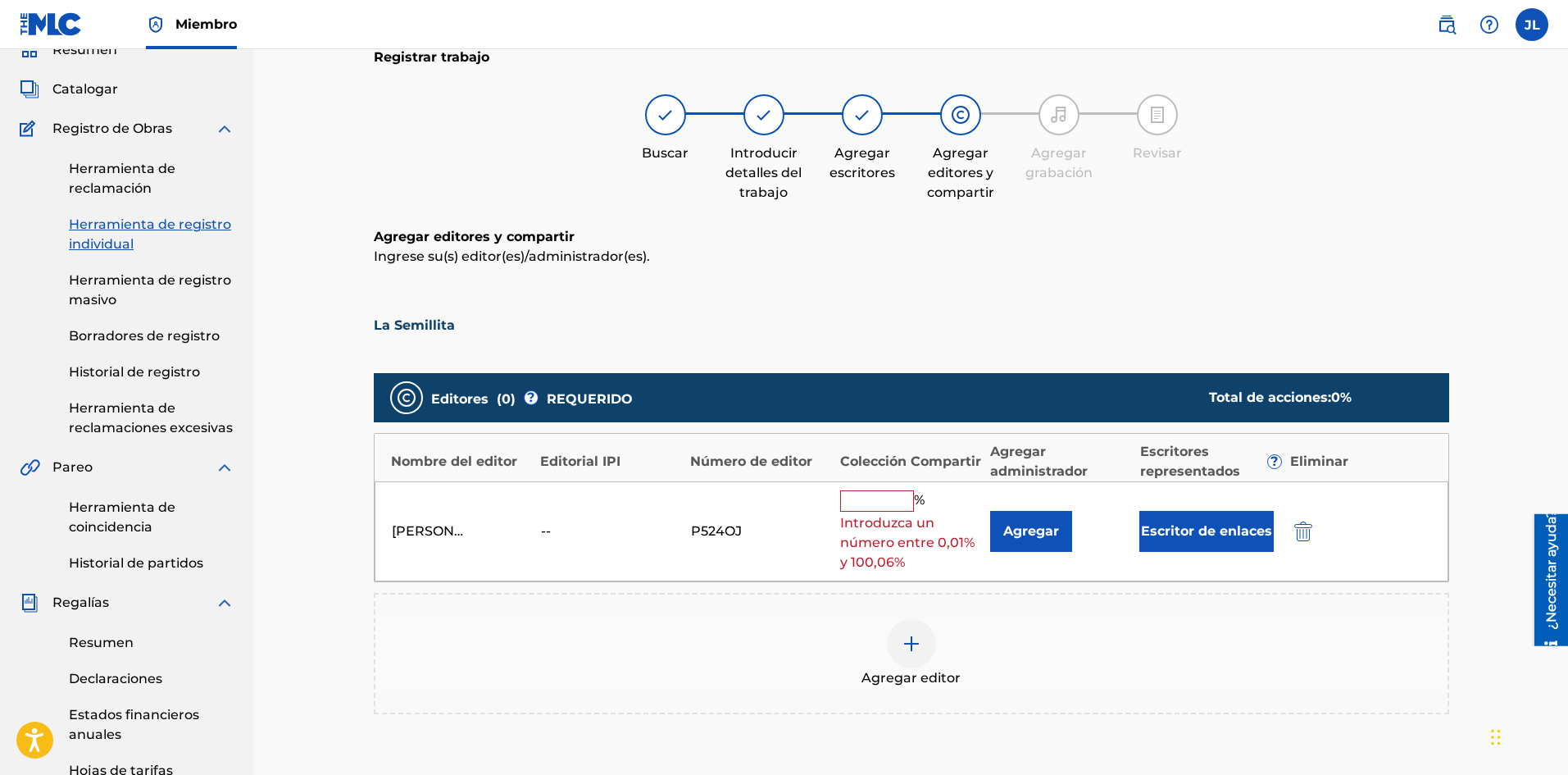
click at [558, 535] on div "--" at bounding box center [577, 531] width 74 height 19
click at [548, 535] on div "--" at bounding box center [577, 531] width 74 height 19
click at [547, 534] on div "--" at bounding box center [577, 531] width 74 height 19
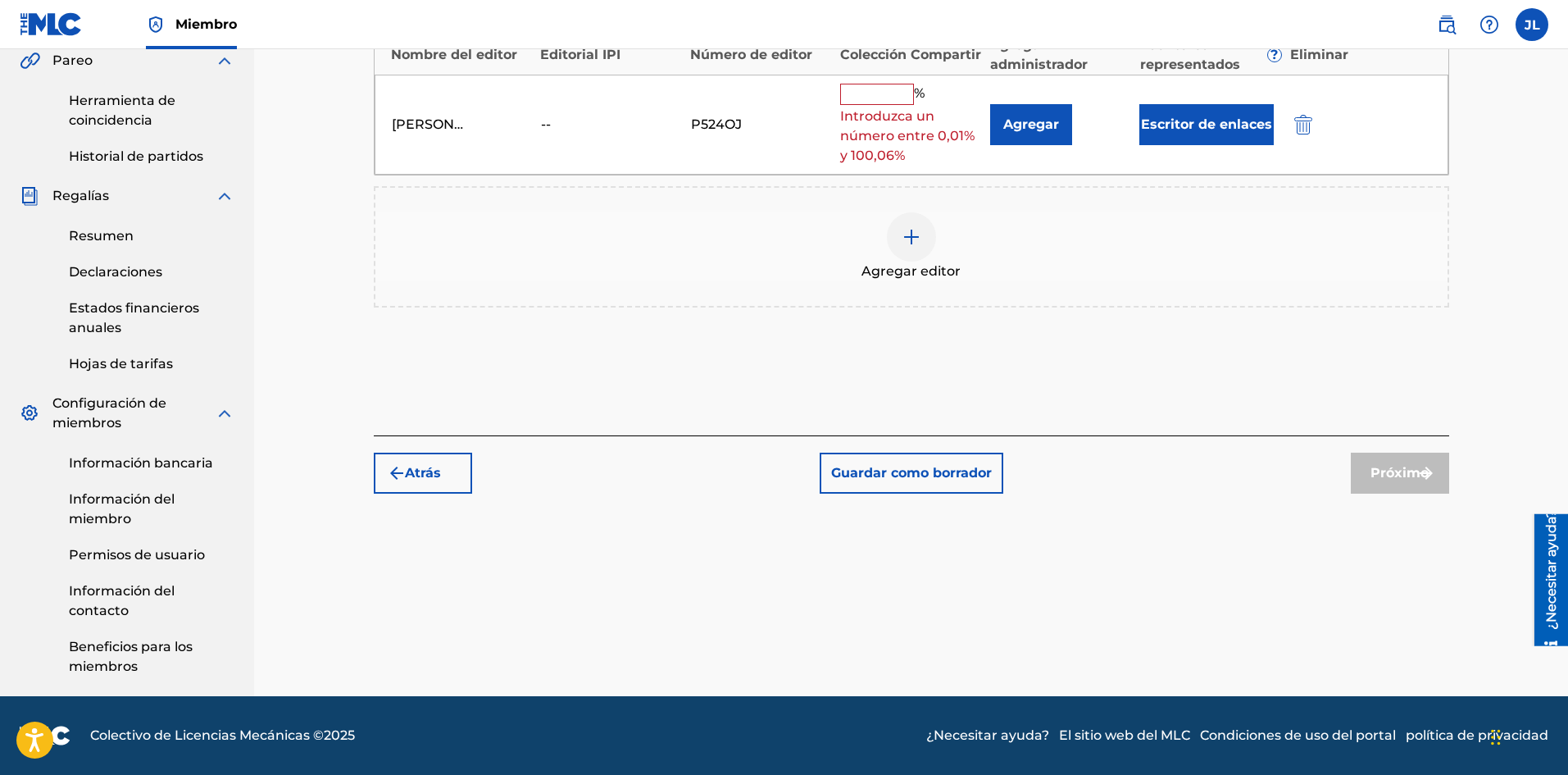
click at [896, 475] on font "Guardar como borrador" at bounding box center [912, 473] width 161 height 15
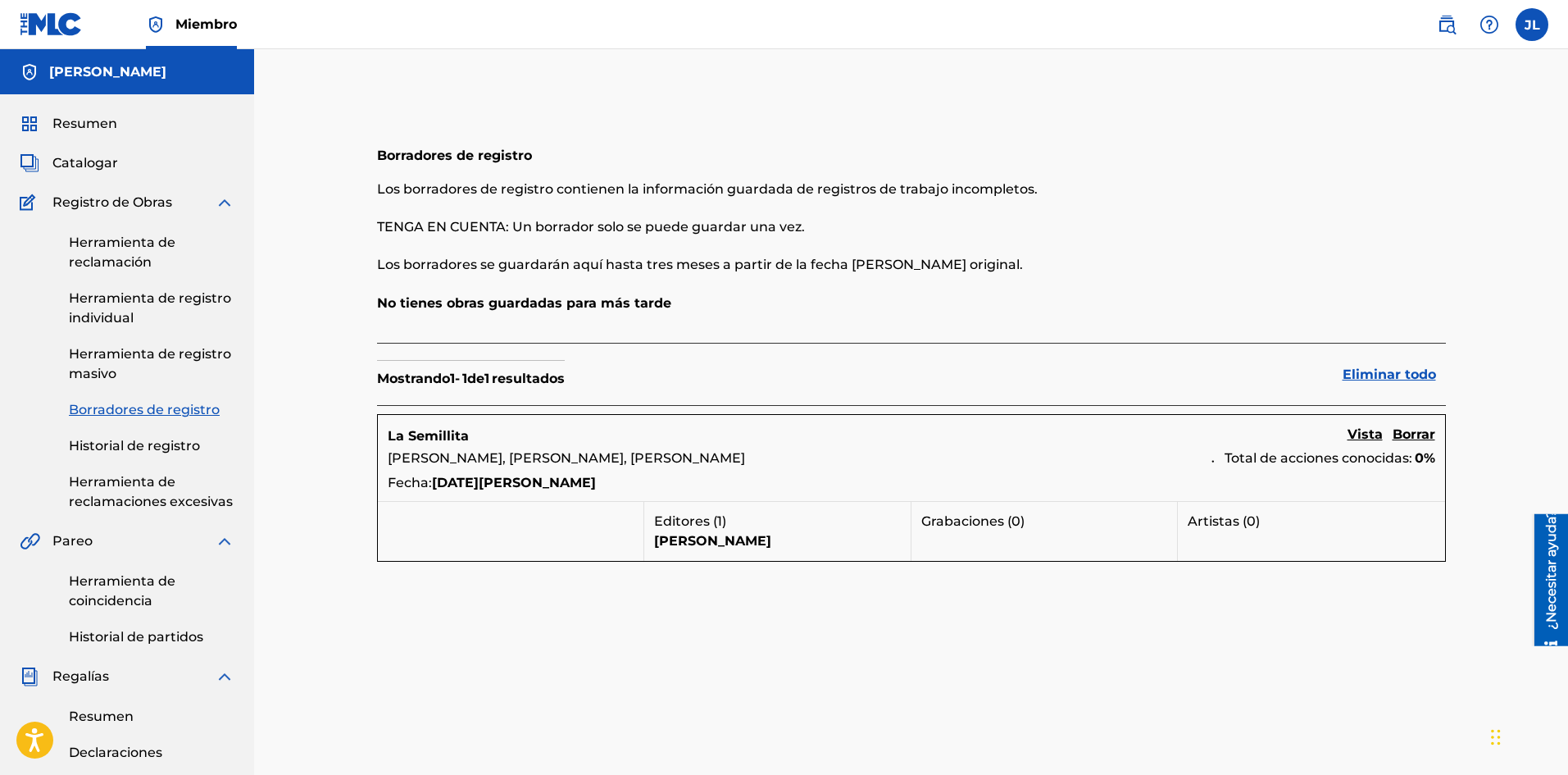
scroll to position [273, 0]
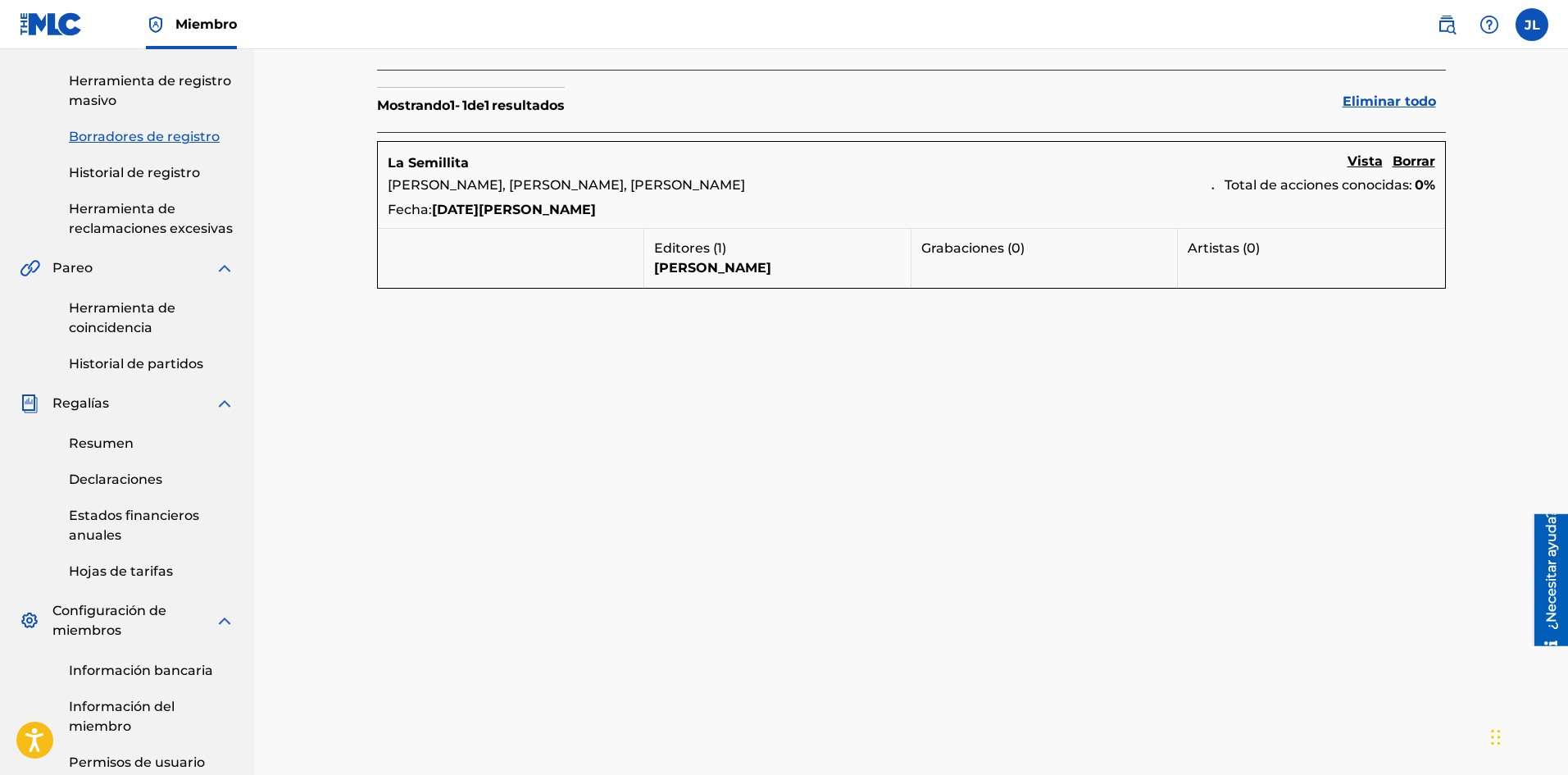
click at [981, 251] on font "Grabaciones (" at bounding box center [966, 248] width 90 height 15
click at [771, 273] on font "[PERSON_NAME]" at bounding box center [713, 268] width 117 height 15
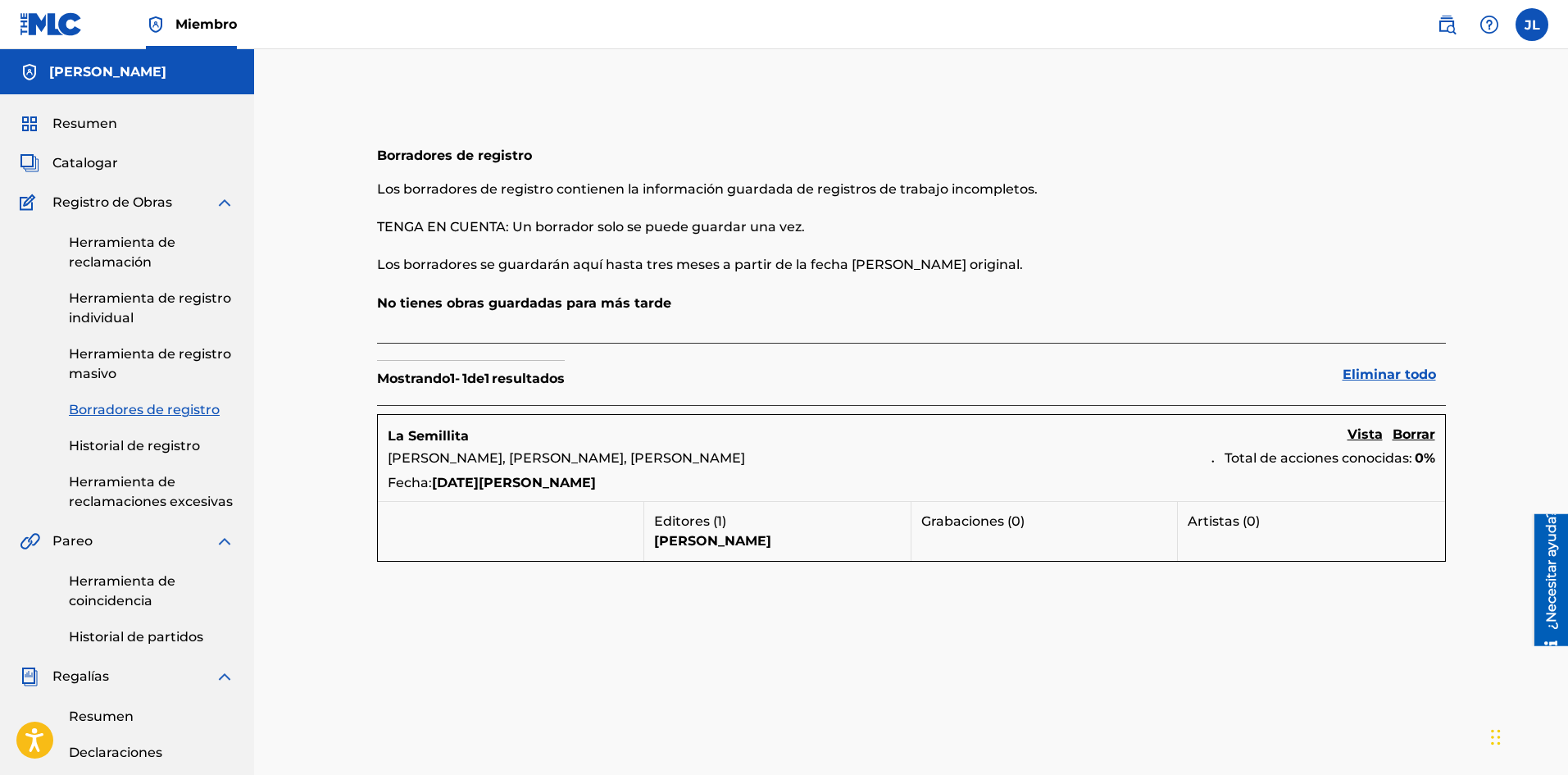
click at [106, 403] on font "Borradores de registro" at bounding box center [144, 409] width 151 height 15
click at [547, 484] on font "[DATE][PERSON_NAME]" at bounding box center [514, 483] width 164 height 15
click at [1367, 431] on font "Vista" at bounding box center [1365, 434] width 36 height 15
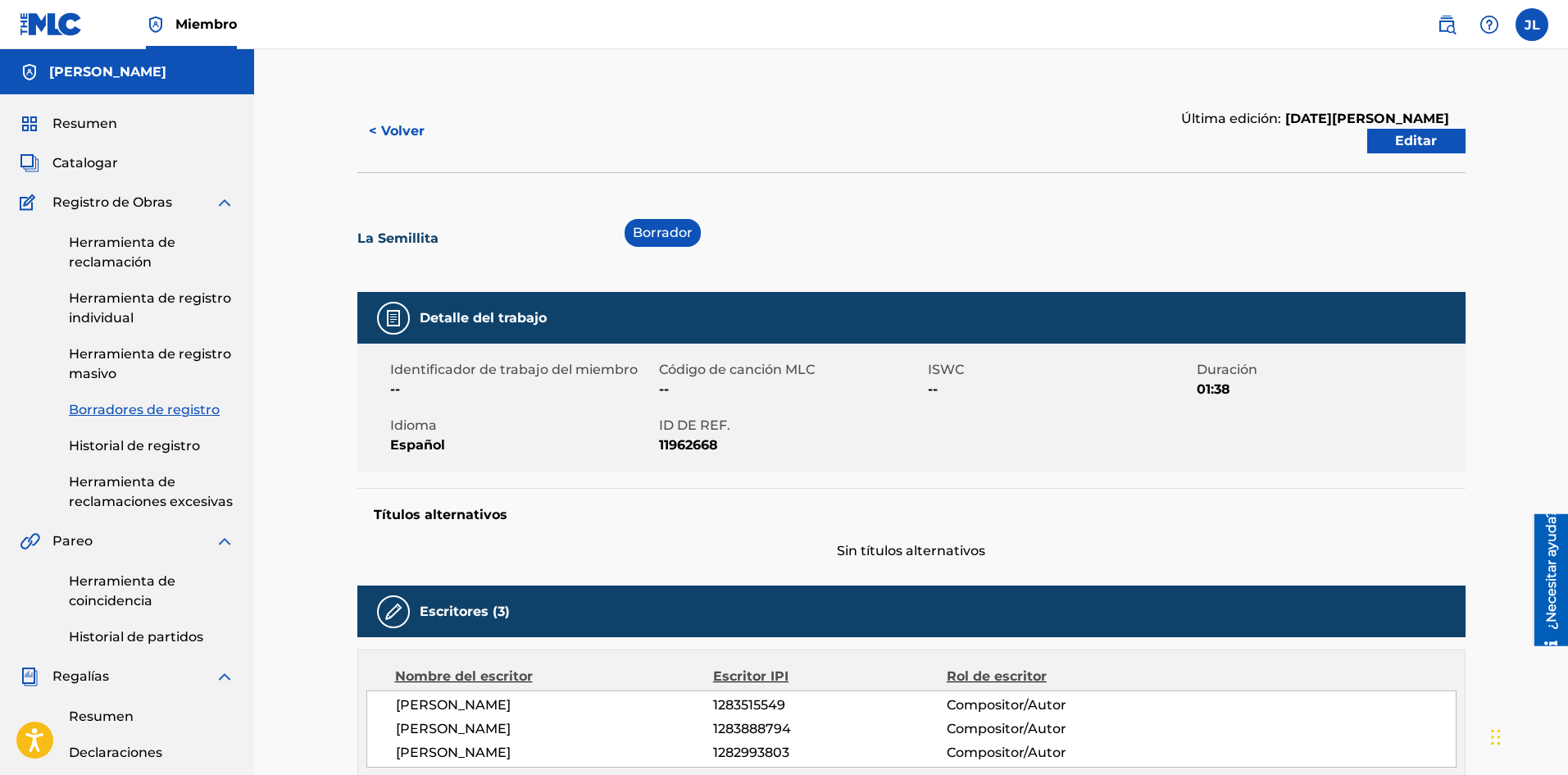
click at [191, 29] on font "Miembro" at bounding box center [206, 24] width 62 height 15
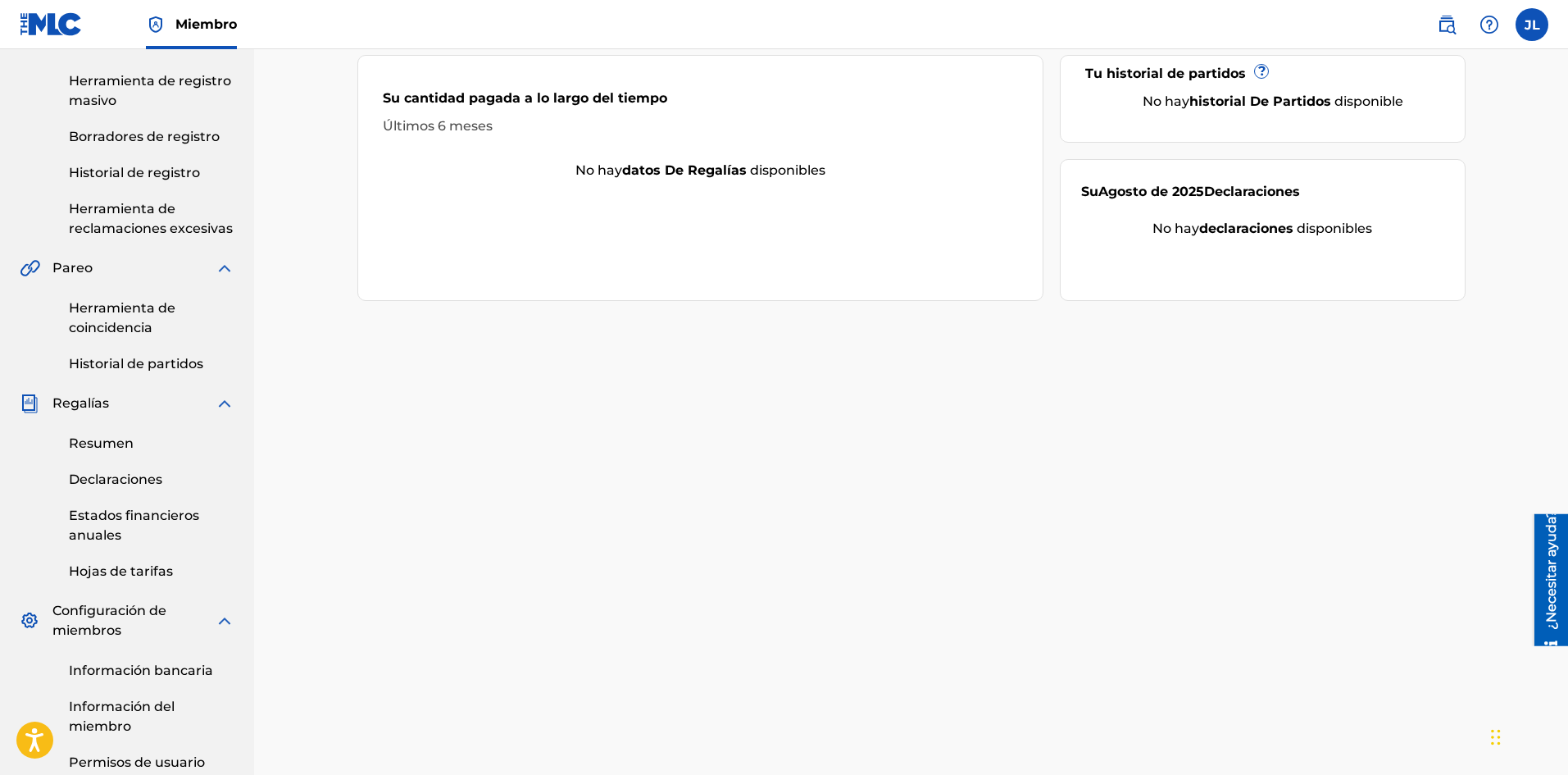
scroll to position [480, 0]
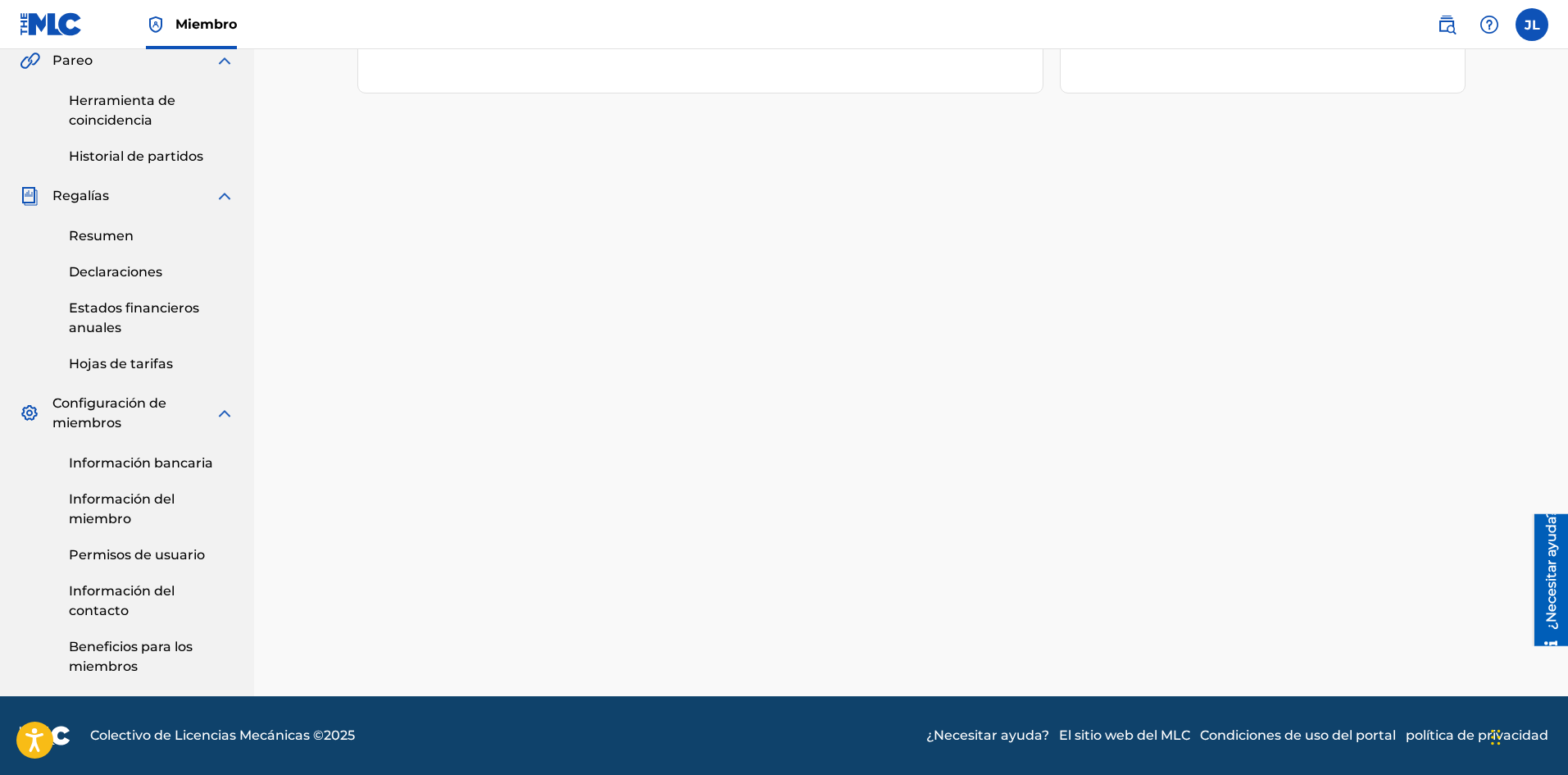
click at [160, 501] on font "Información del miembro" at bounding box center [121, 509] width 106 height 36
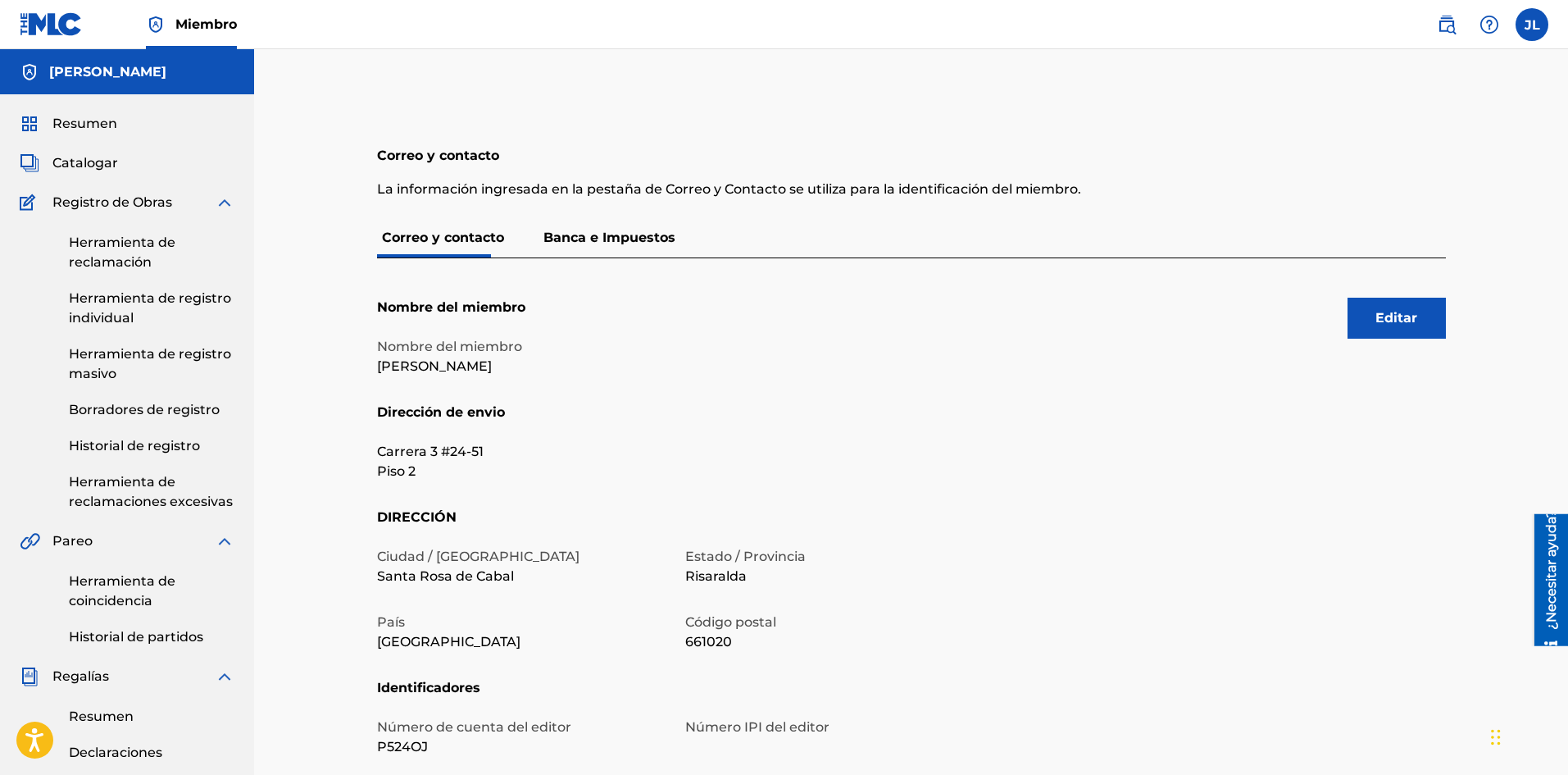
click at [576, 236] on font "Banca e Impuestos" at bounding box center [610, 237] width 132 height 15
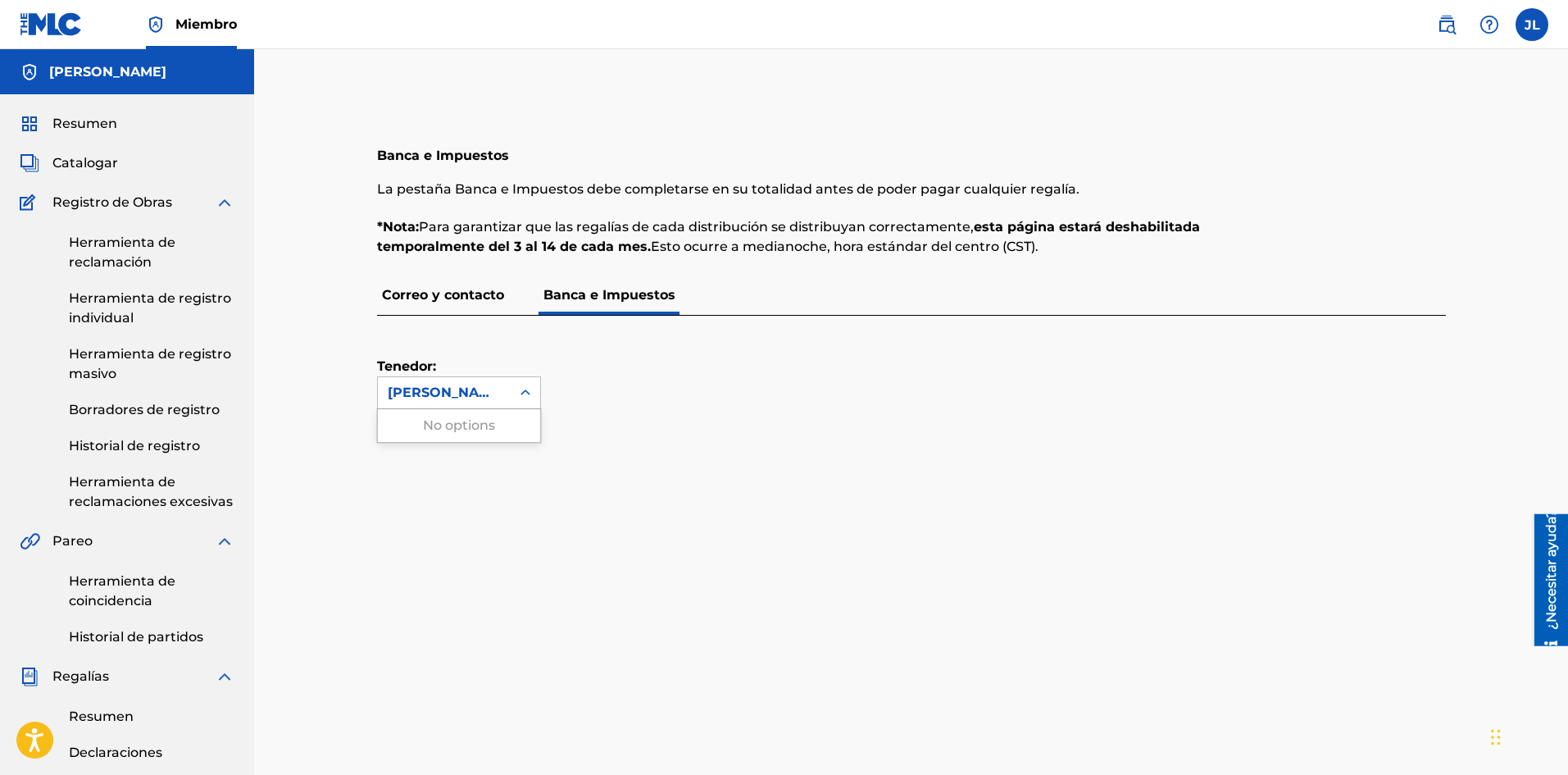
click at [531, 390] on icon at bounding box center [525, 392] width 16 height 16
click at [525, 394] on icon at bounding box center [525, 392] width 16 height 16
click at [94, 118] on font "Resumen" at bounding box center [85, 123] width 64 height 15
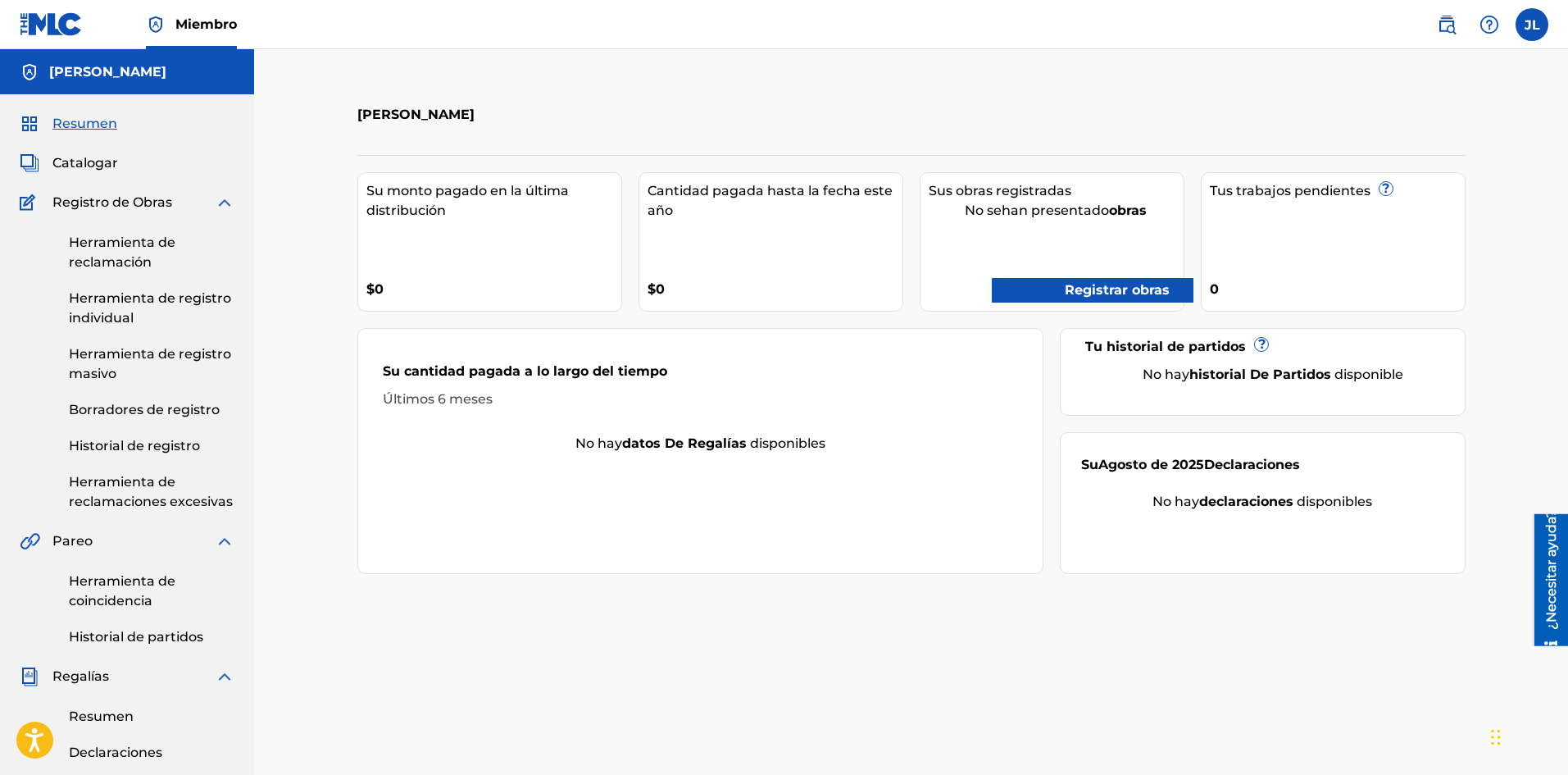
click at [93, 158] on font "Catalogar" at bounding box center [85, 163] width 65 height 15
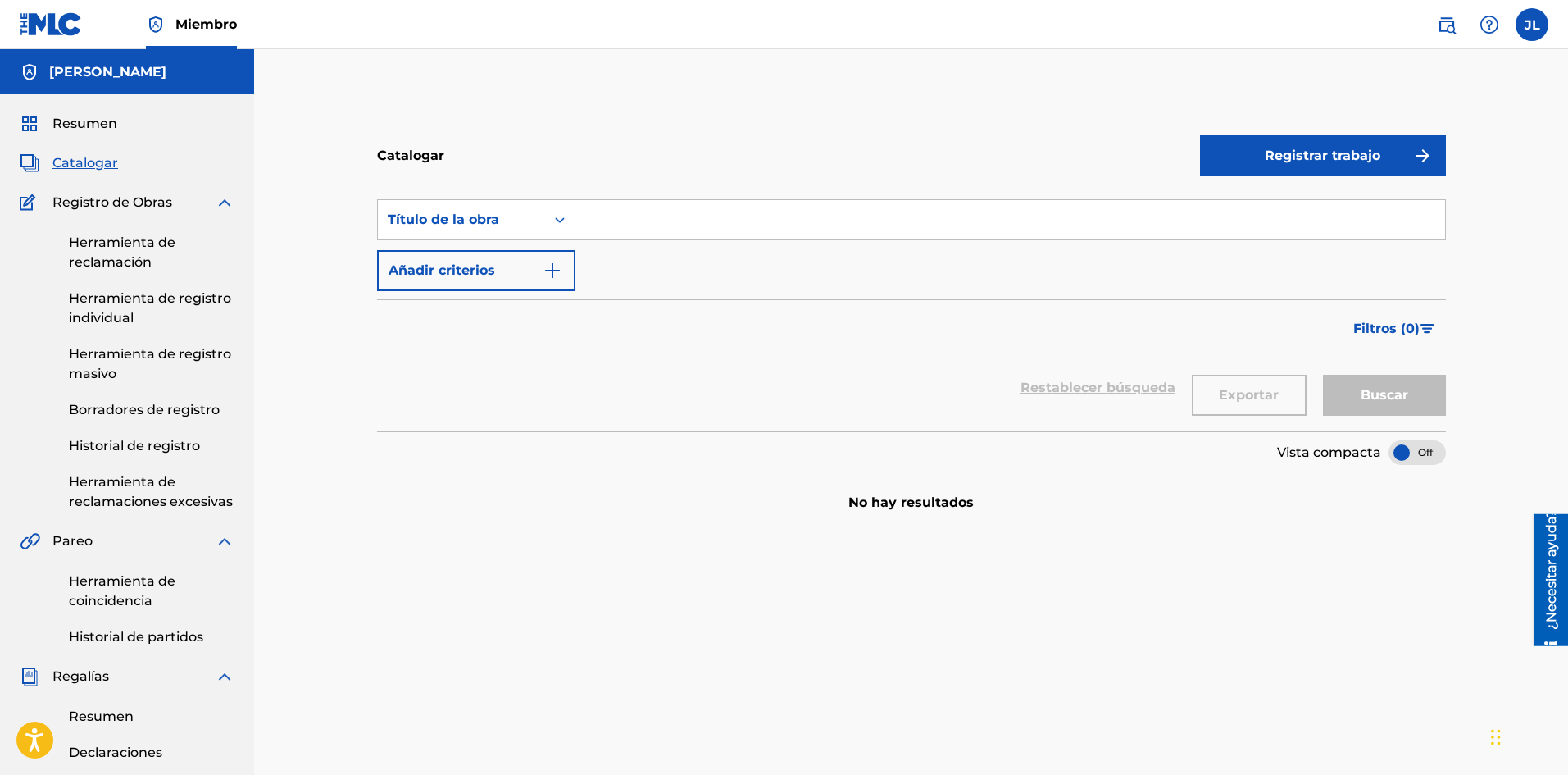
click at [132, 404] on font "Borradores de registro" at bounding box center [144, 409] width 151 height 15
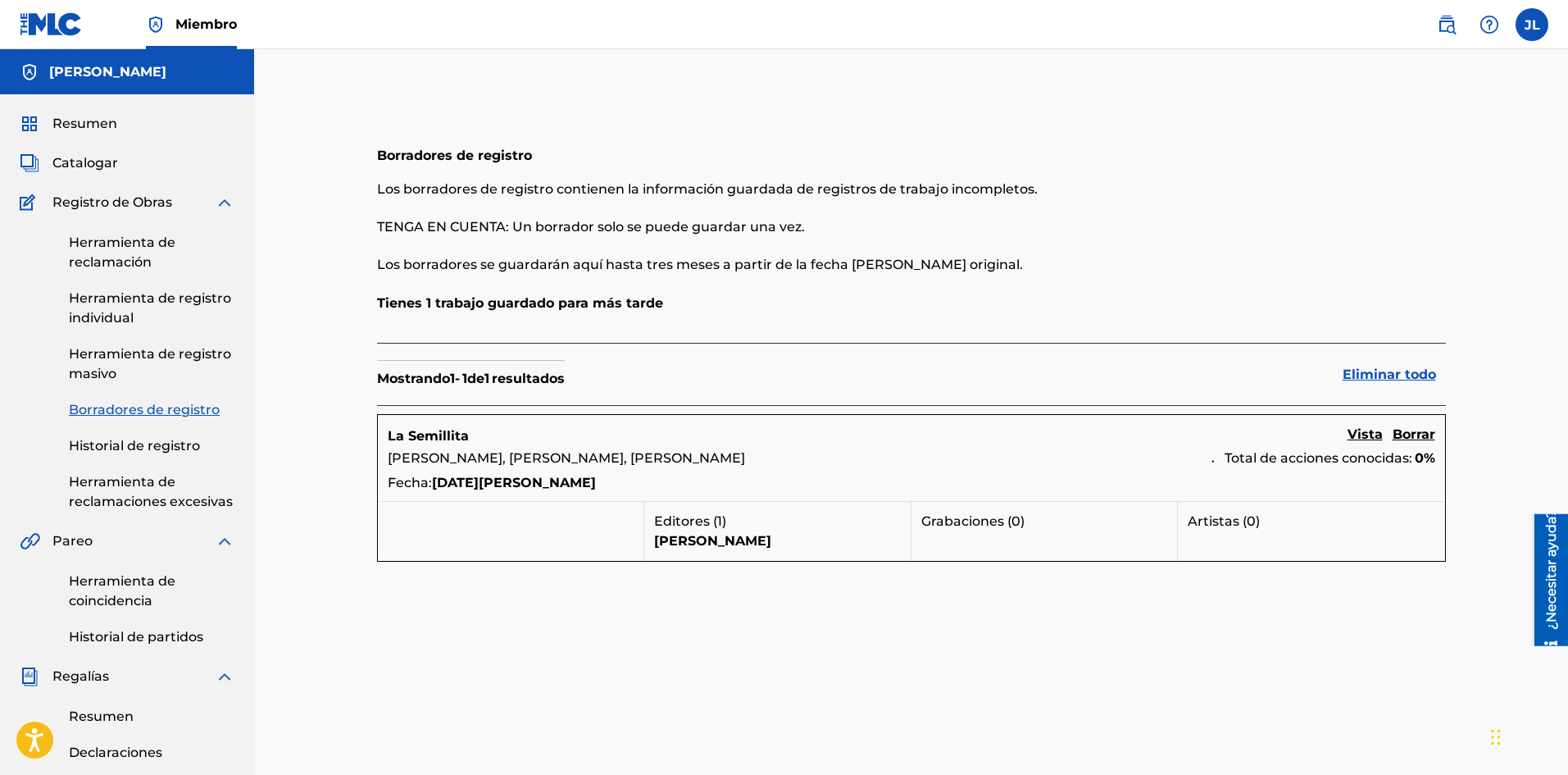
click at [1356, 435] on font "Vista" at bounding box center [1365, 434] width 36 height 15
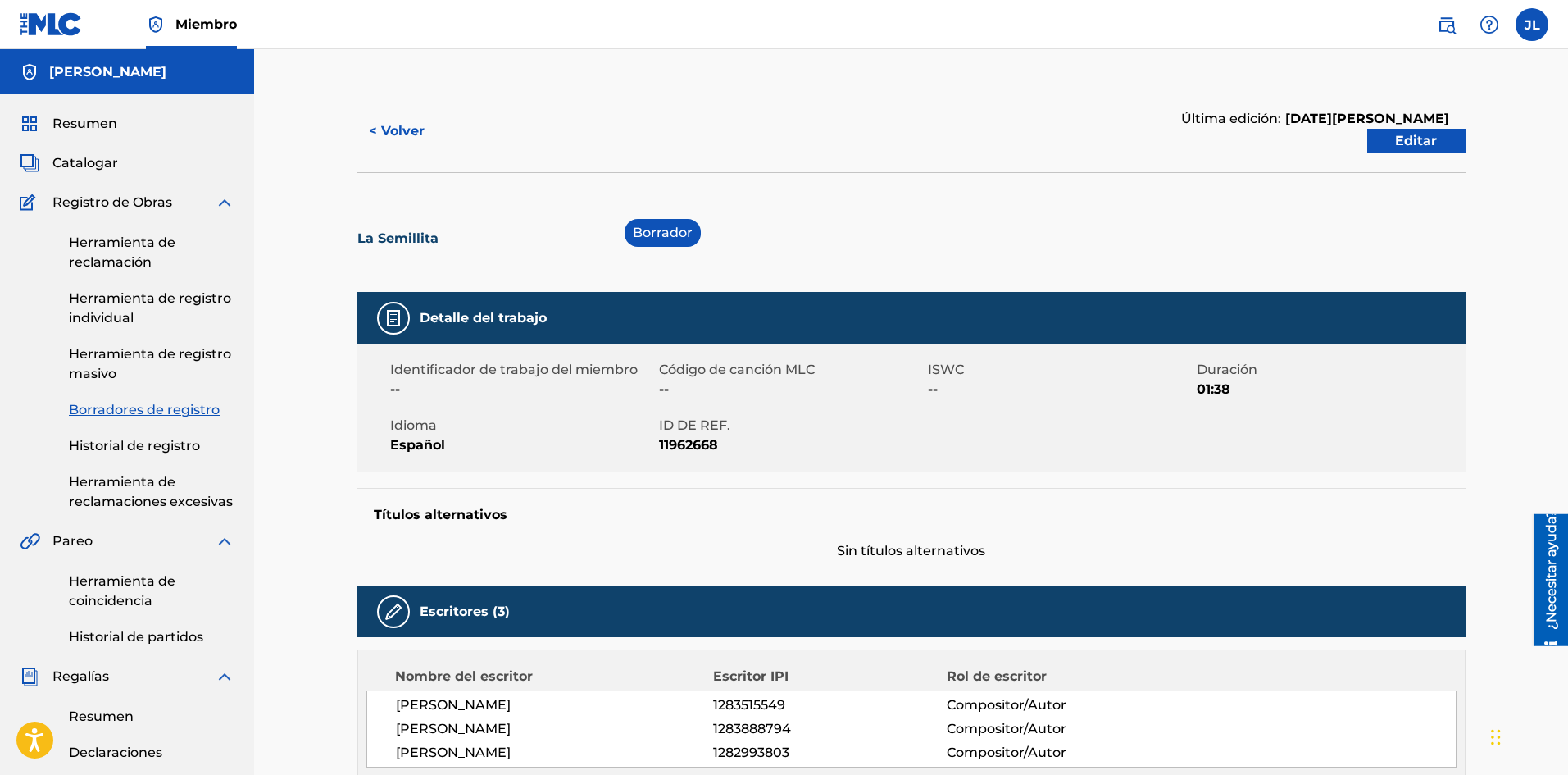
click at [126, 69] on font "[PERSON_NAME]" at bounding box center [108, 72] width 117 height 15
click at [87, 125] on font "Resumen" at bounding box center [85, 123] width 64 height 15
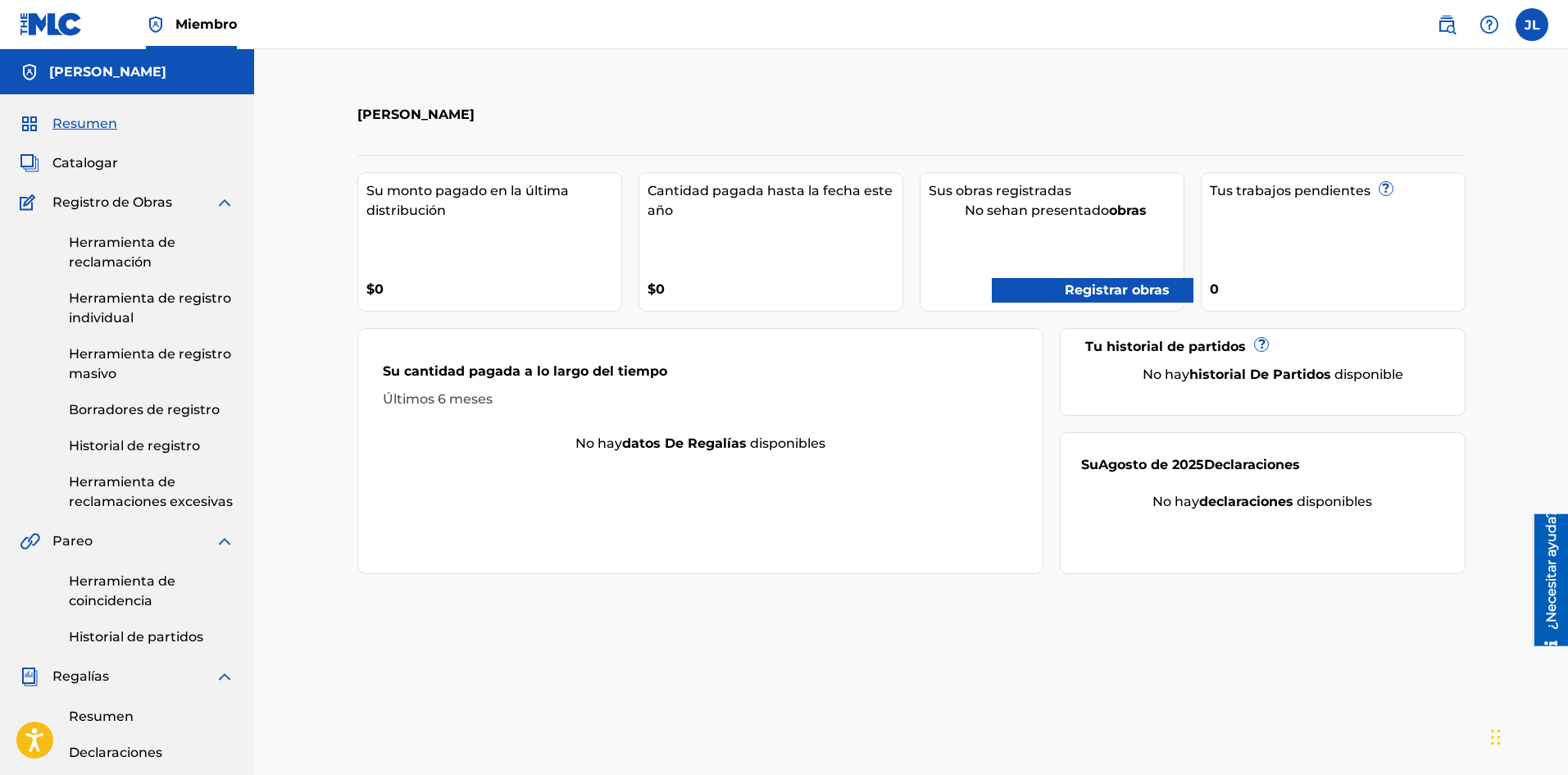
scroll to position [480, 0]
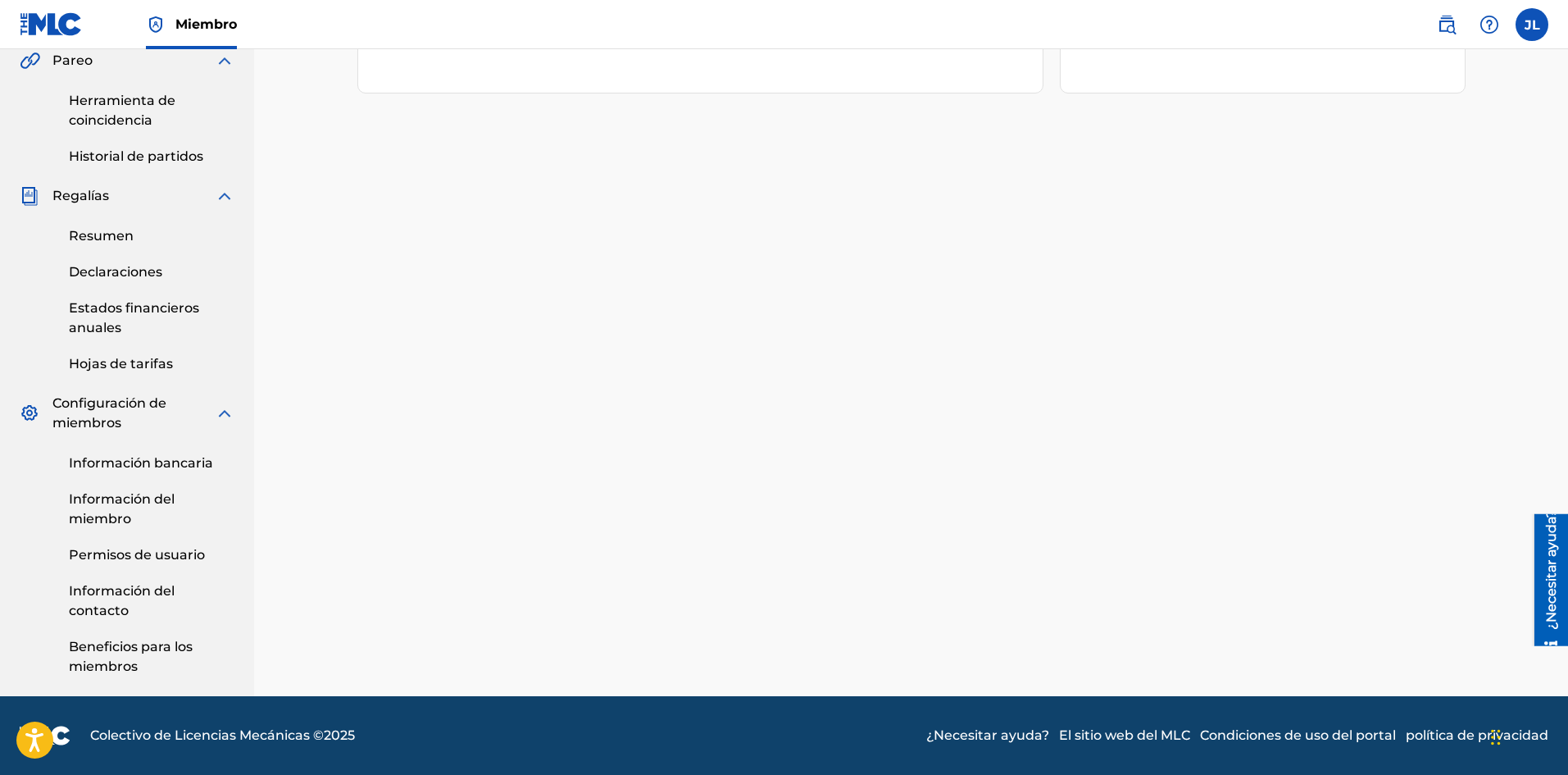
click at [130, 650] on font "Beneficios para los miembros" at bounding box center [130, 656] width 124 height 36
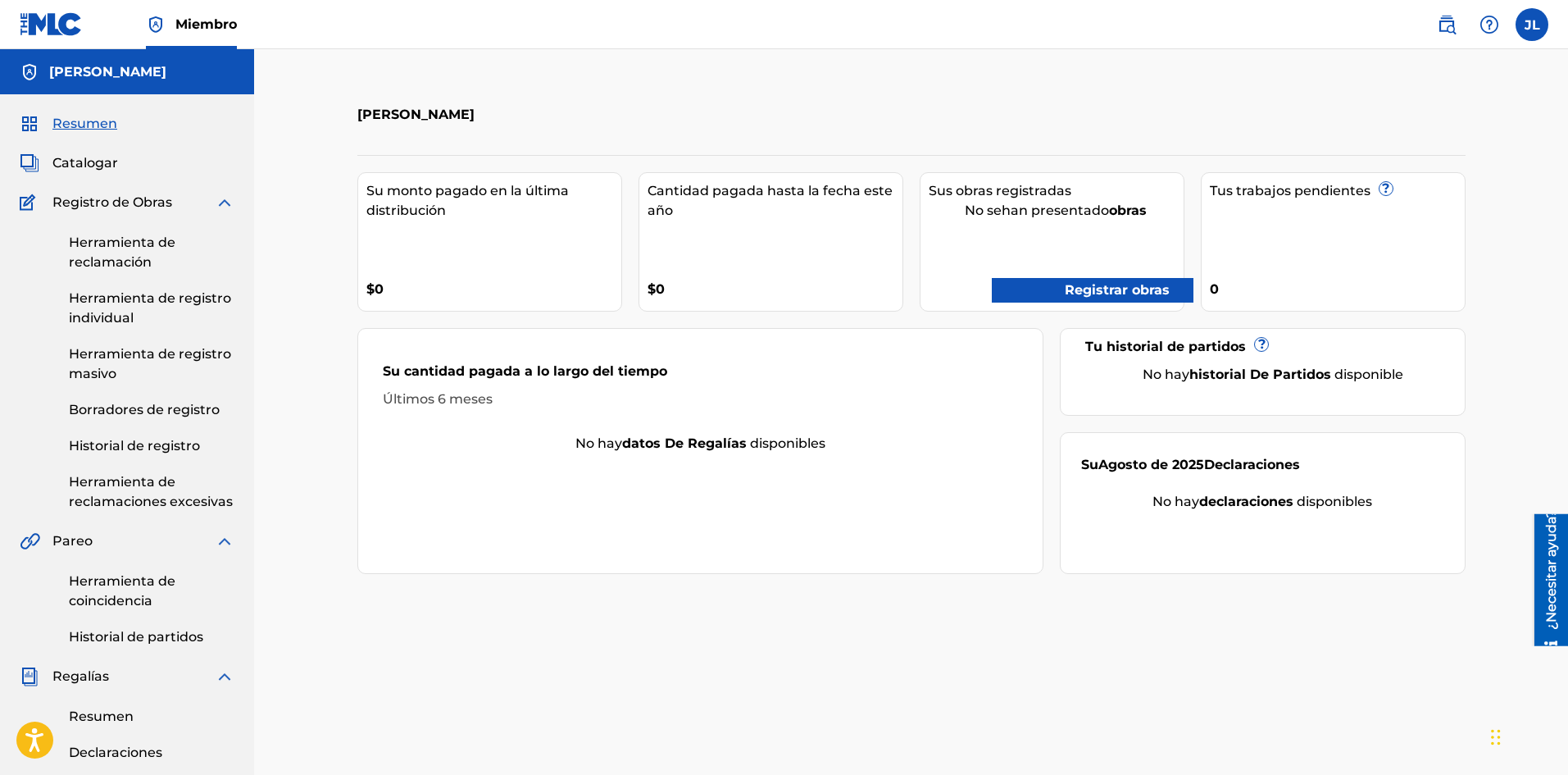
click at [48, 23] on img at bounding box center [51, 25] width 63 height 24
click at [1142, 292] on font "Registrar obras" at bounding box center [1118, 290] width 105 height 15
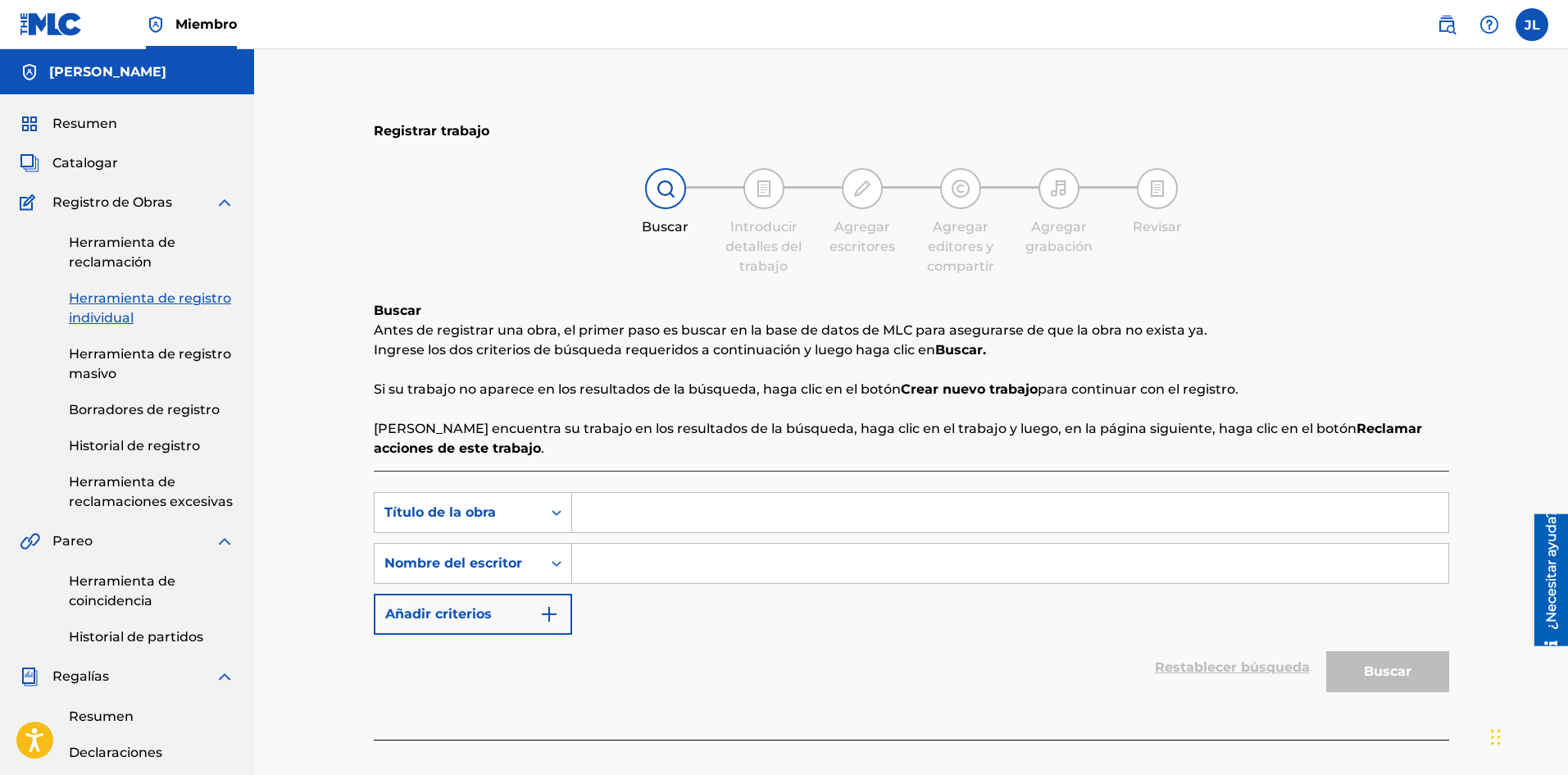
click at [103, 244] on font "Herramienta de reclamación" at bounding box center [122, 252] width 107 height 36
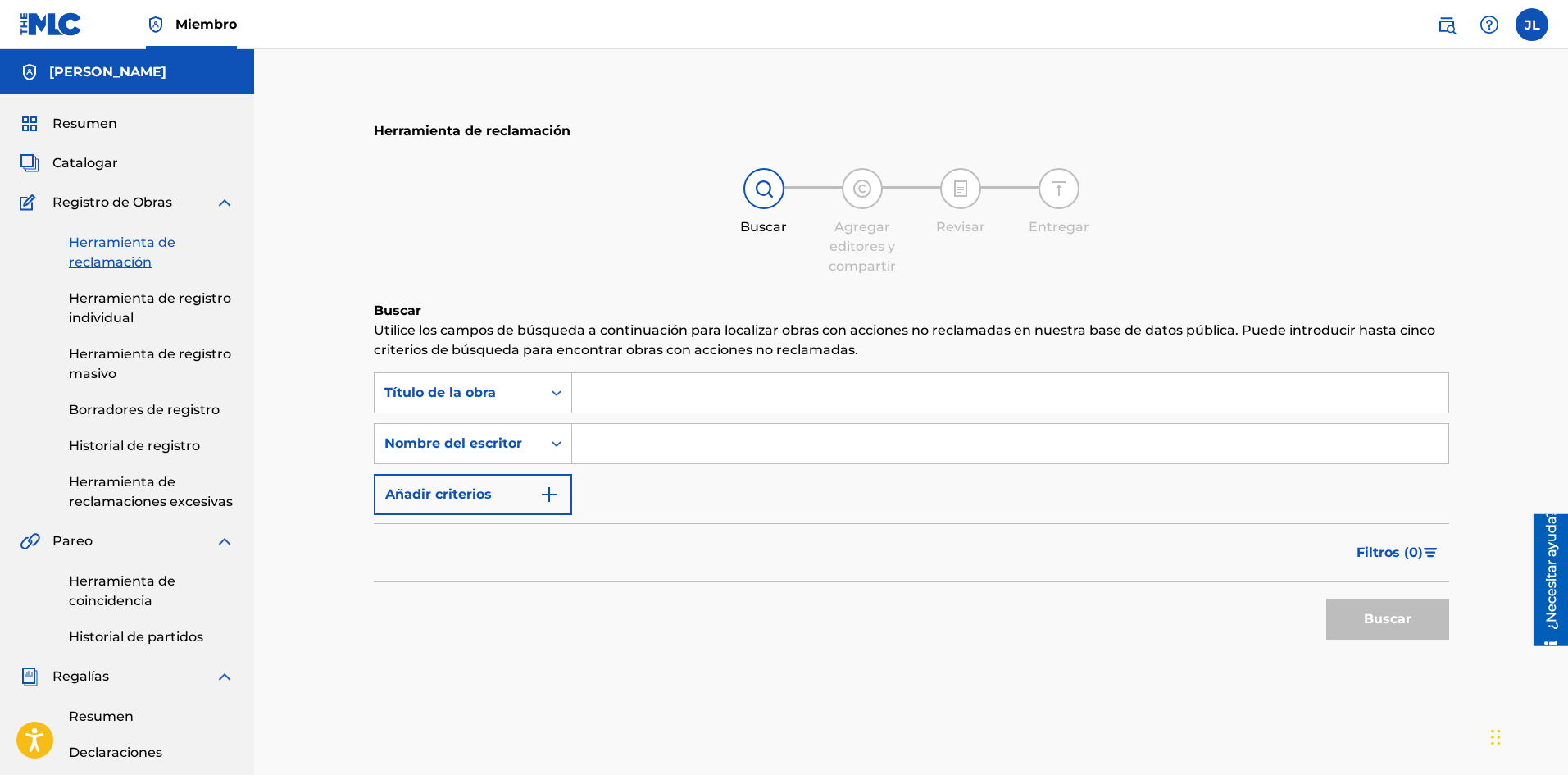
click at [594, 390] on input "Formulario de búsqueda" at bounding box center [1010, 392] width 876 height 39
type input "j"
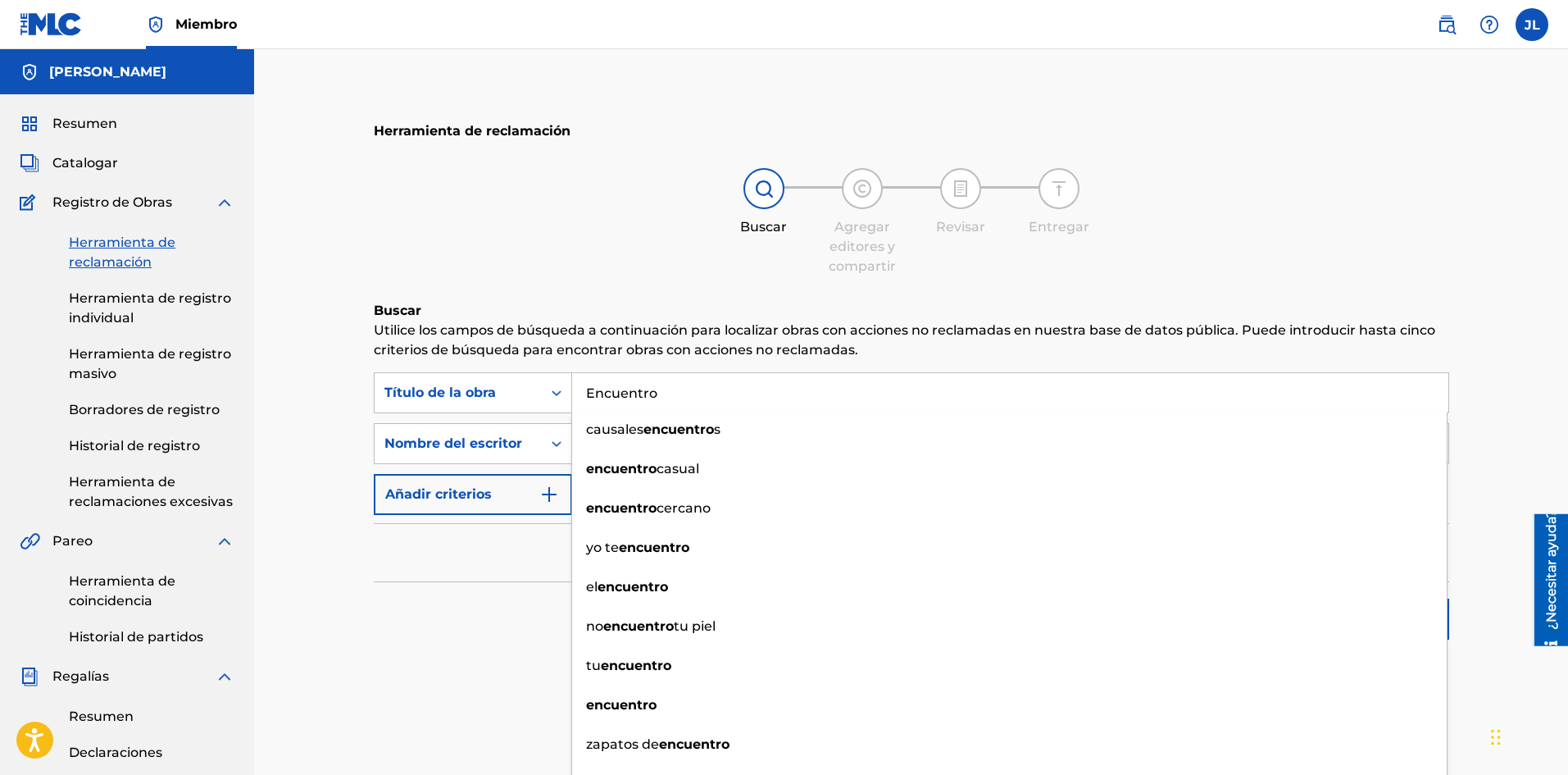
type input "Encuentro"
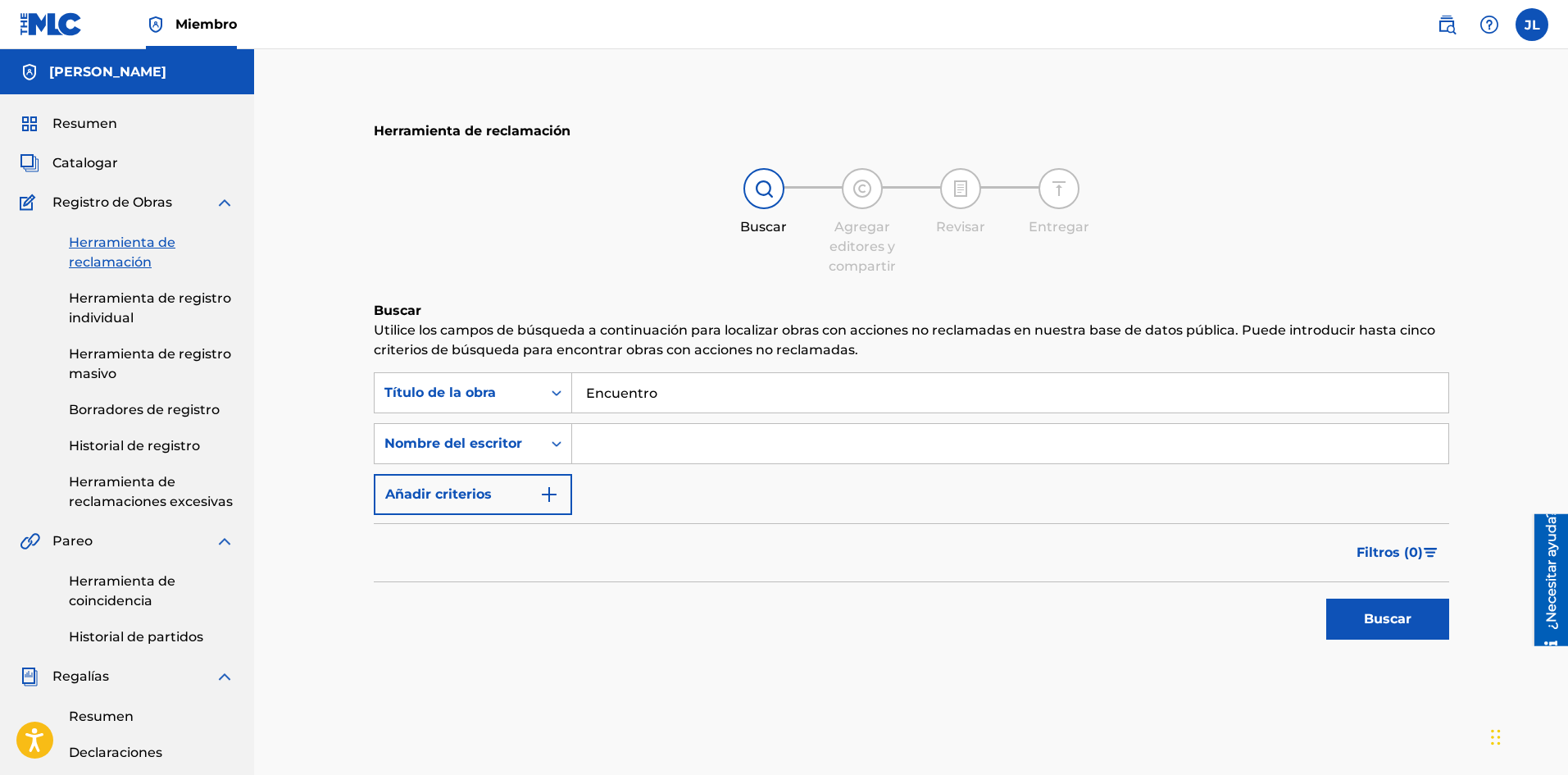
click at [502, 634] on div "Buscar" at bounding box center [911, 614] width 1075 height 65
click at [621, 449] on input "Formulario de búsqueda" at bounding box center [1010, 443] width 876 height 39
type input "[PERSON_NAME]"
click at [1347, 619] on button "Buscar" at bounding box center [1387, 619] width 123 height 41
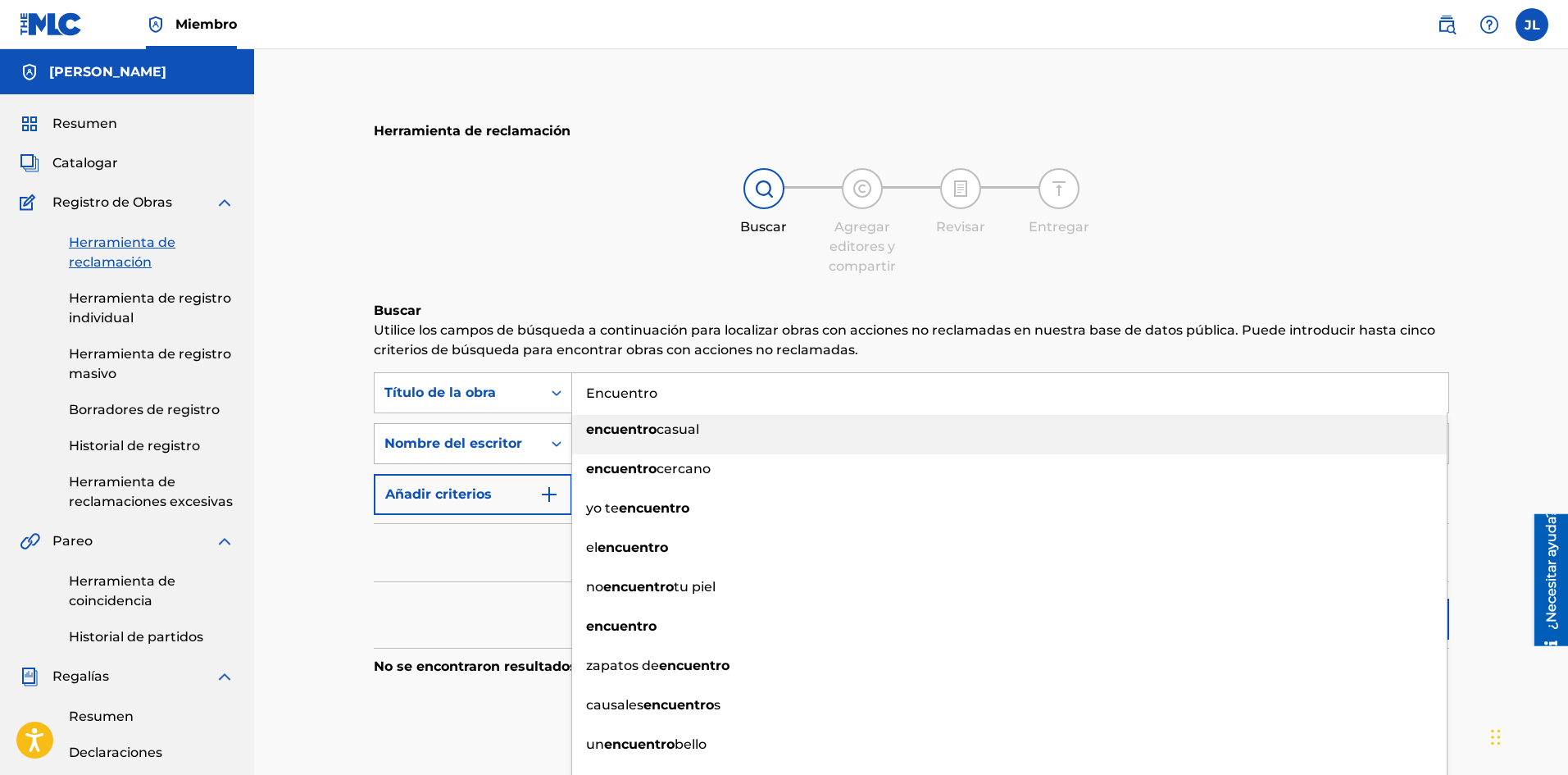
drag, startPoint x: 678, startPoint y: 393, endPoint x: 476, endPoint y: 435, distance: 206.3
click at [476, 435] on div "Búsqueda con criterios 49d4fe33-3a5b-4260-a4d6-512791579275 Título de la obra E…" at bounding box center [911, 443] width 1075 height 142
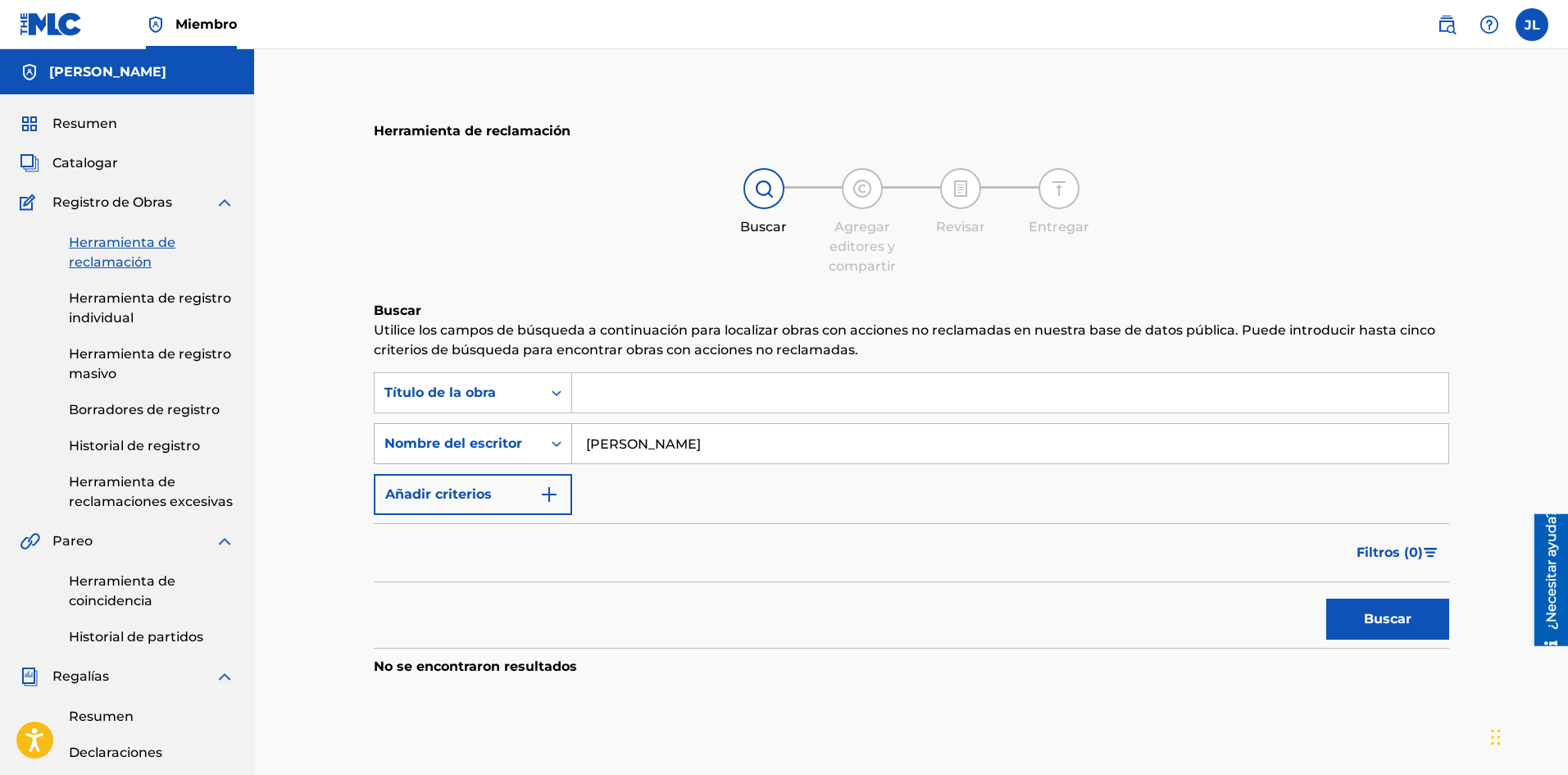
drag, startPoint x: 721, startPoint y: 453, endPoint x: 512, endPoint y: 429, distance: 210.4
click at [512, 429] on div "Buscar con criterios c30a30e7-1f07-4afe-b671-c9b07abebf34 Nombre del escritor […" at bounding box center [911, 444] width 1075 height 41
click at [401, 272] on div "Buscar Agregar editores y compartir Revisar [PERSON_NAME]" at bounding box center [911, 222] width 1075 height 108
click at [149, 497] on font "Herramienta de reclamaciones excesivas" at bounding box center [151, 492] width 164 height 36
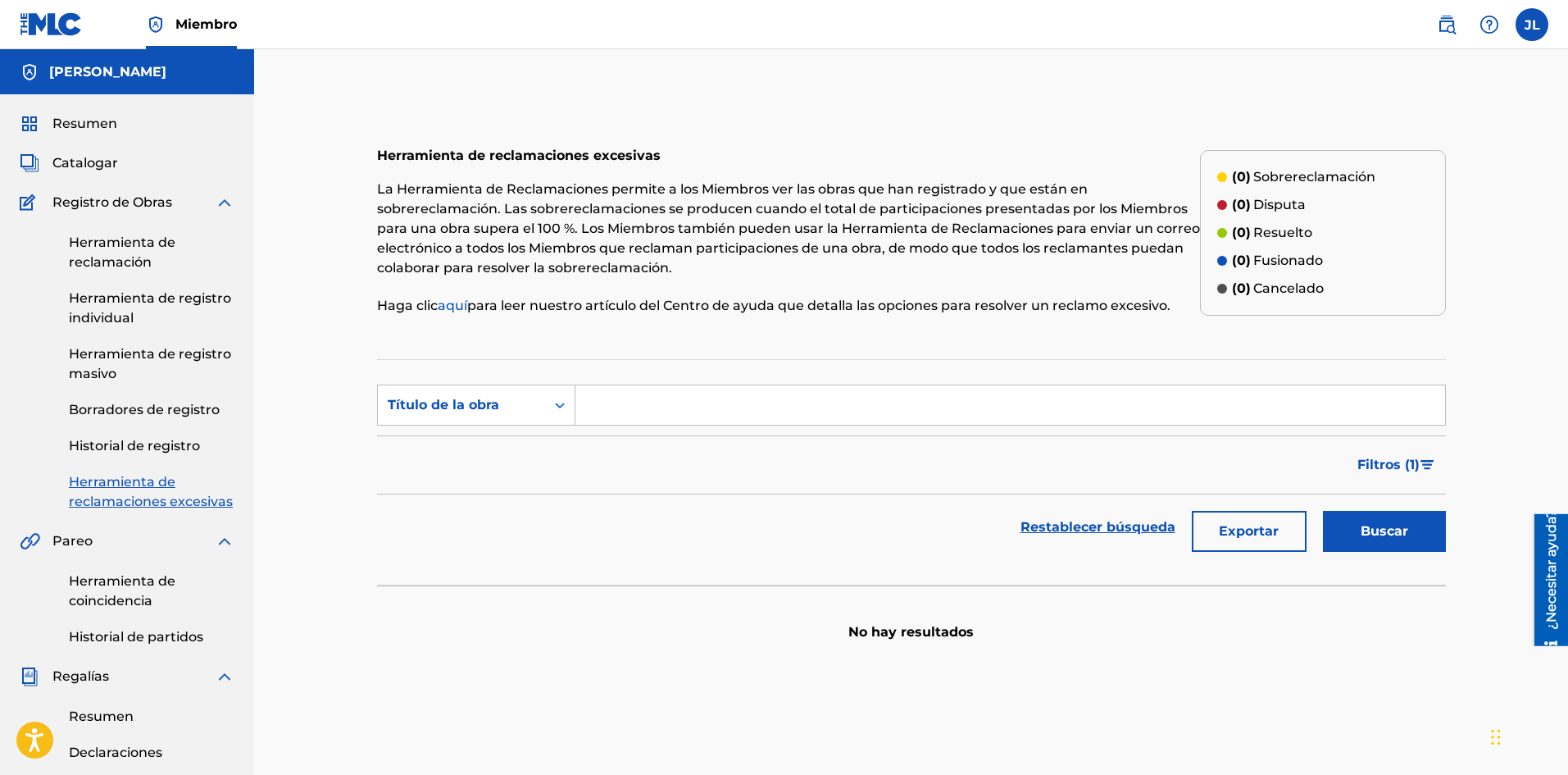
click at [124, 591] on link "Herramienta de coincidencia" at bounding box center [152, 591] width 166 height 39
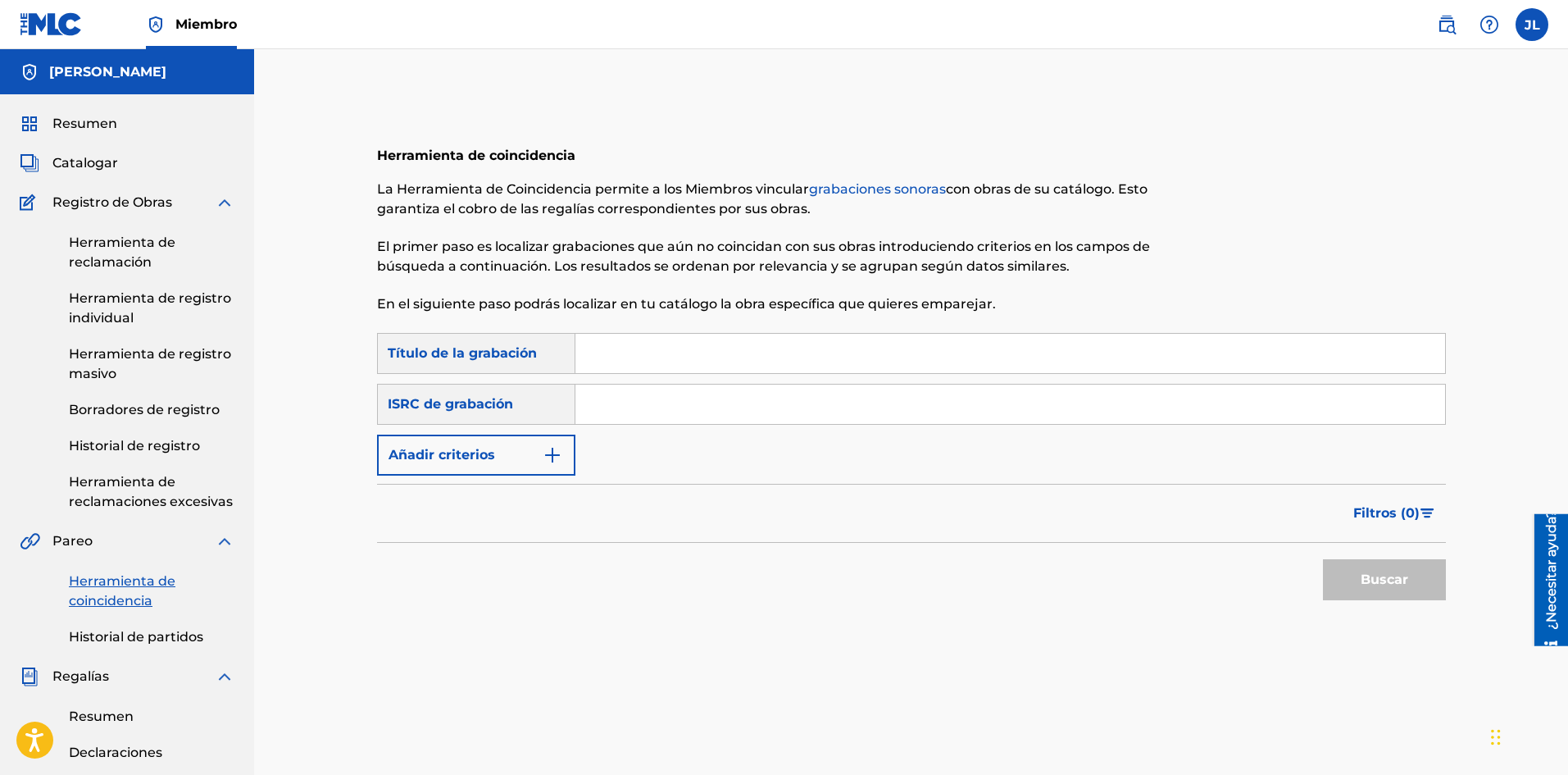
click at [621, 362] on input "Formulario de búsqueda" at bounding box center [1010, 353] width 870 height 39
type input "La Semillita"
click at [643, 413] on input "Formulario de búsqueda" at bounding box center [1010, 404] width 870 height 39
type input "QZW9K2455911"
click at [1347, 587] on button "Buscar" at bounding box center [1383, 579] width 123 height 41
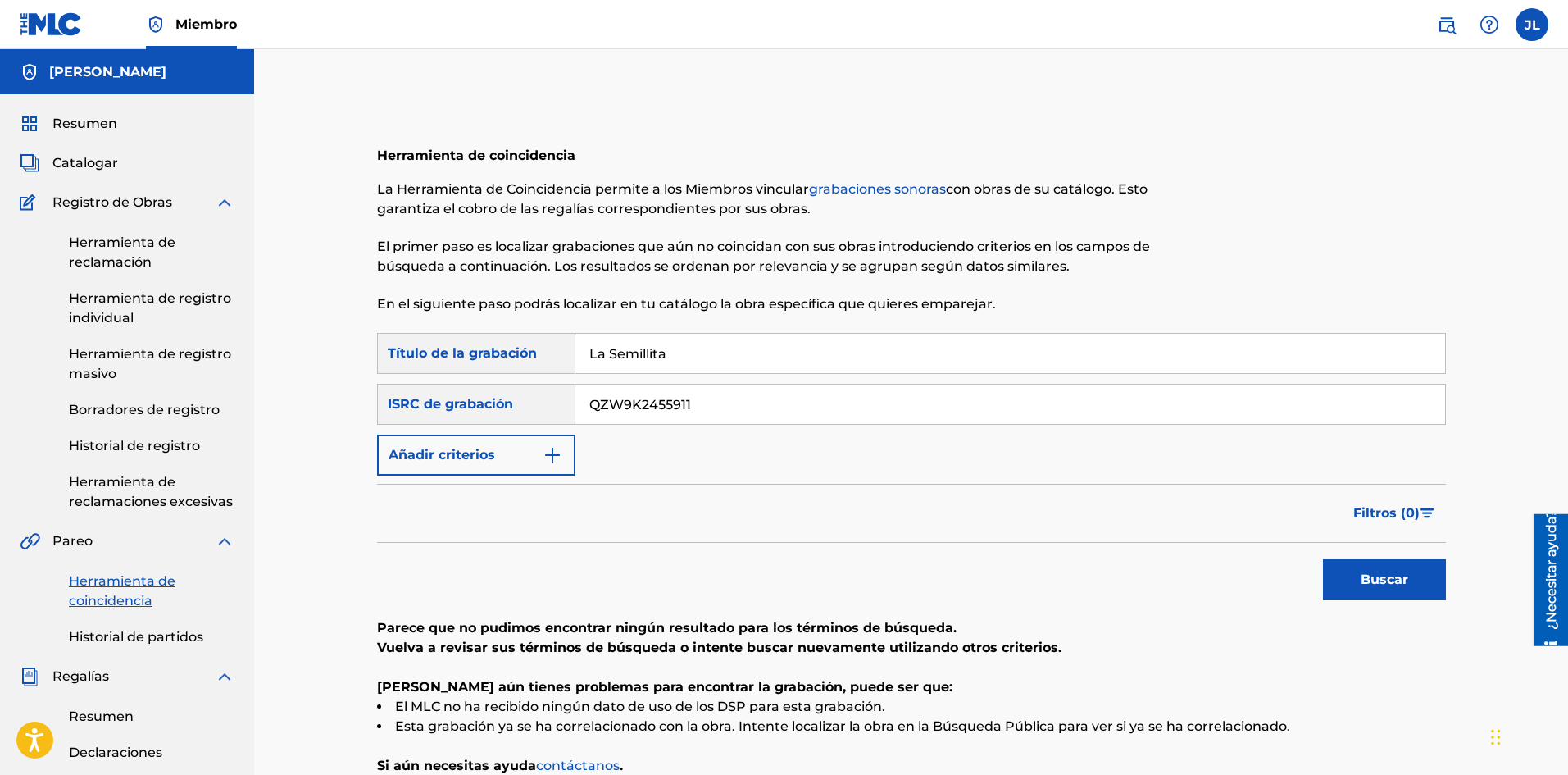
click at [104, 363] on link "Herramienta de registro masivo" at bounding box center [152, 364] width 166 height 39
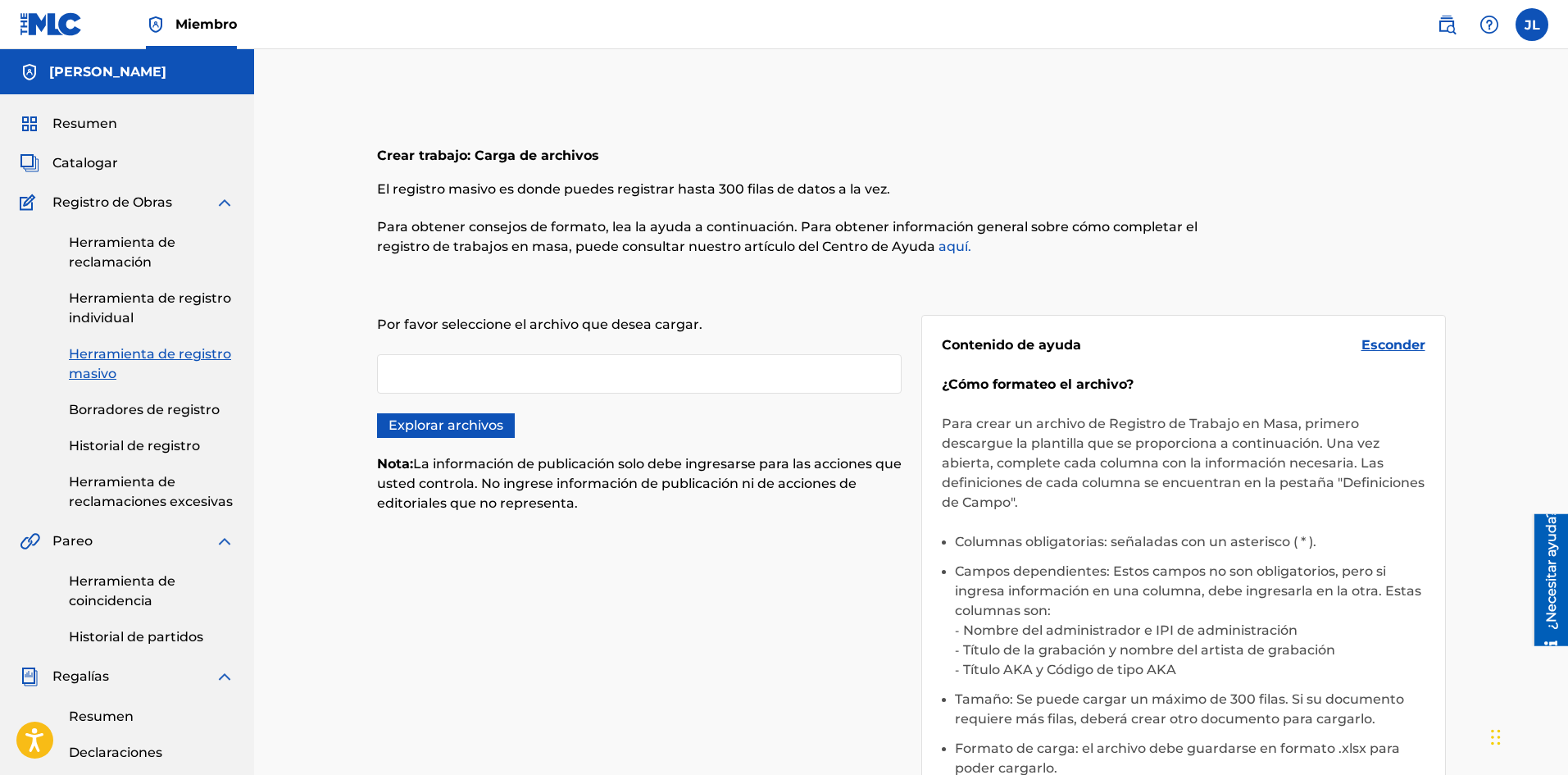
click at [143, 298] on font "Herramienta de registro individual" at bounding box center [150, 308] width 163 height 36
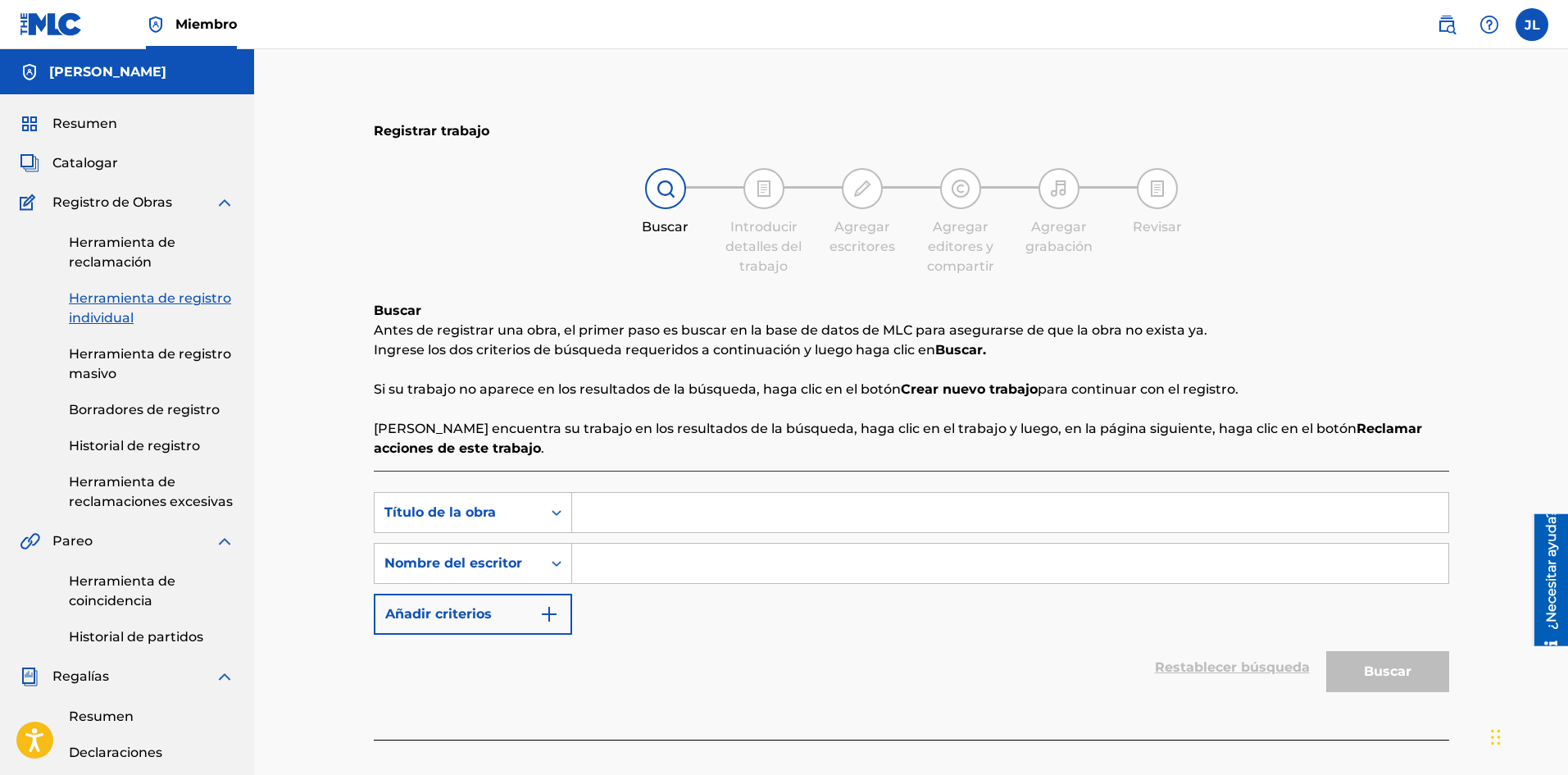
click at [597, 509] on input "Formulario de búsqueda" at bounding box center [1010, 512] width 876 height 39
click at [101, 396] on div "Herramienta de reclamación Herramienta de registro individual Herramienta de re…" at bounding box center [127, 362] width 215 height 299
click at [102, 414] on font "Borradores de registro" at bounding box center [144, 409] width 151 height 15
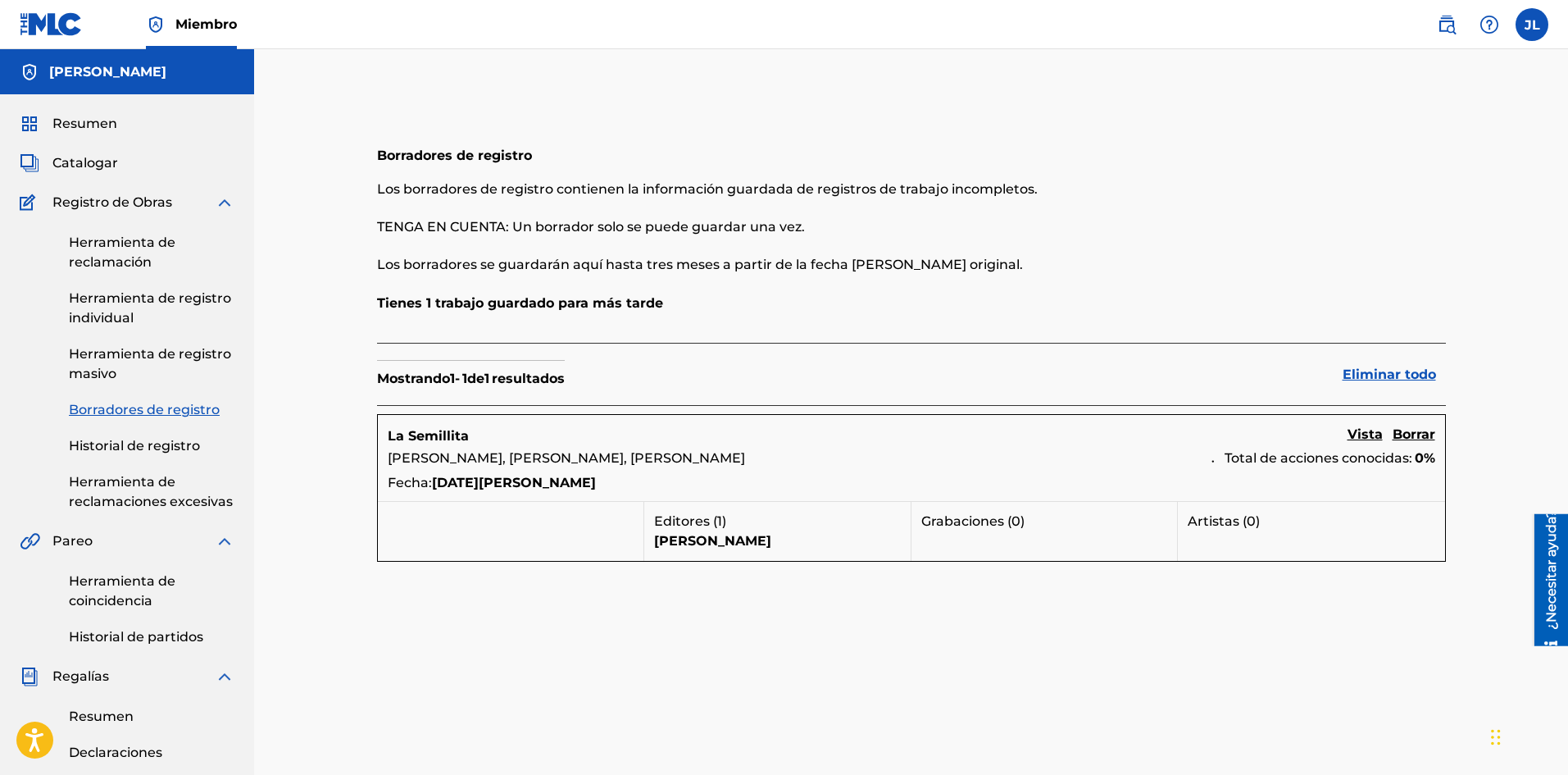
click at [1357, 429] on font "Vista" at bounding box center [1365, 434] width 36 height 15
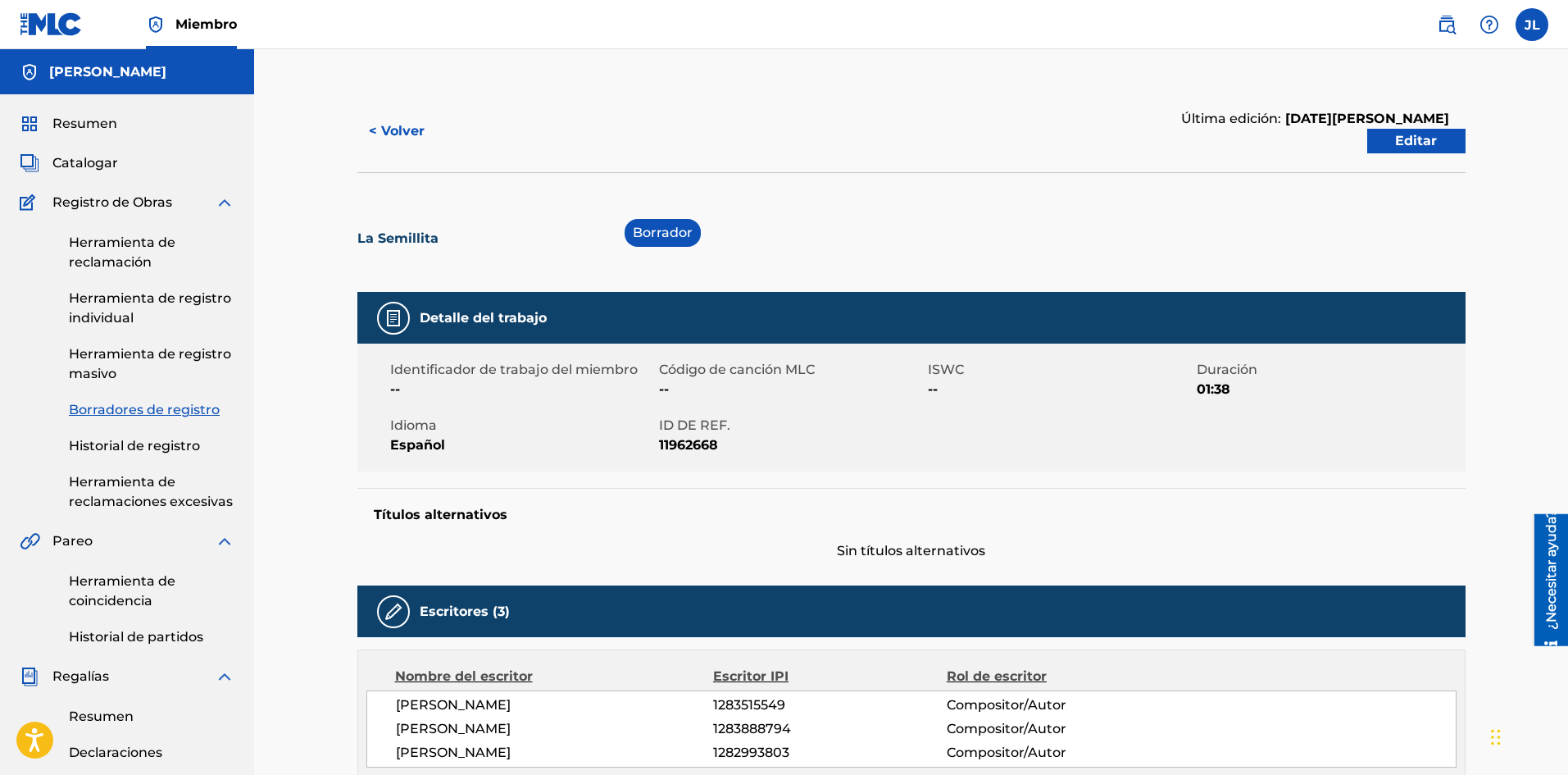
click at [1385, 140] on link "Editar" at bounding box center [1416, 141] width 98 height 25
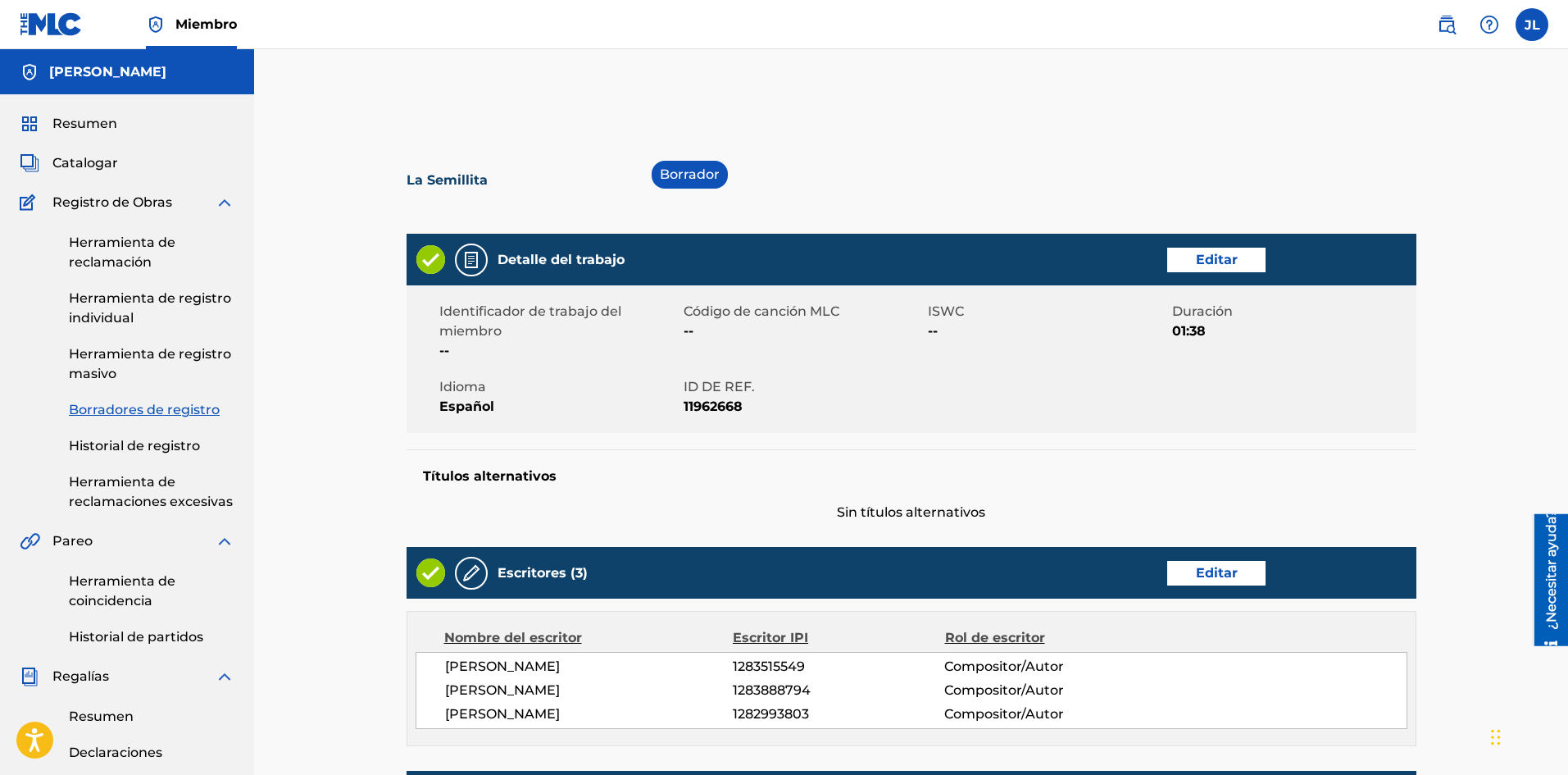
click at [1197, 257] on font "Editar" at bounding box center [1216, 259] width 41 height 15
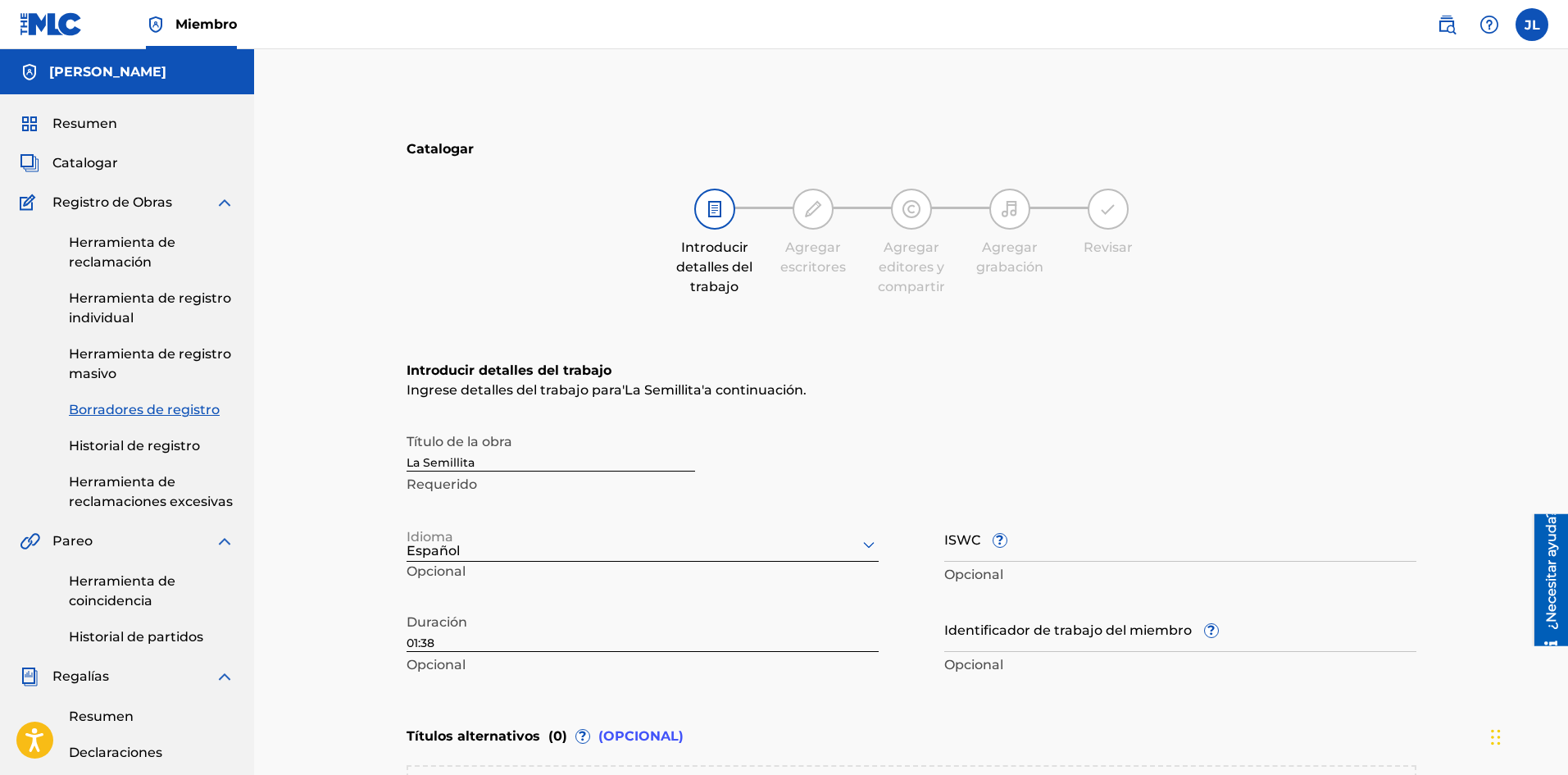
click at [821, 217] on img at bounding box center [813, 208] width 19 height 19
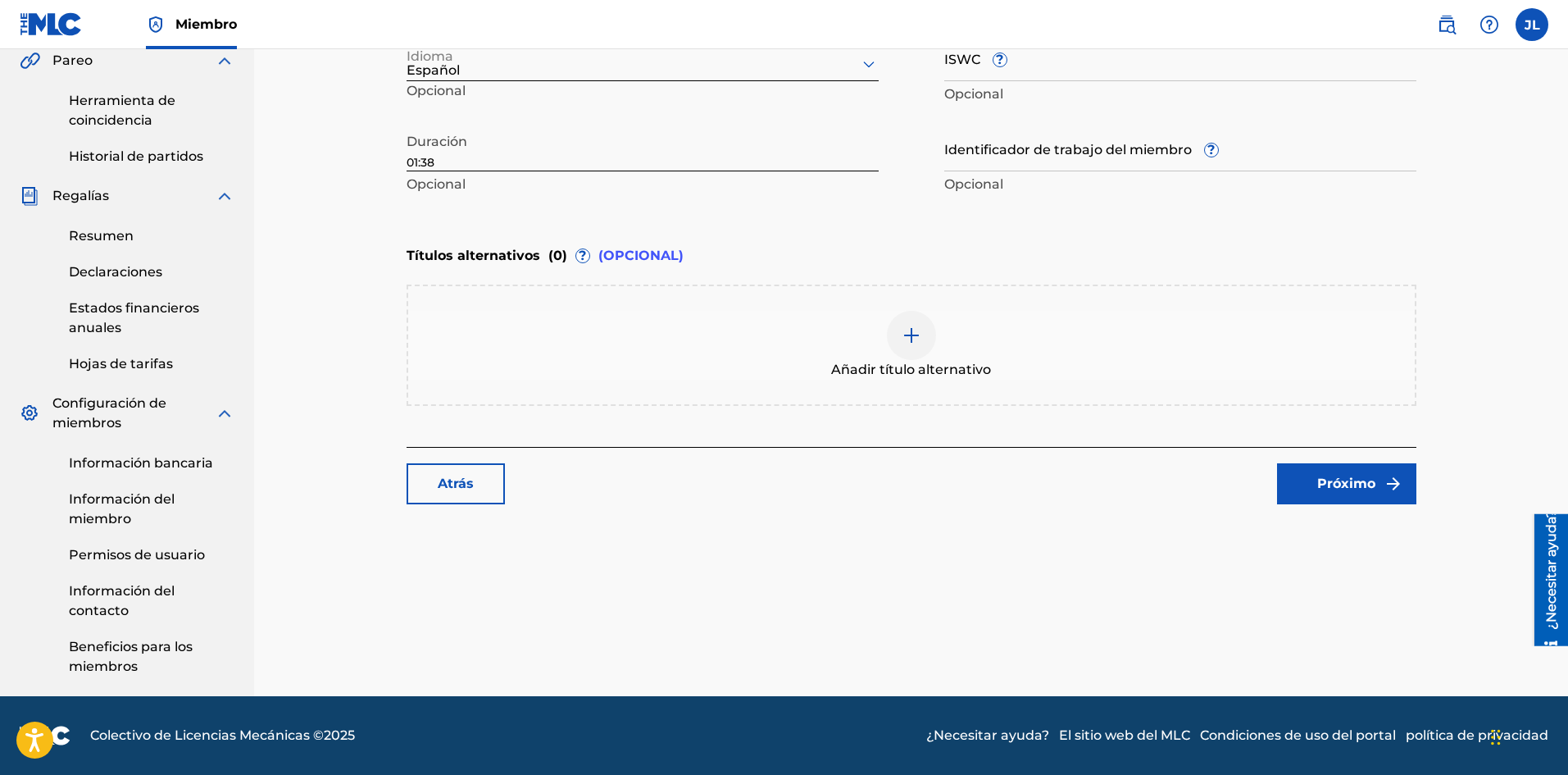
click at [1352, 494] on link "Próximo" at bounding box center [1346, 484] width 140 height 41
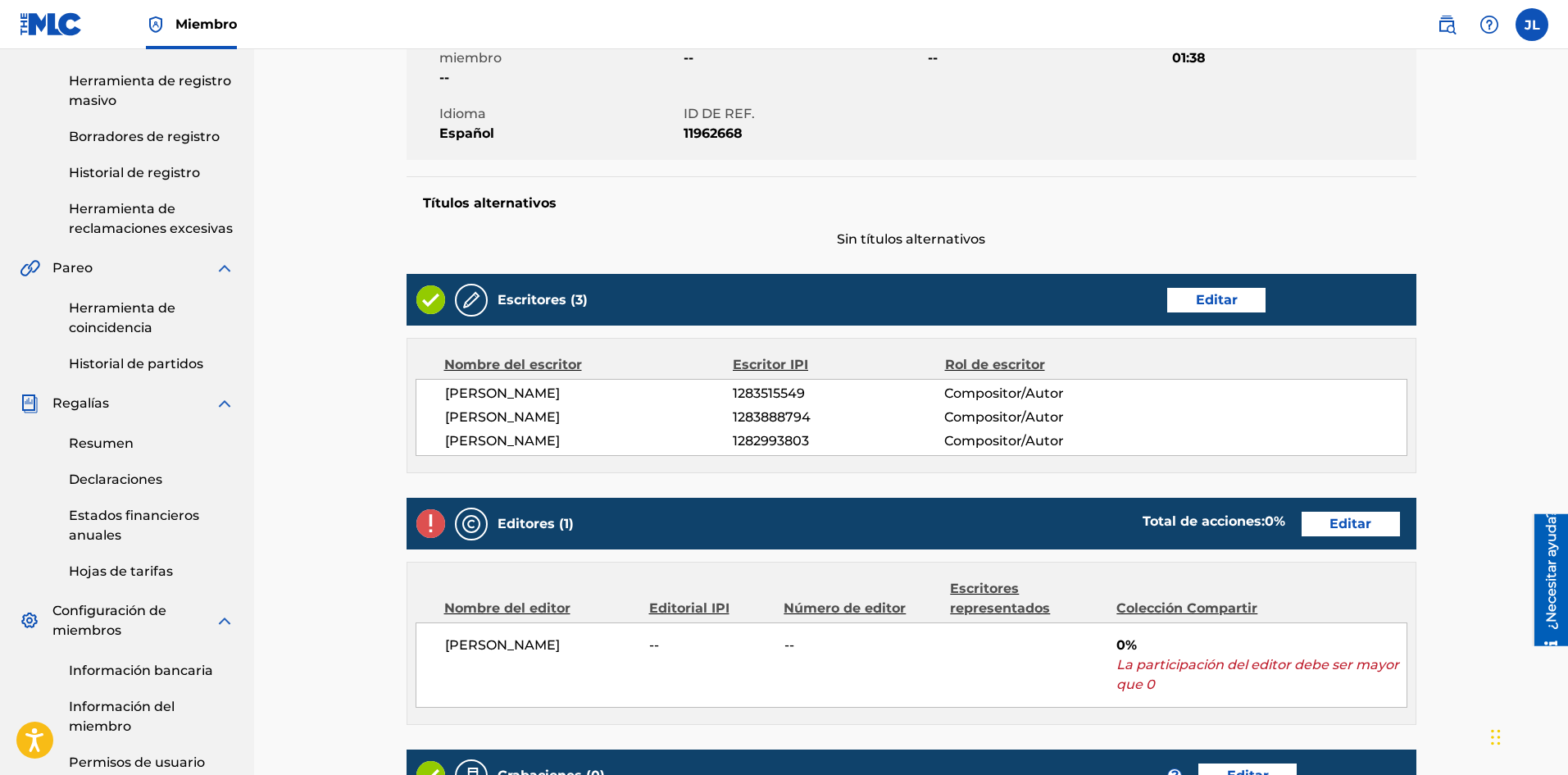
scroll to position [537, 0]
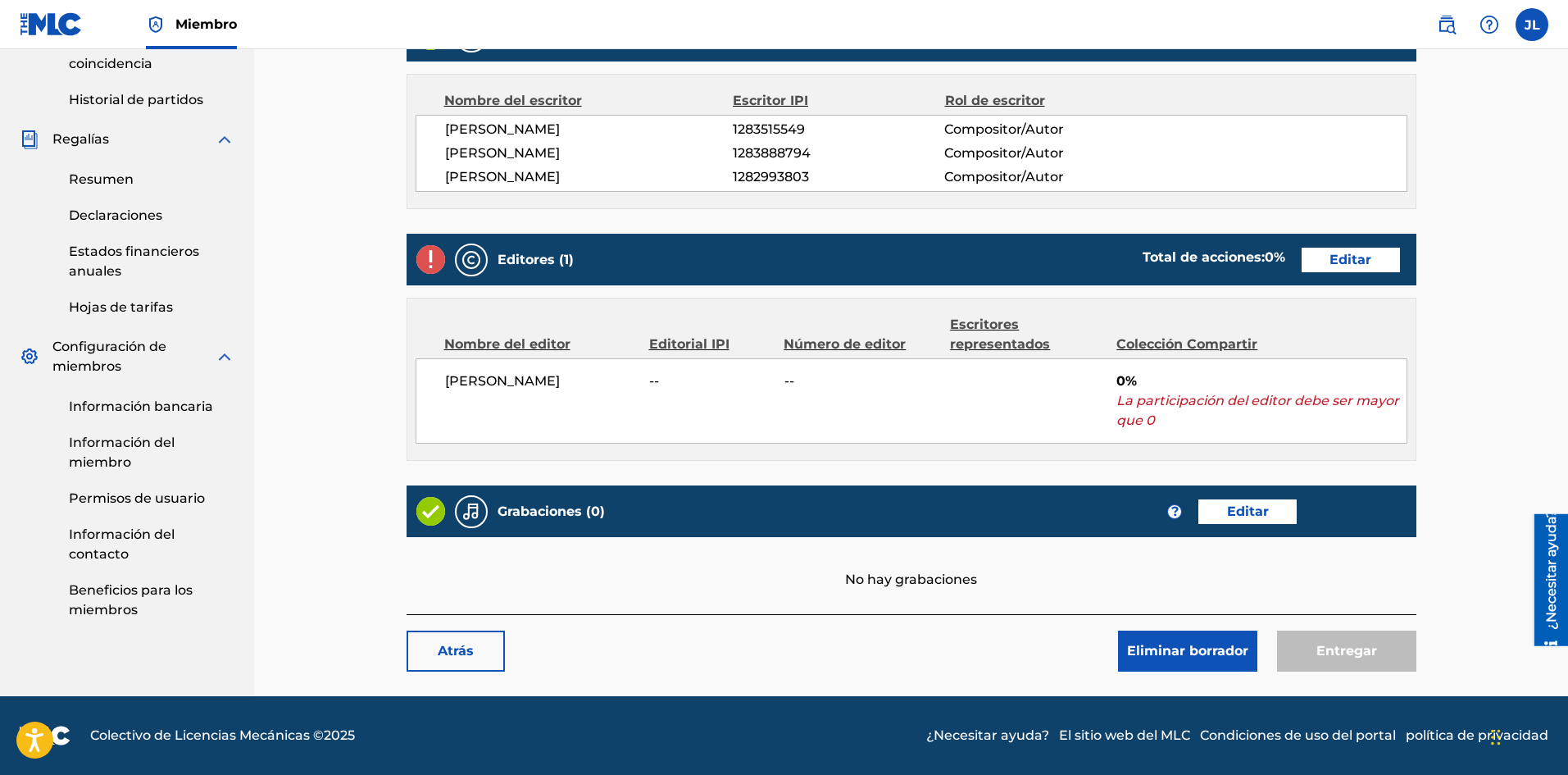
click at [1236, 514] on font "Editar" at bounding box center [1247, 511] width 41 height 15
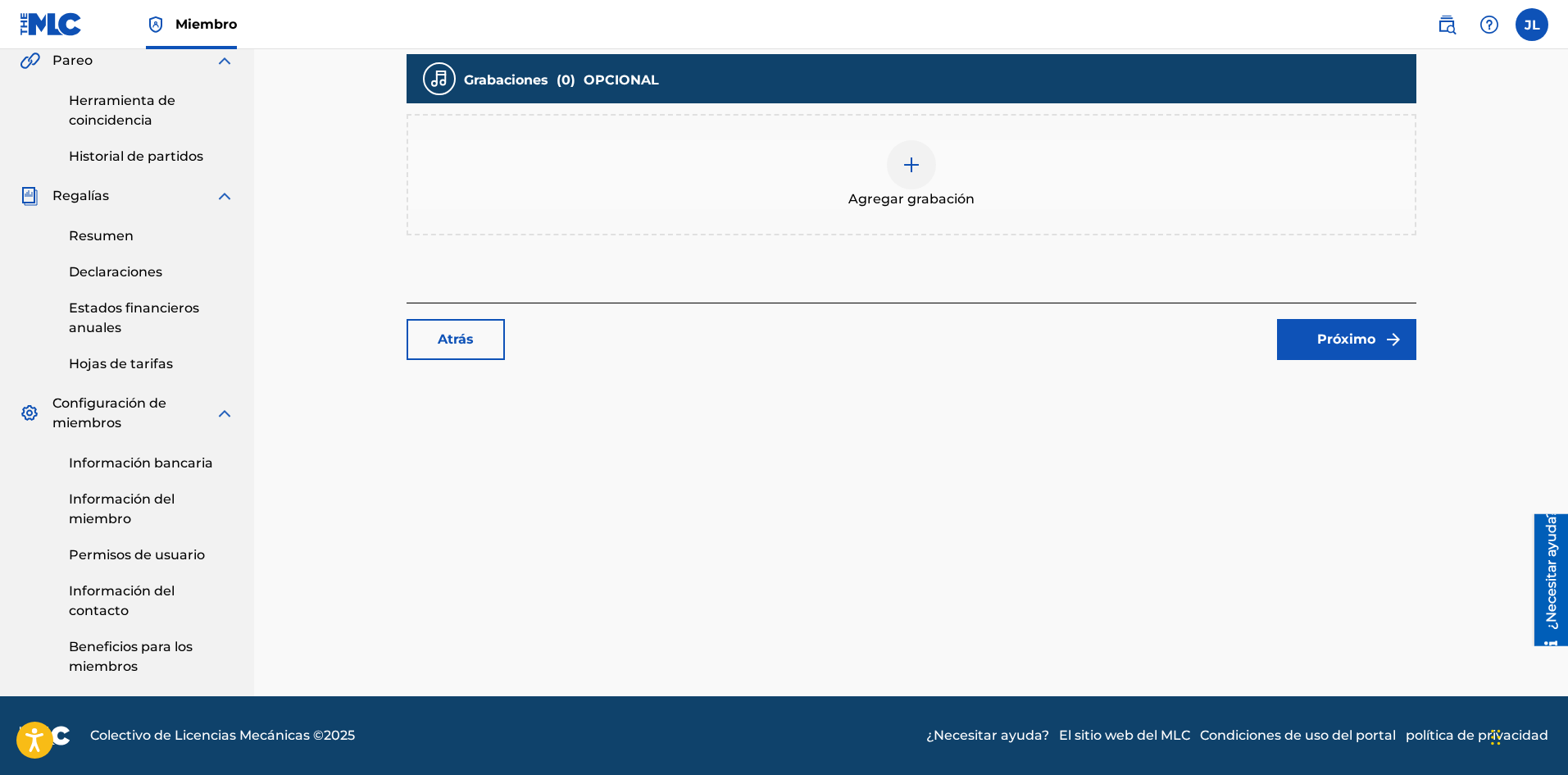
scroll to position [208, 0]
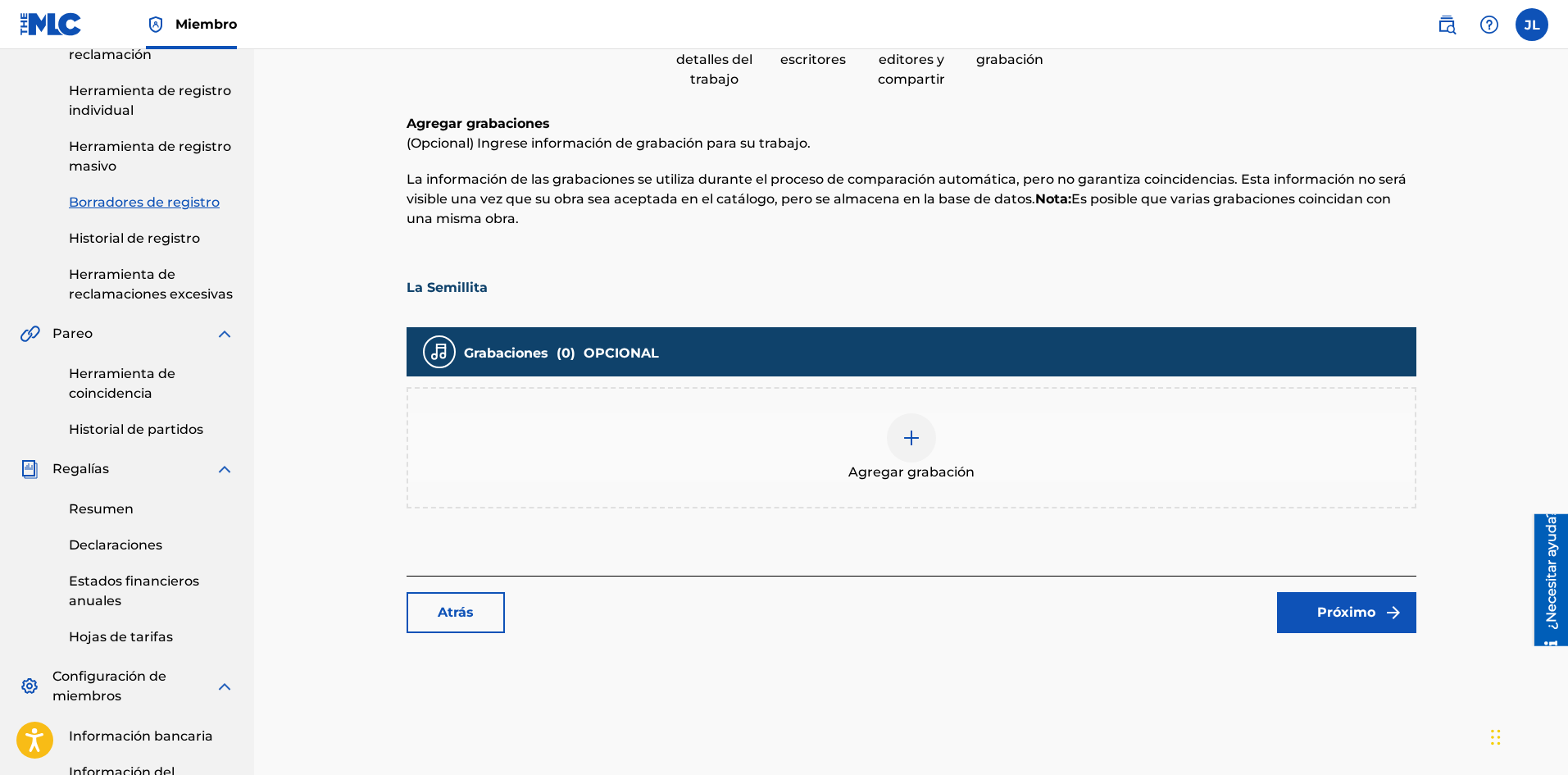
click at [895, 442] on div at bounding box center [911, 438] width 49 height 49
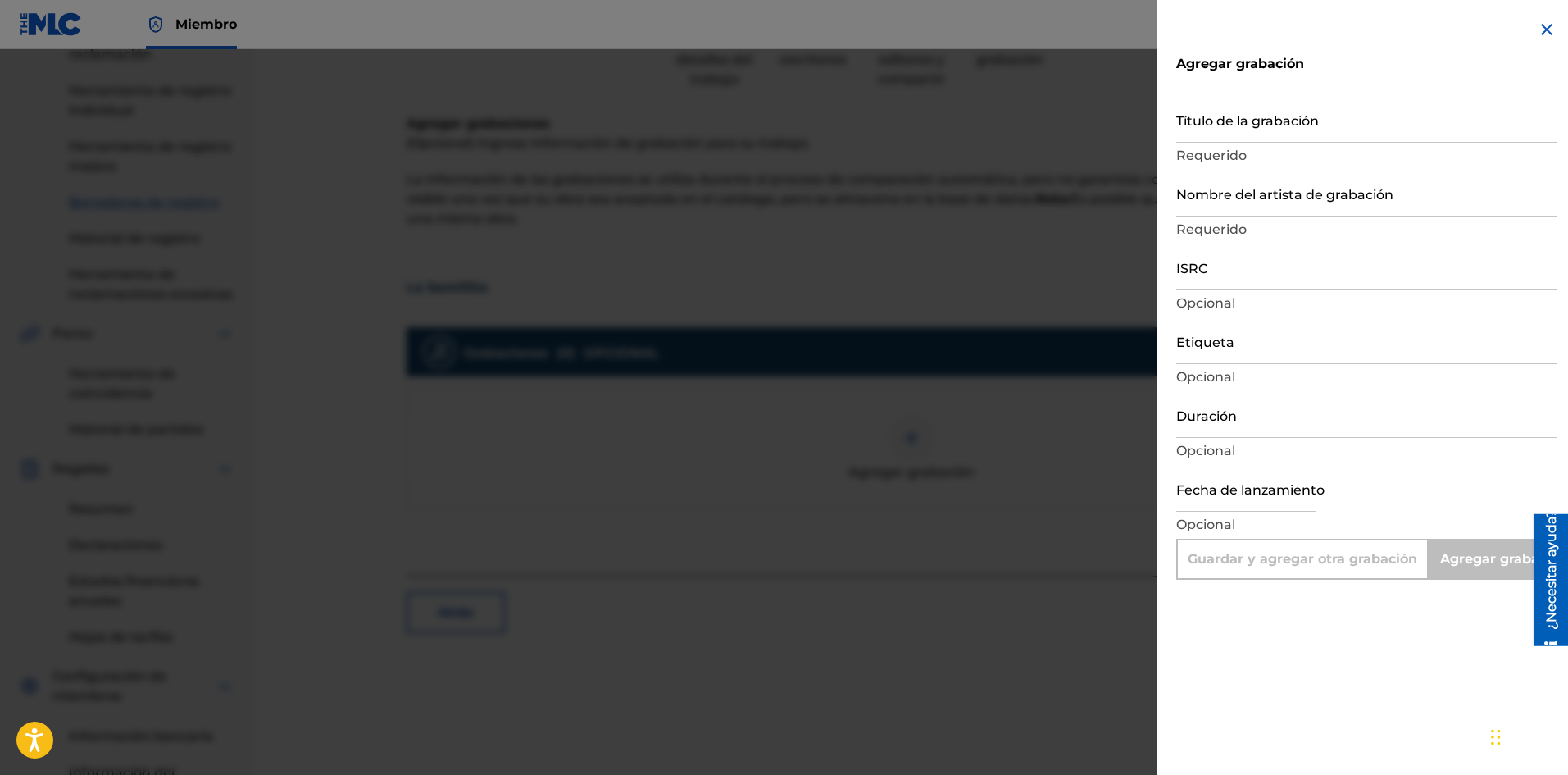
click at [1234, 139] on input "Título de la grabación" at bounding box center [1366, 119] width 380 height 47
type input "L"
type input "Add Recording"
type input "La Semillita"
click at [1237, 203] on input "Nombre del artista de grabación" at bounding box center [1366, 192] width 380 height 47
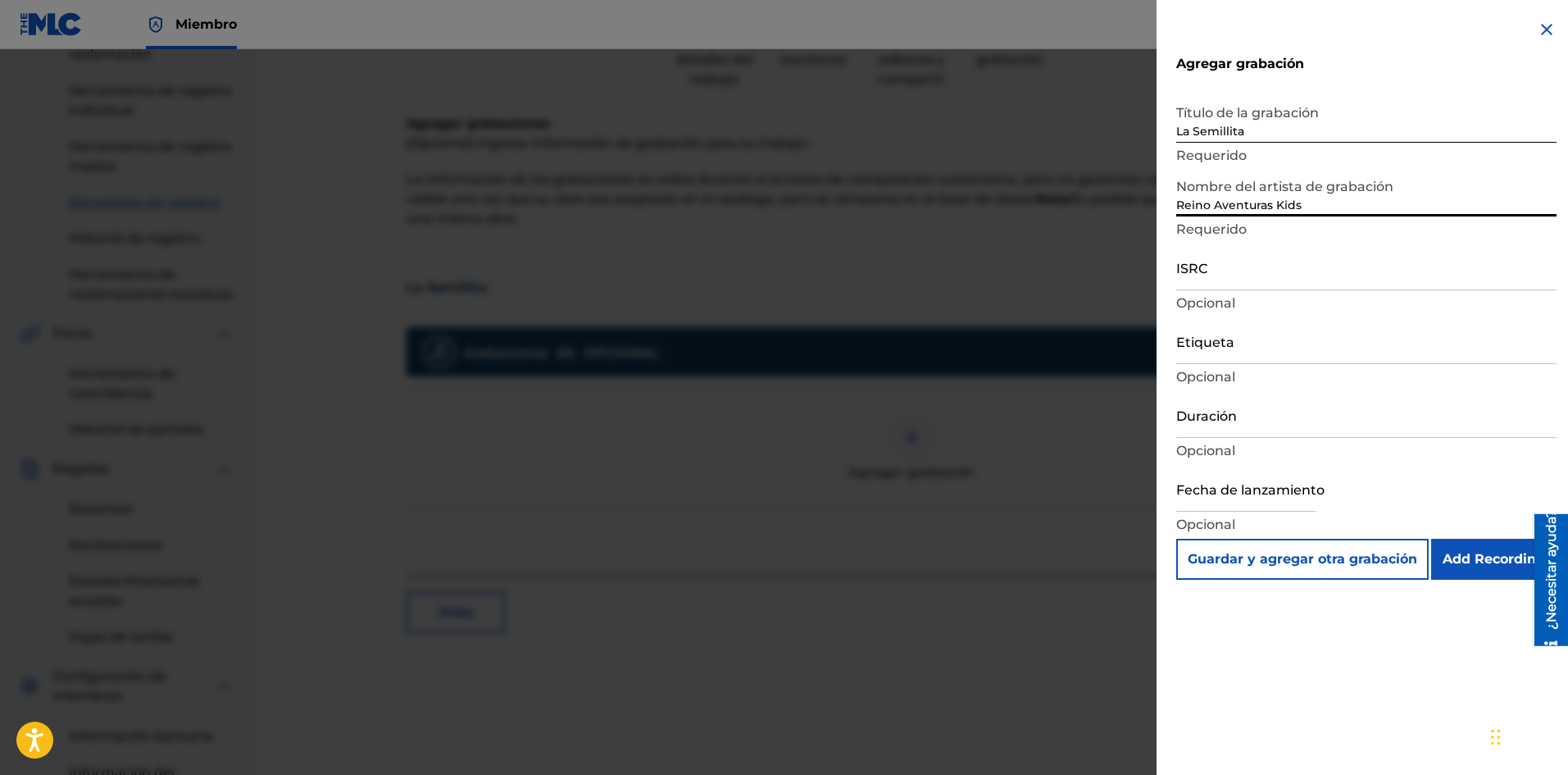
type input "Reino Aventuras Kids"
click at [1227, 262] on input "ISRC" at bounding box center [1366, 267] width 380 height 47
click at [1217, 269] on input "ISRC" at bounding box center [1366, 267] width 380 height 47
paste input "QZW9K2455911"
type input "QZW9K2455911"
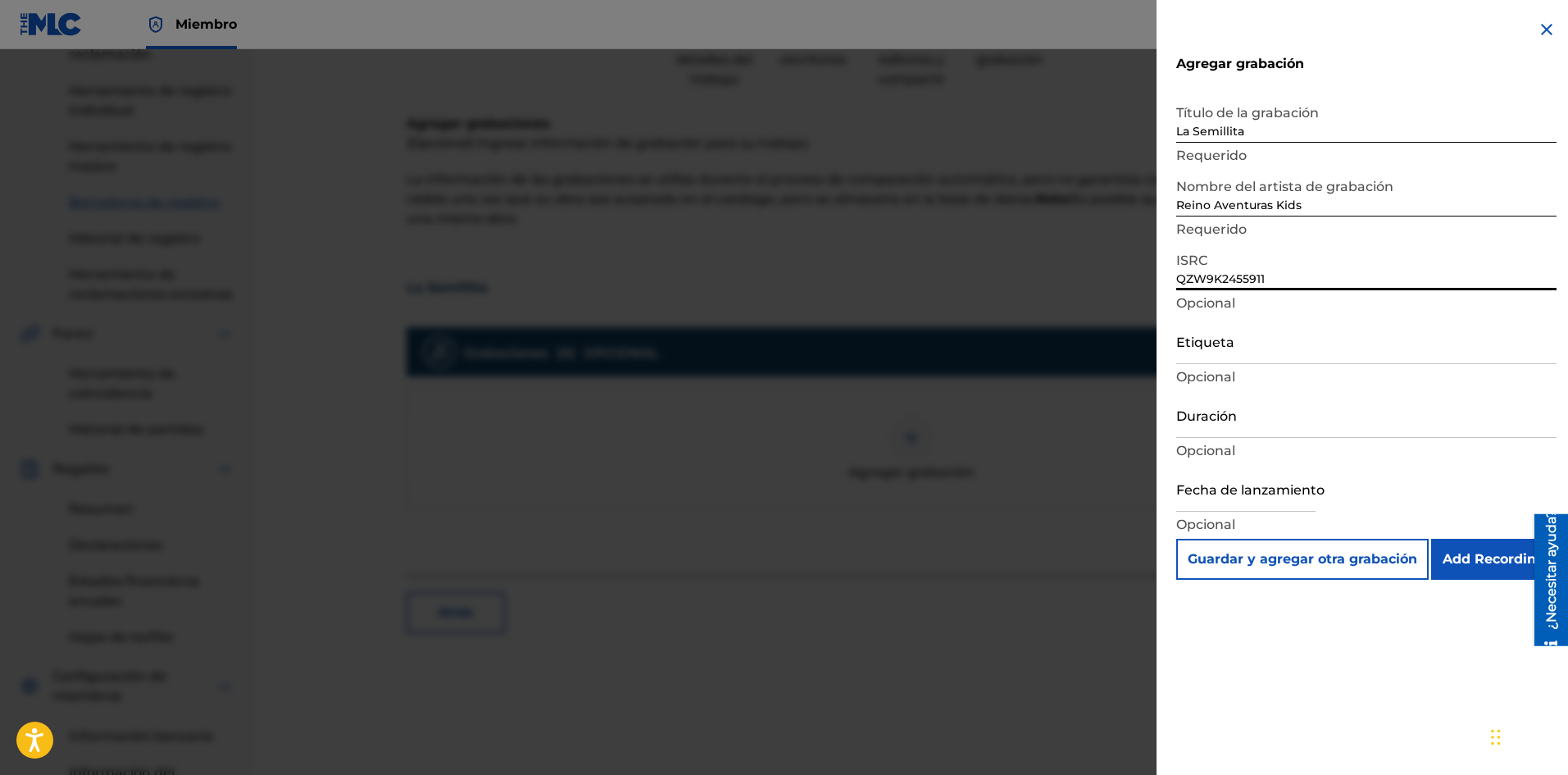
click at [1228, 351] on input "Etiqueta" at bounding box center [1366, 340] width 380 height 47
click at [1221, 422] on input "Duración" at bounding box center [1366, 414] width 380 height 47
click at [1246, 429] on input "01:38" at bounding box center [1366, 414] width 380 height 47
type input "01:37"
click at [1227, 499] on input "text" at bounding box center [1245, 488] width 140 height 47
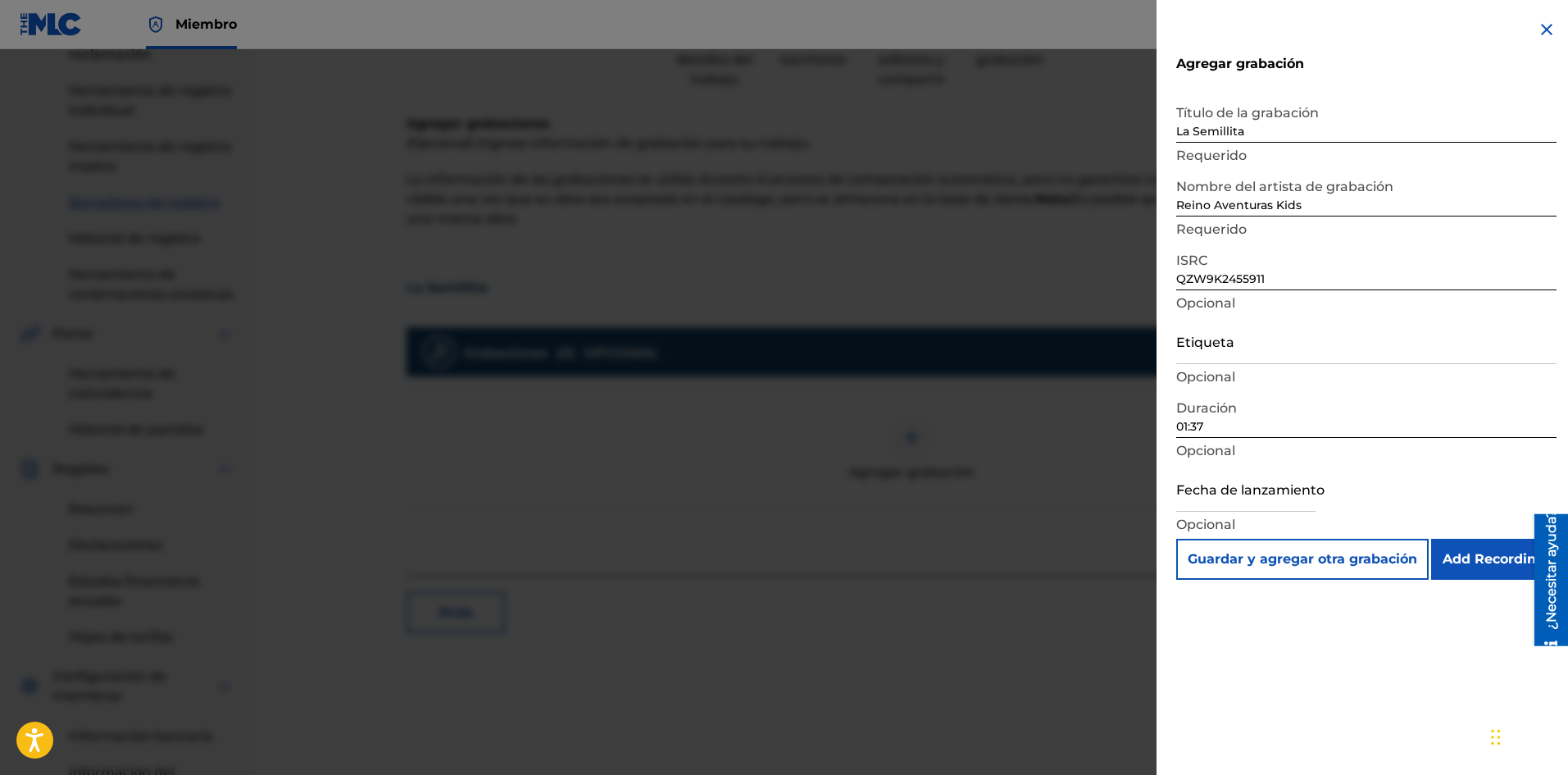
select select "7"
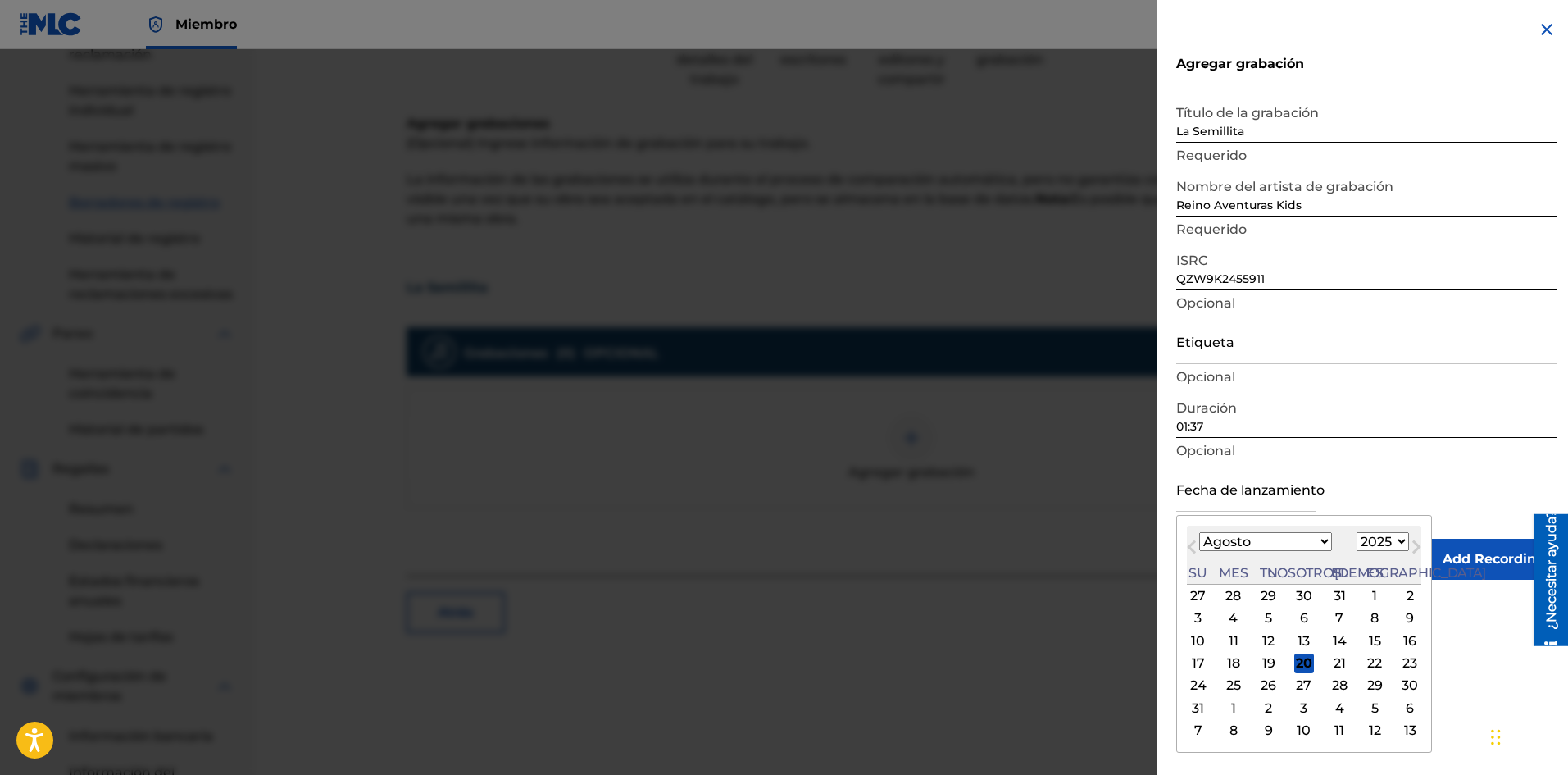
click at [1356, 542] on select "1899 1900 1901 1902 1903 1904 1905 1906 1907 1908 1909 1910 1911 1912 1913 1914…" at bounding box center [1383, 541] width 52 height 19
select select "2024"
click at [1356, 532] on select "1899 1900 1901 1902 1903 1904 1905 1906 1907 1908 1909 1910 1911 1912 1913 1914…" at bounding box center [1383, 541] width 52 height 19
click at [1279, 545] on select "Enero Febrero Marzo Abril Puede Junio [PERSON_NAME] Septiembre Octubre Noviembr…" at bounding box center [1265, 541] width 133 height 19
select select "10"
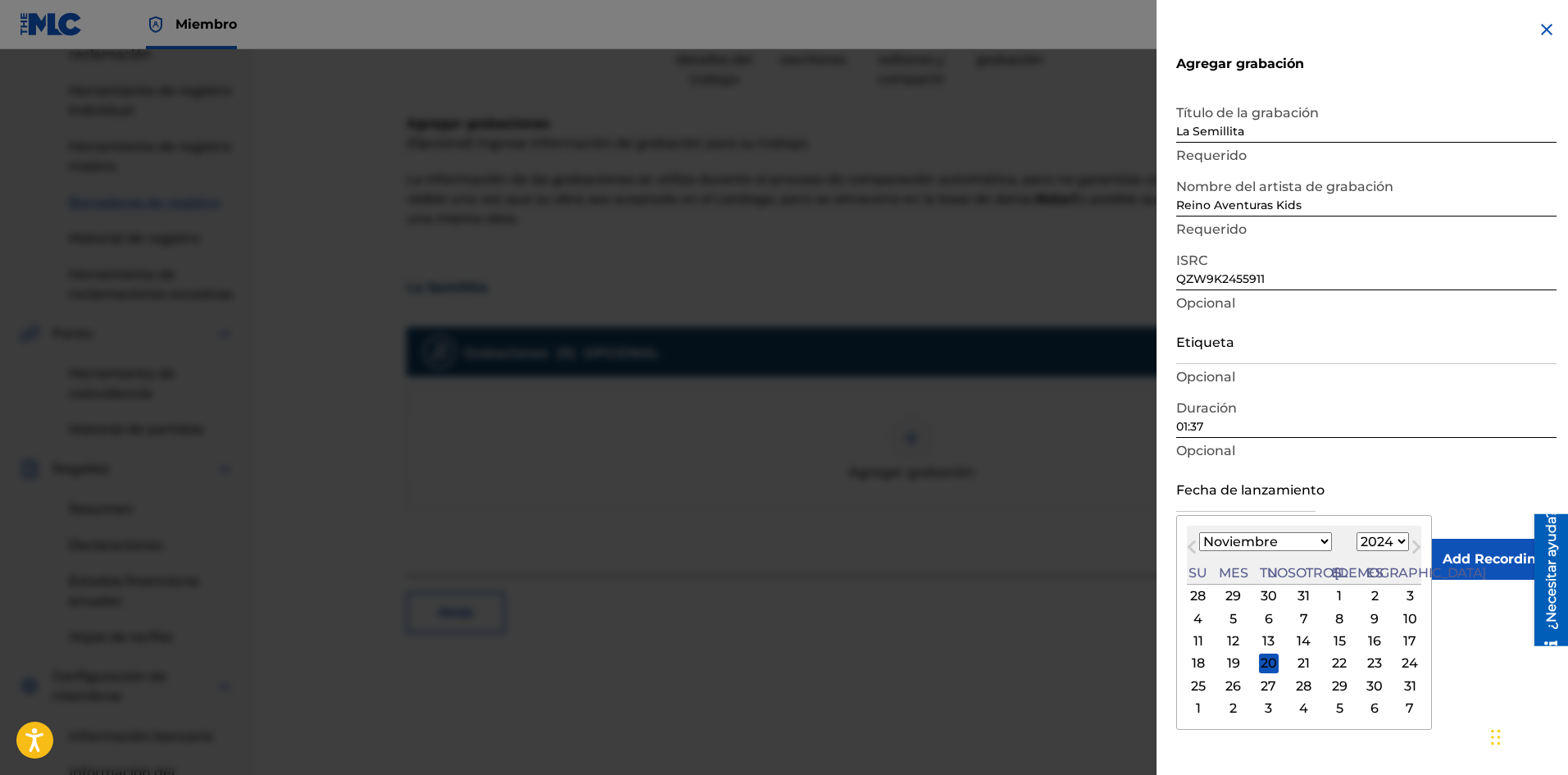
click at [1199, 532] on select "Enero Febrero Marzo Abril Puede Junio [PERSON_NAME] Septiembre Octubre Noviembr…" at bounding box center [1265, 541] width 133 height 19
click at [1365, 660] on div "22" at bounding box center [1374, 663] width 19 height 19
type input "[DATE]"
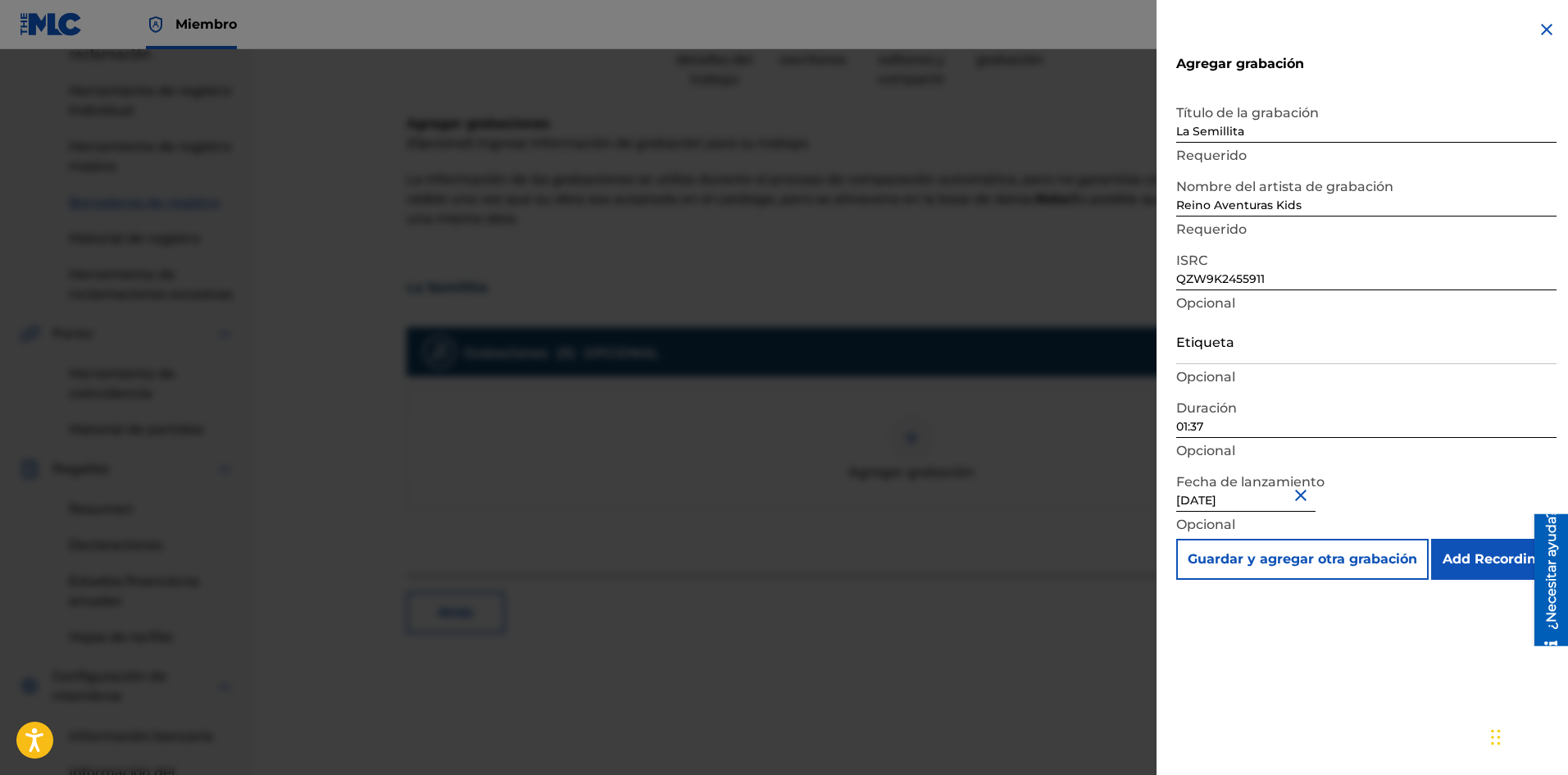
click at [1360, 605] on div "Agregar grabación Título de la grabación La Semillita Requerido Nombre del arti…" at bounding box center [1366, 387] width 420 height 775
click at [1499, 558] on input "Add Recording" at bounding box center [1493, 559] width 125 height 41
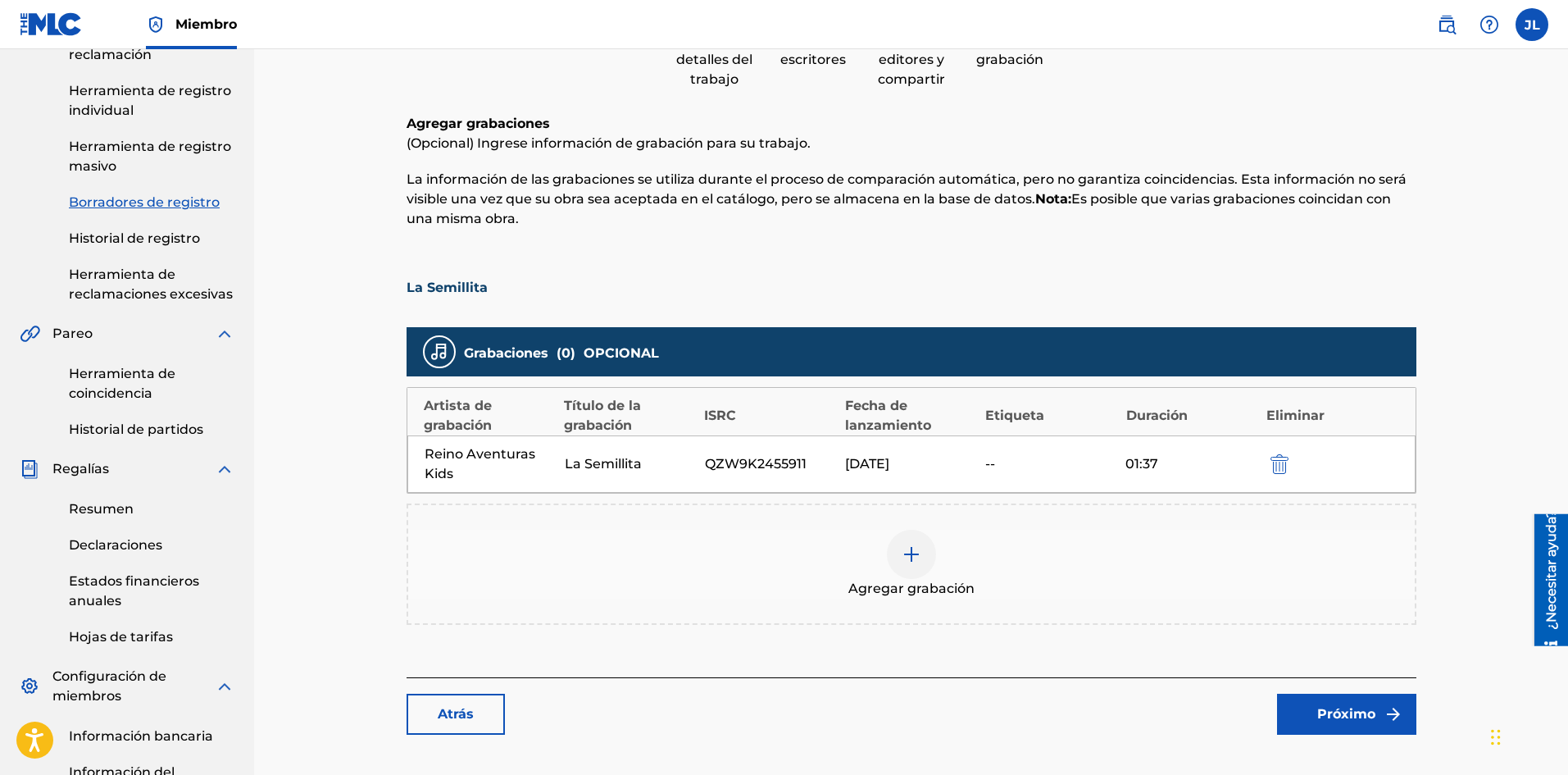
scroll to position [0, 0]
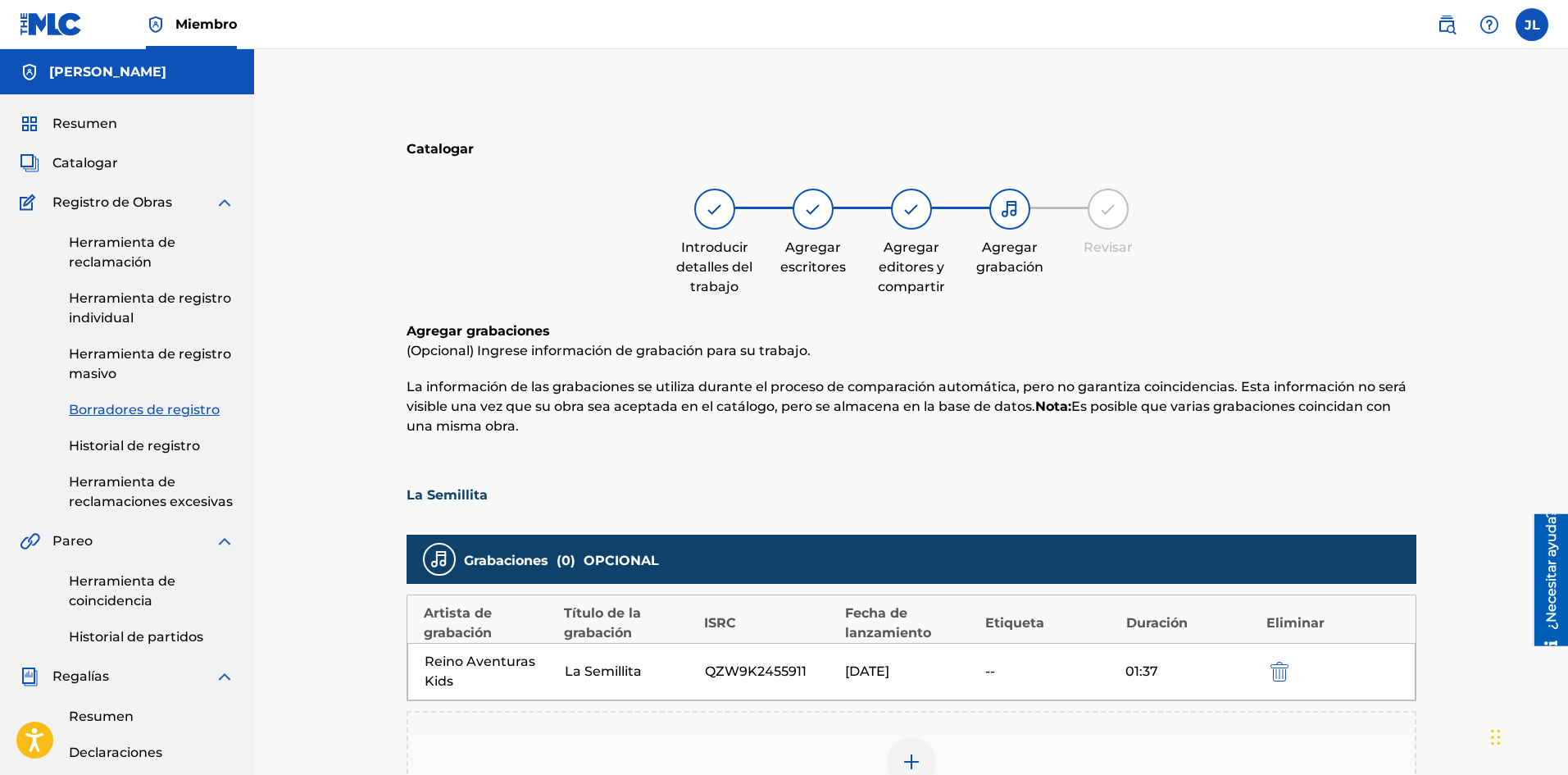
click at [908, 213] on img at bounding box center [911, 208] width 19 height 19
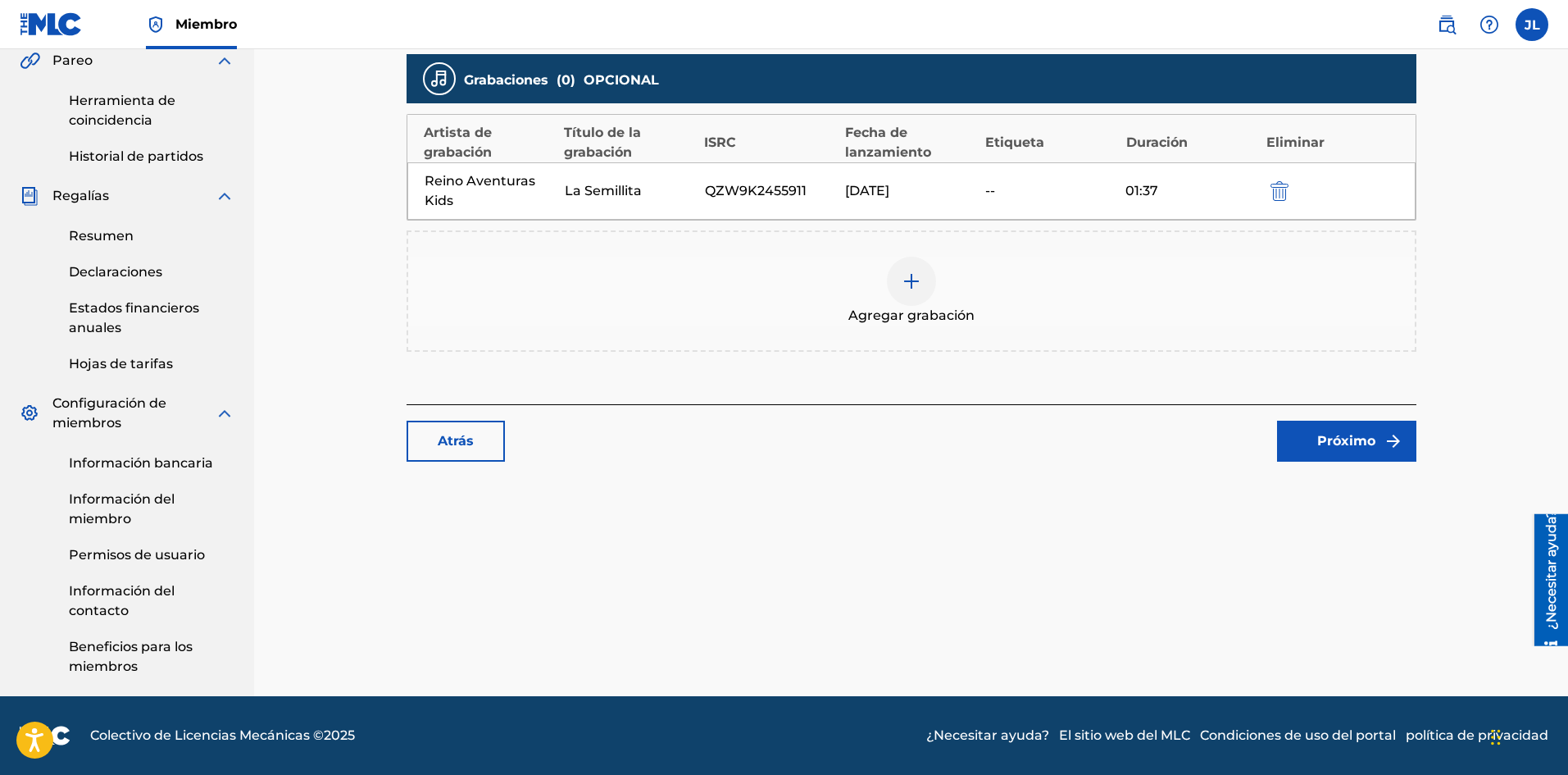
click at [438, 430] on link "Atrás" at bounding box center [455, 441] width 98 height 41
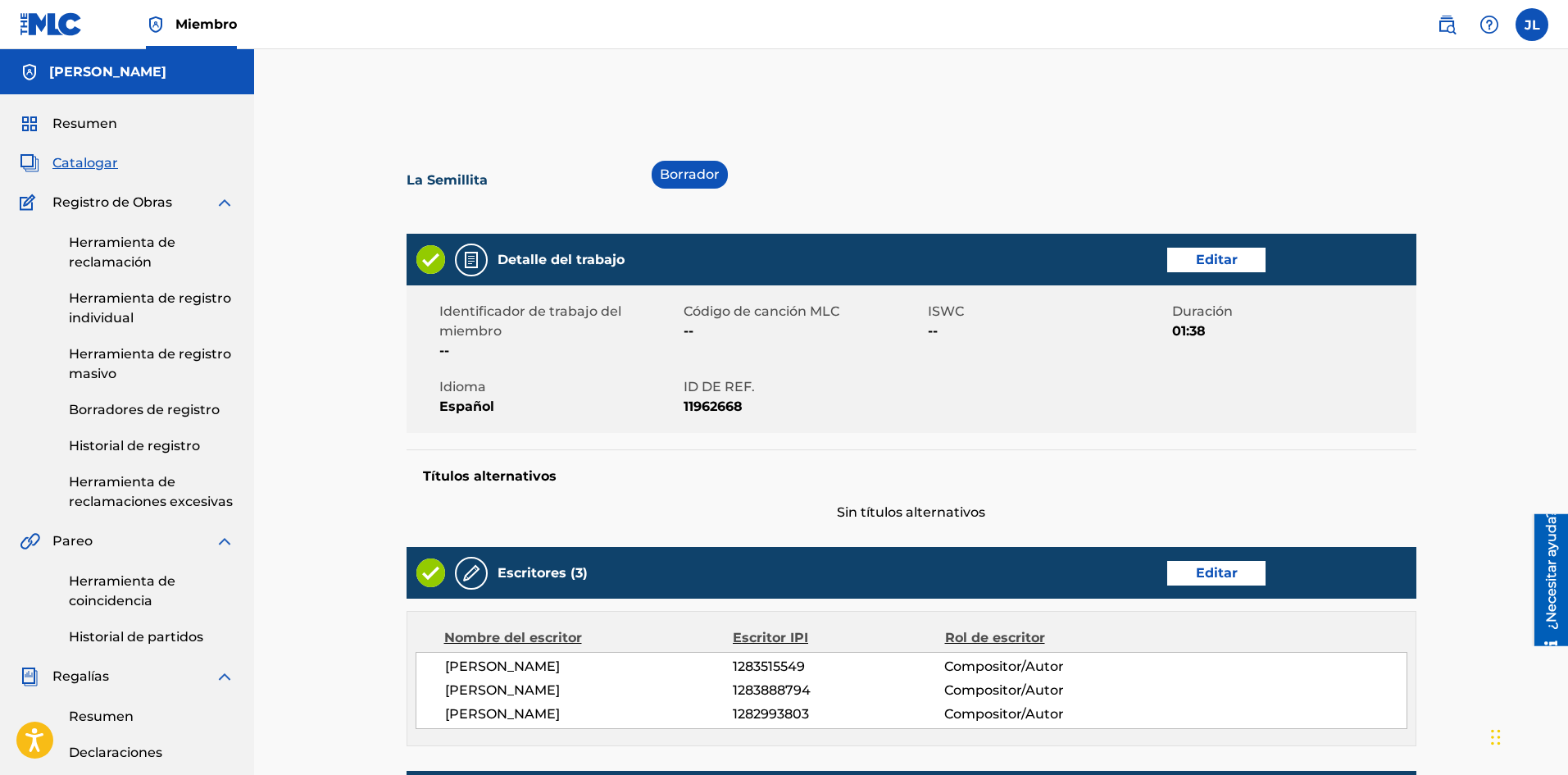
scroll to position [547, 0]
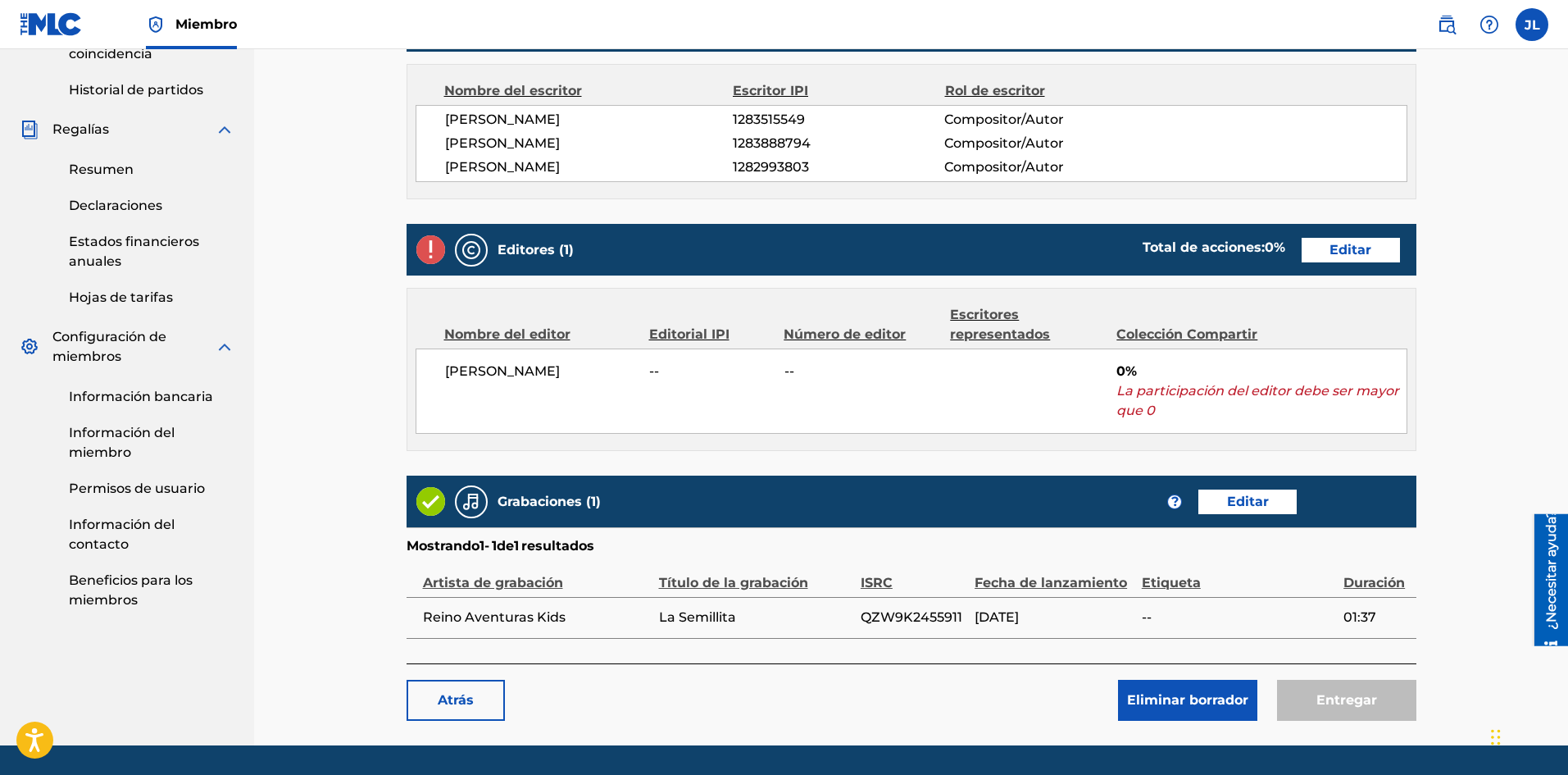
click at [422, 256] on img at bounding box center [431, 250] width 29 height 29
click at [1308, 248] on link "Editar" at bounding box center [1350, 250] width 98 height 25
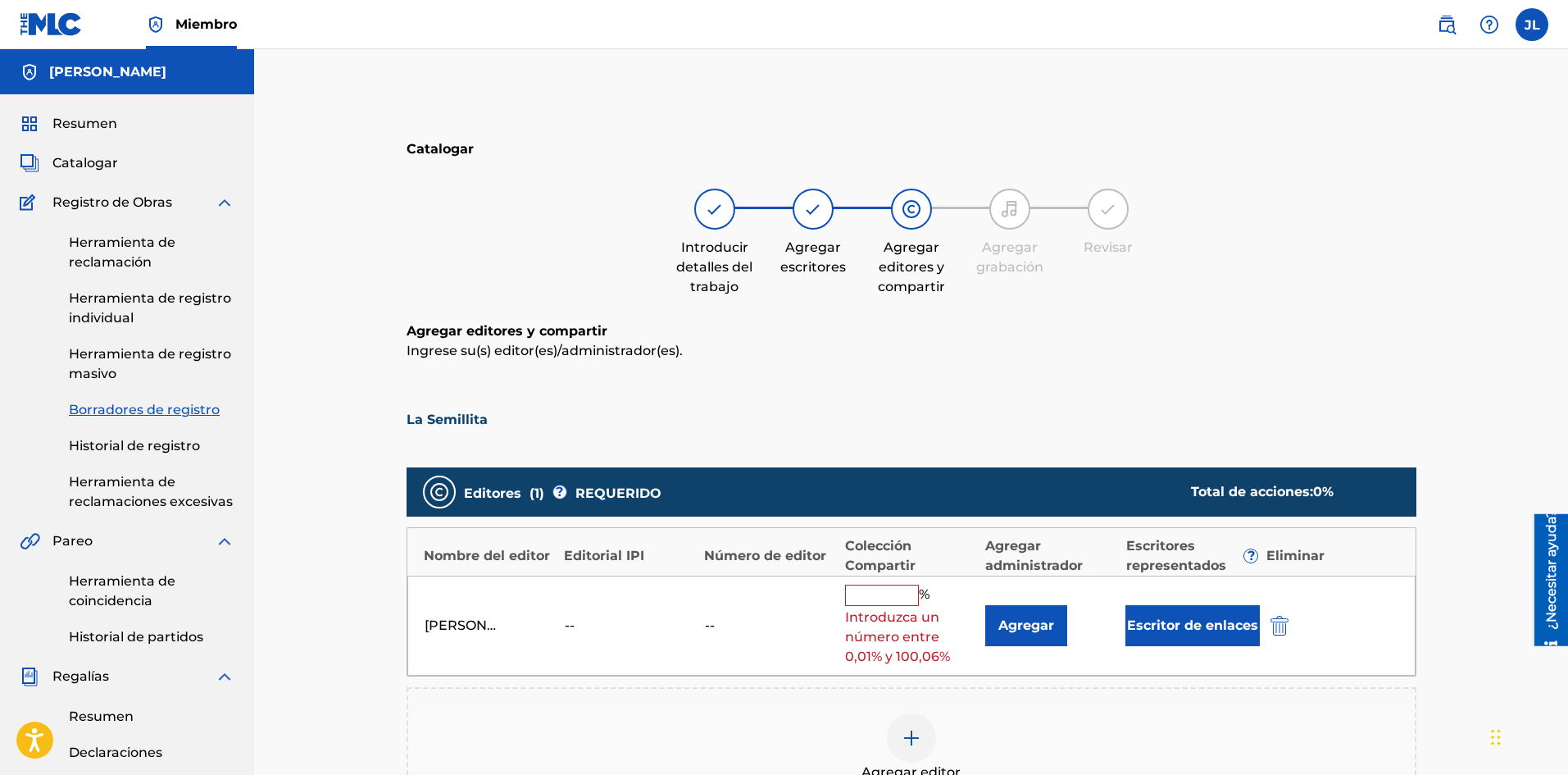
click at [892, 602] on input "text" at bounding box center [881, 595] width 74 height 21
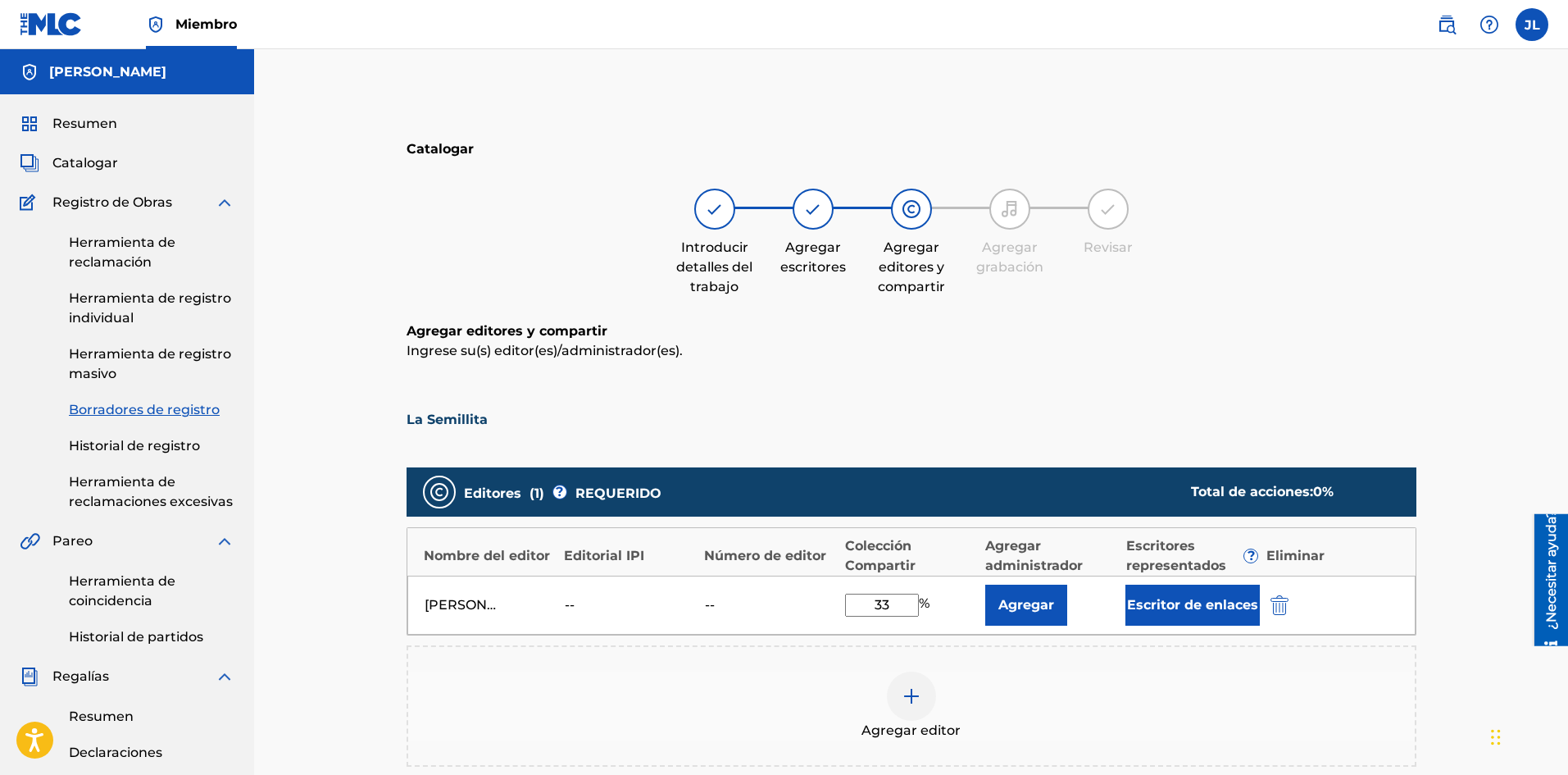
type input "33"
click at [1029, 680] on div "Agregar editor" at bounding box center [911, 706] width 1007 height 69
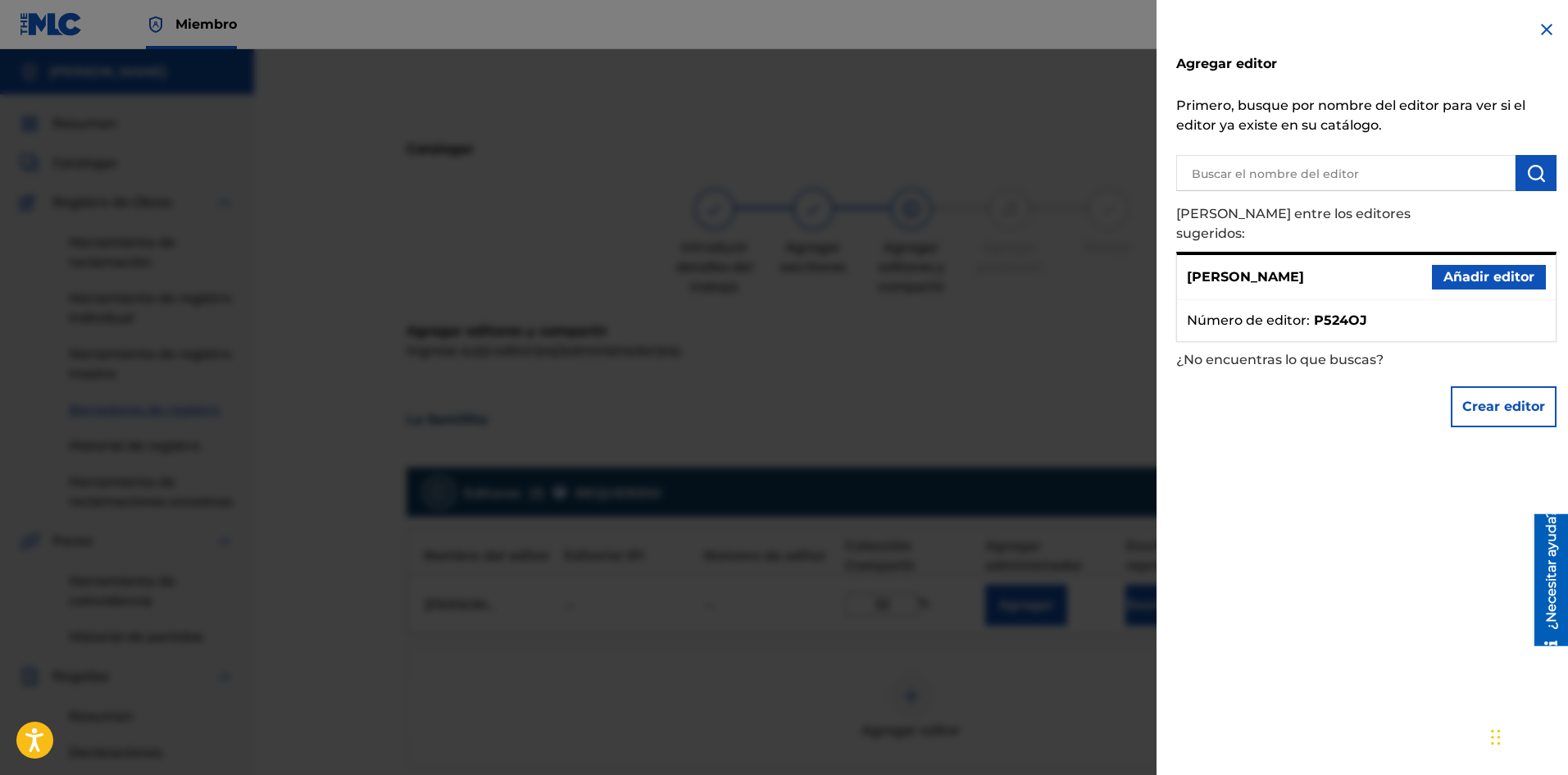
click at [1545, 23] on img at bounding box center [1546, 29] width 19 height 19
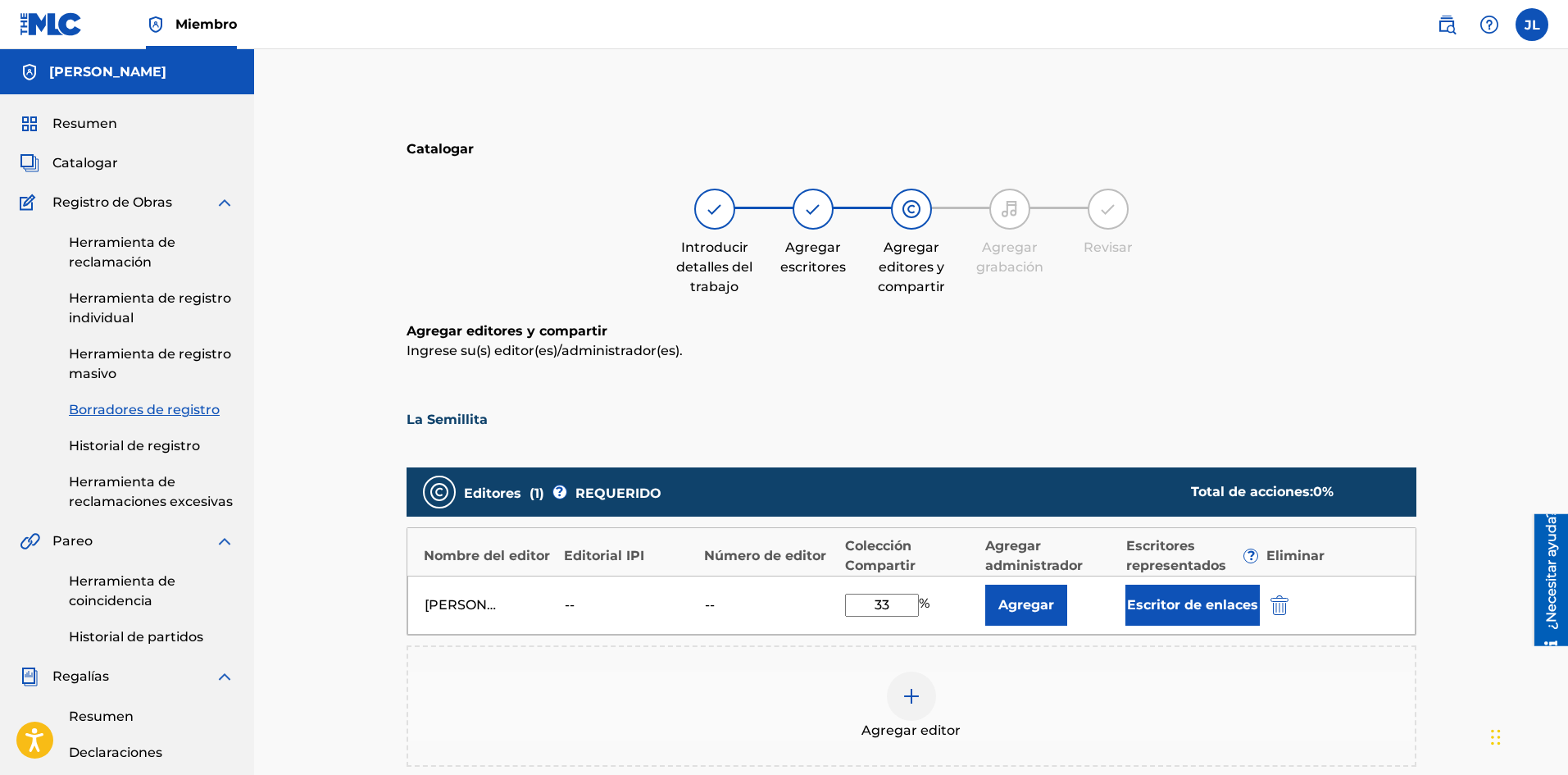
click at [1061, 677] on div "Agregar editor" at bounding box center [911, 706] width 1007 height 69
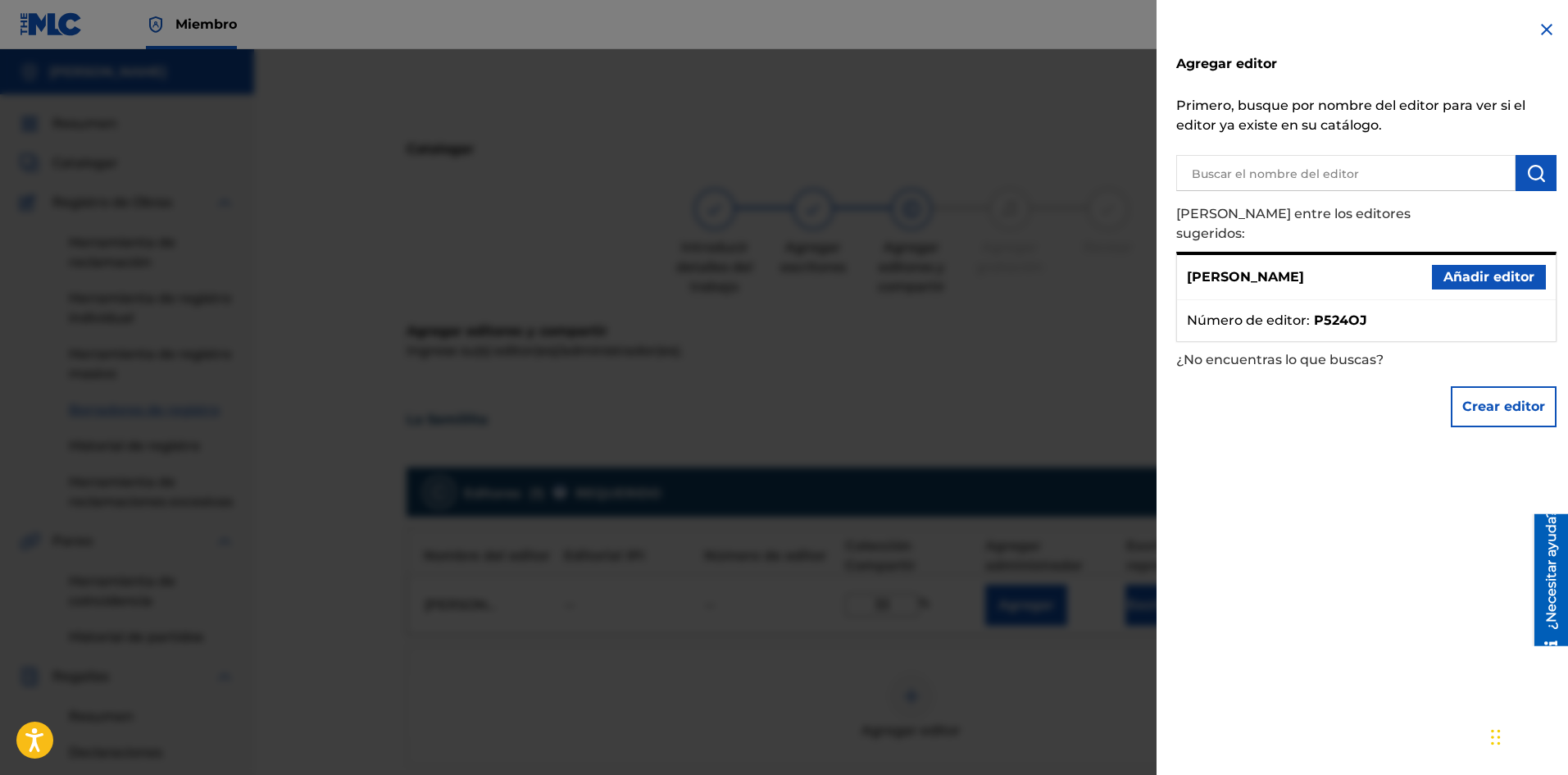
click at [988, 368] on div at bounding box center [784, 436] width 1568 height 775
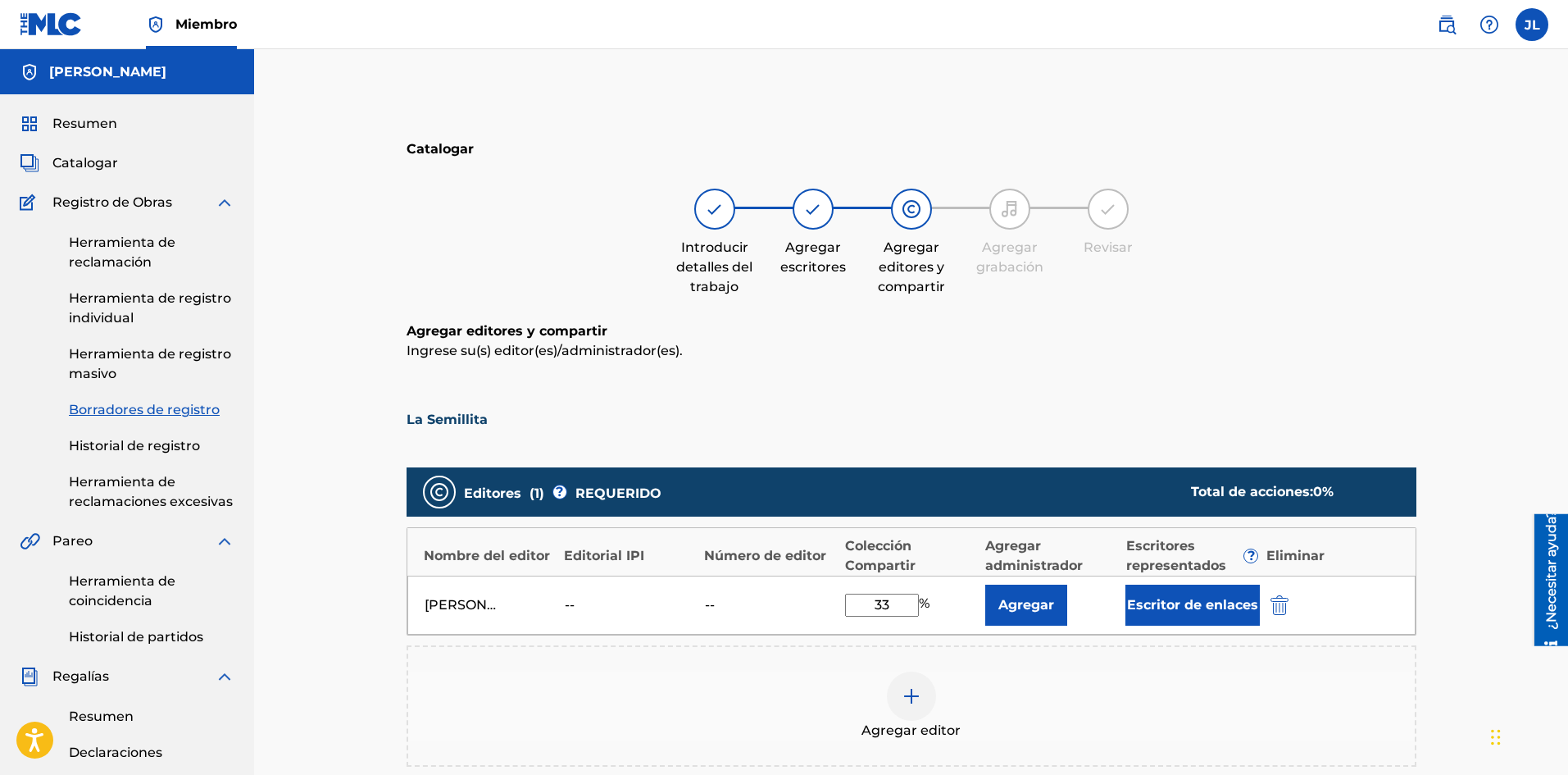
scroll to position [273, 0]
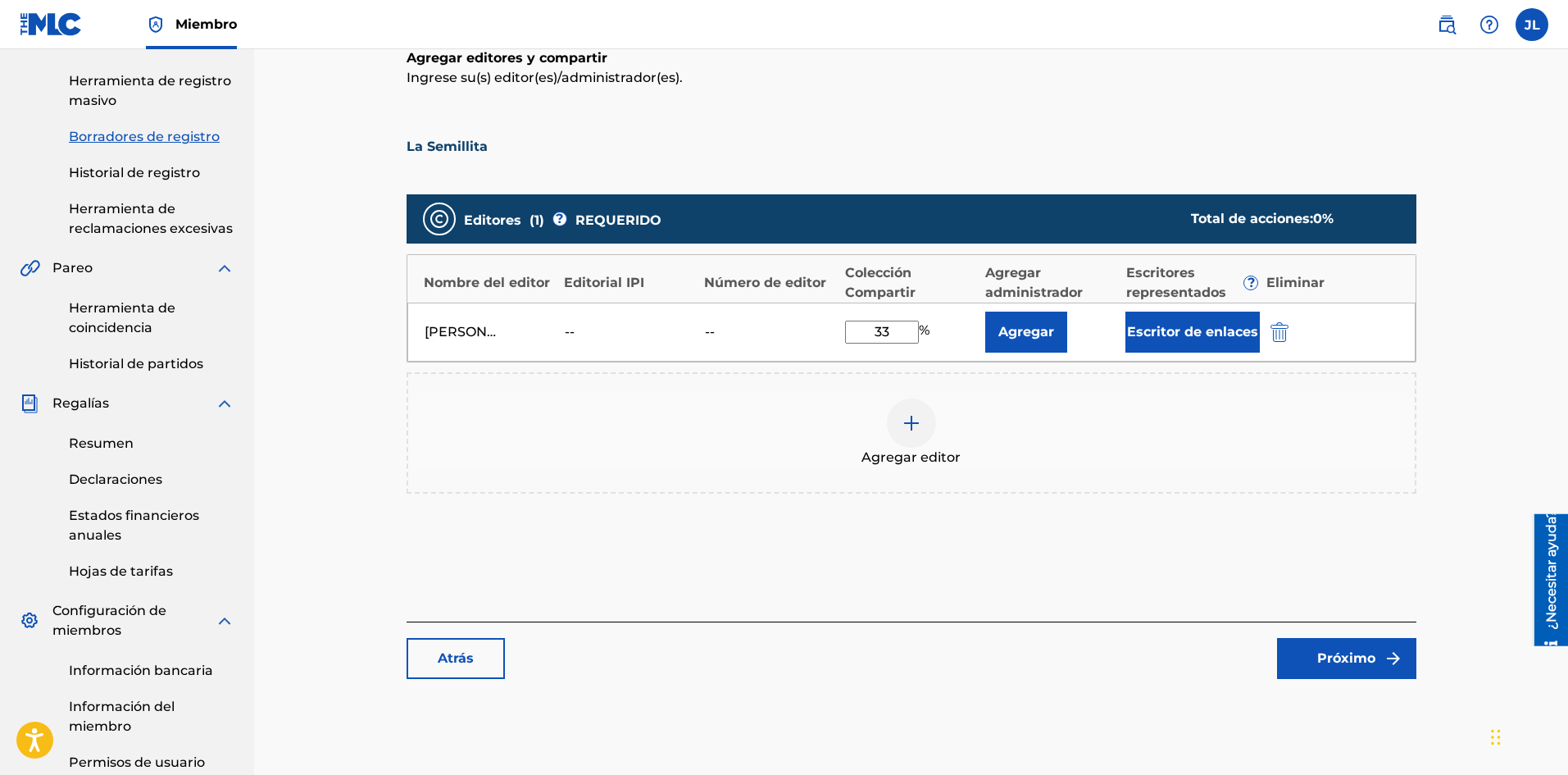
click at [925, 555] on div "Agregar editores y compartir [PERSON_NAME](s) editor(es)/administrador(es). La …" at bounding box center [911, 335] width 1010 height 573
click at [1150, 331] on font "Escritor de enlaces" at bounding box center [1192, 331] width 131 height 15
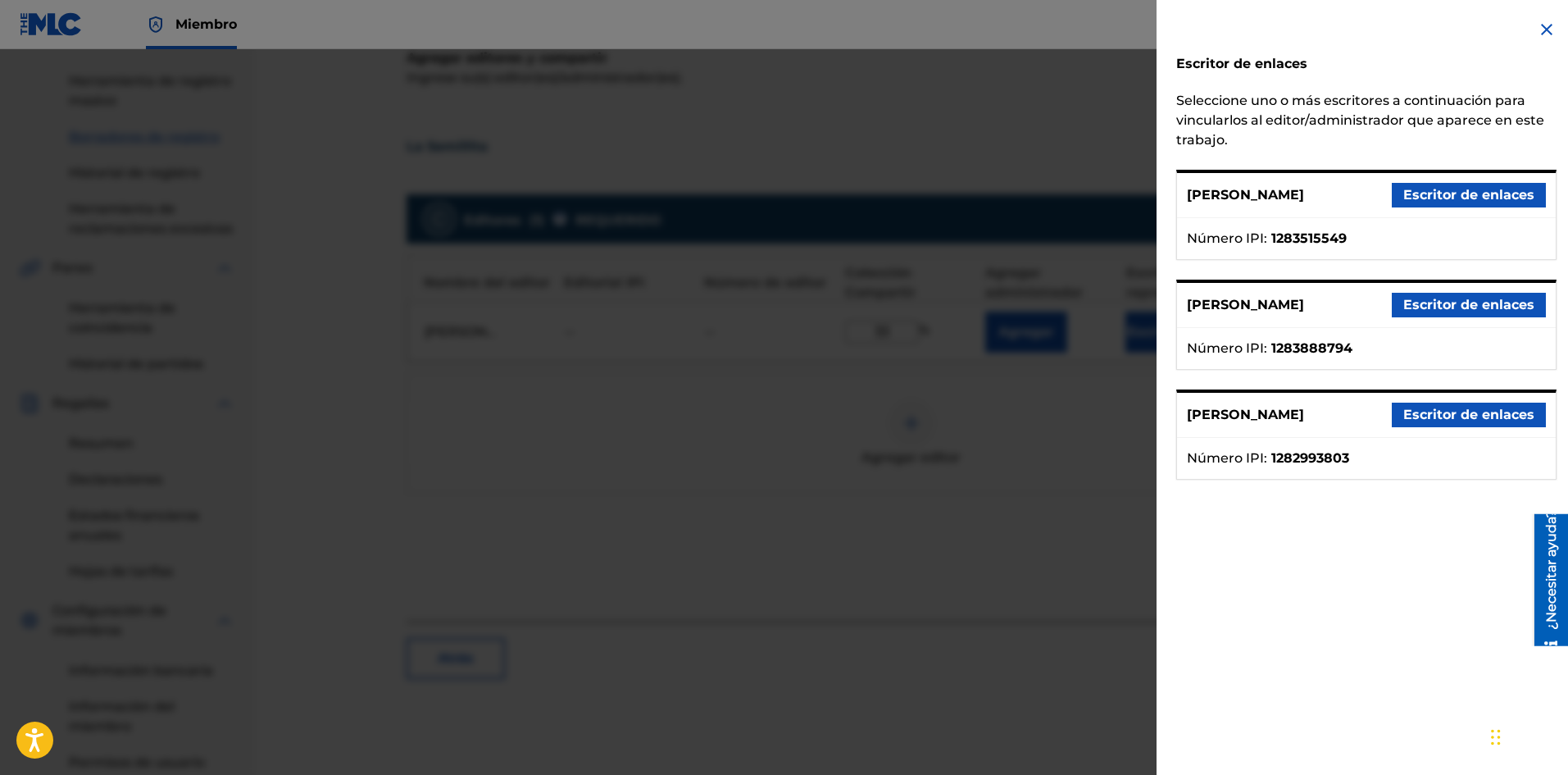
click at [1014, 538] on div at bounding box center [784, 436] width 1568 height 775
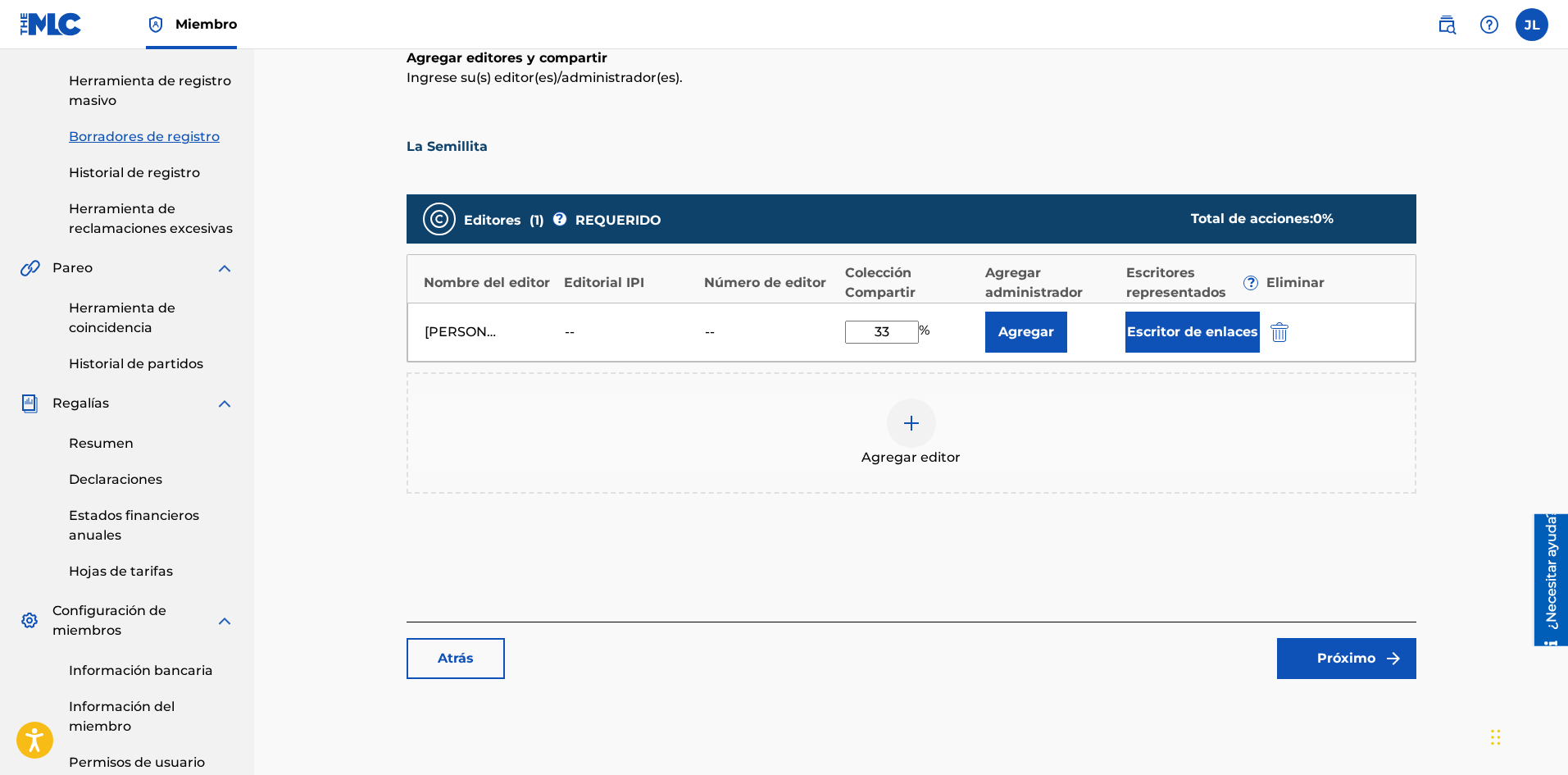
click at [1029, 329] on font "Agregar" at bounding box center [1026, 331] width 56 height 15
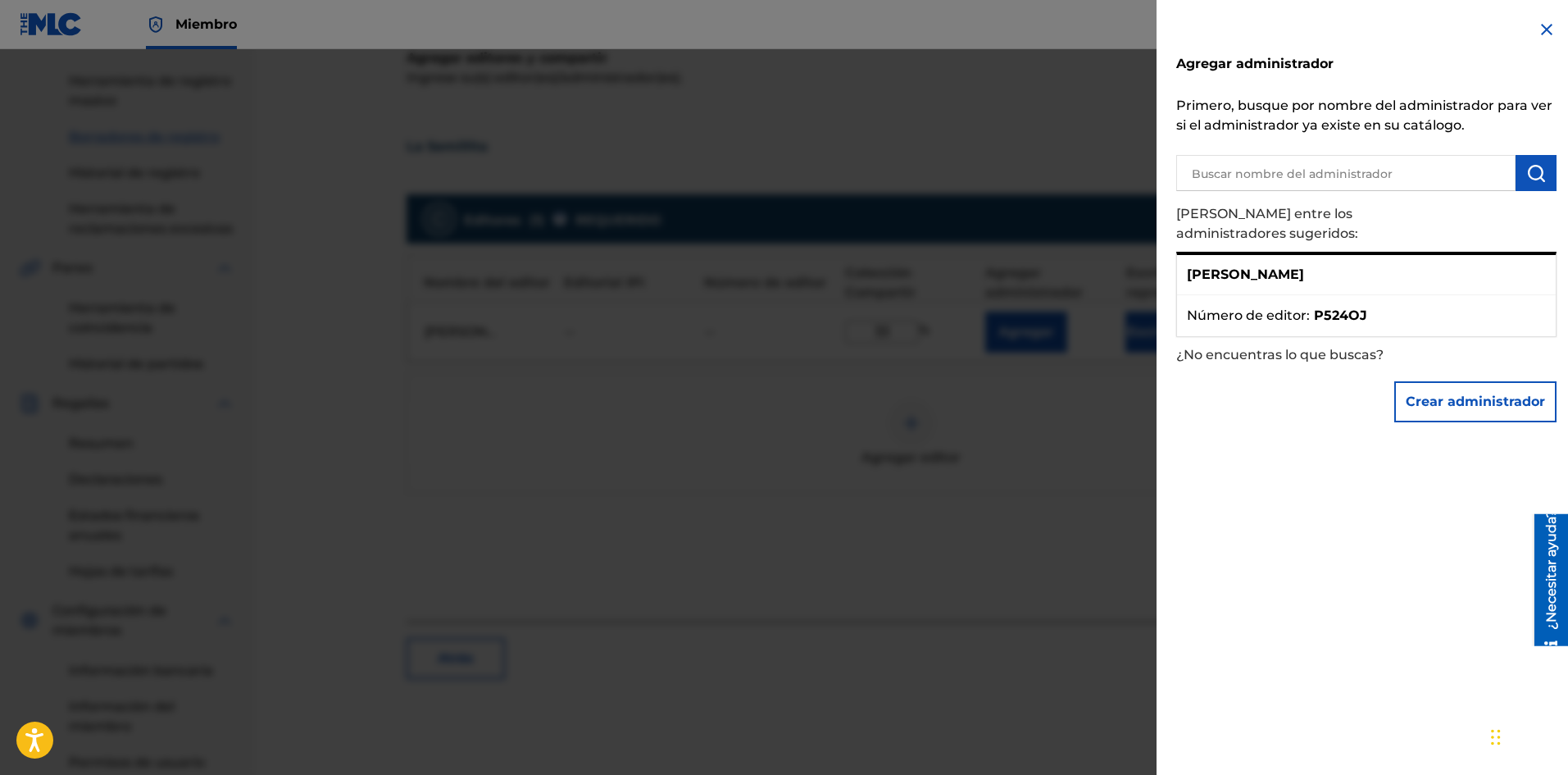
click at [1034, 507] on div at bounding box center [784, 436] width 1568 height 775
